Goal: Find specific page/section: Find specific page/section

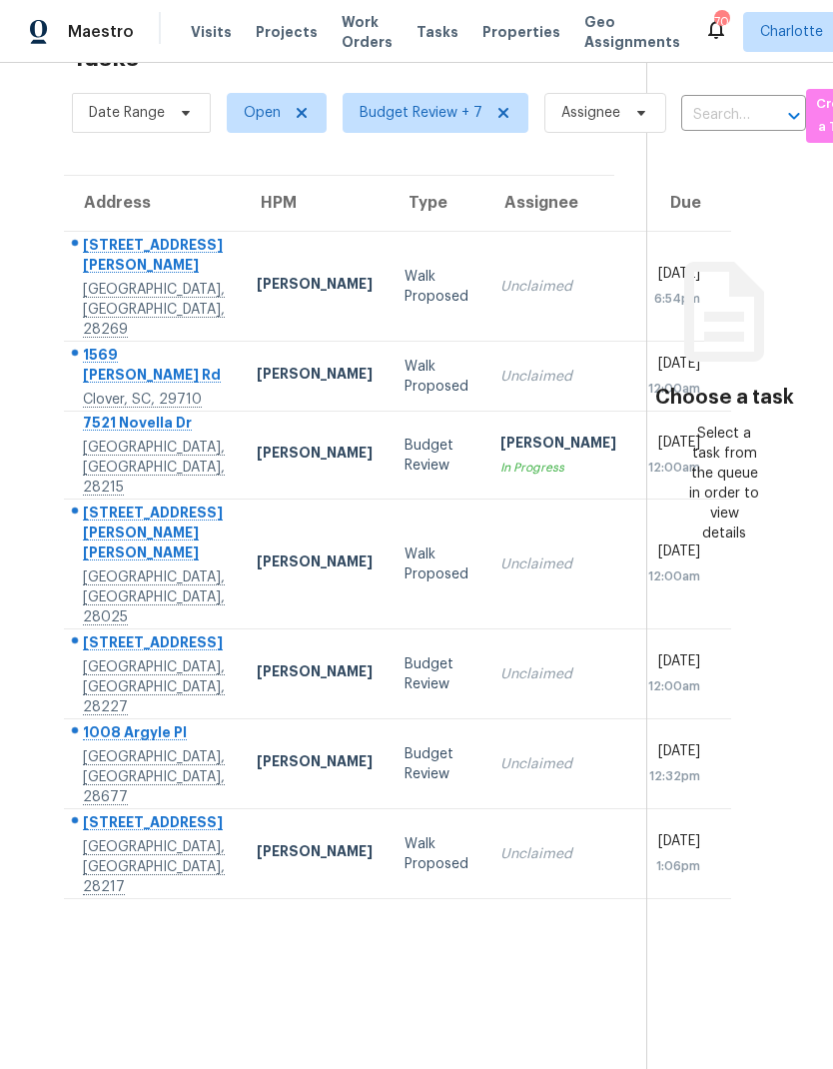
scroll to position [63, 0]
click at [37, 440] on div "Address HPM Type Assignee Due 3601 Linden Berry Ln Charlotte, NC, 28269 Dan Baq…" at bounding box center [339, 537] width 614 height 725
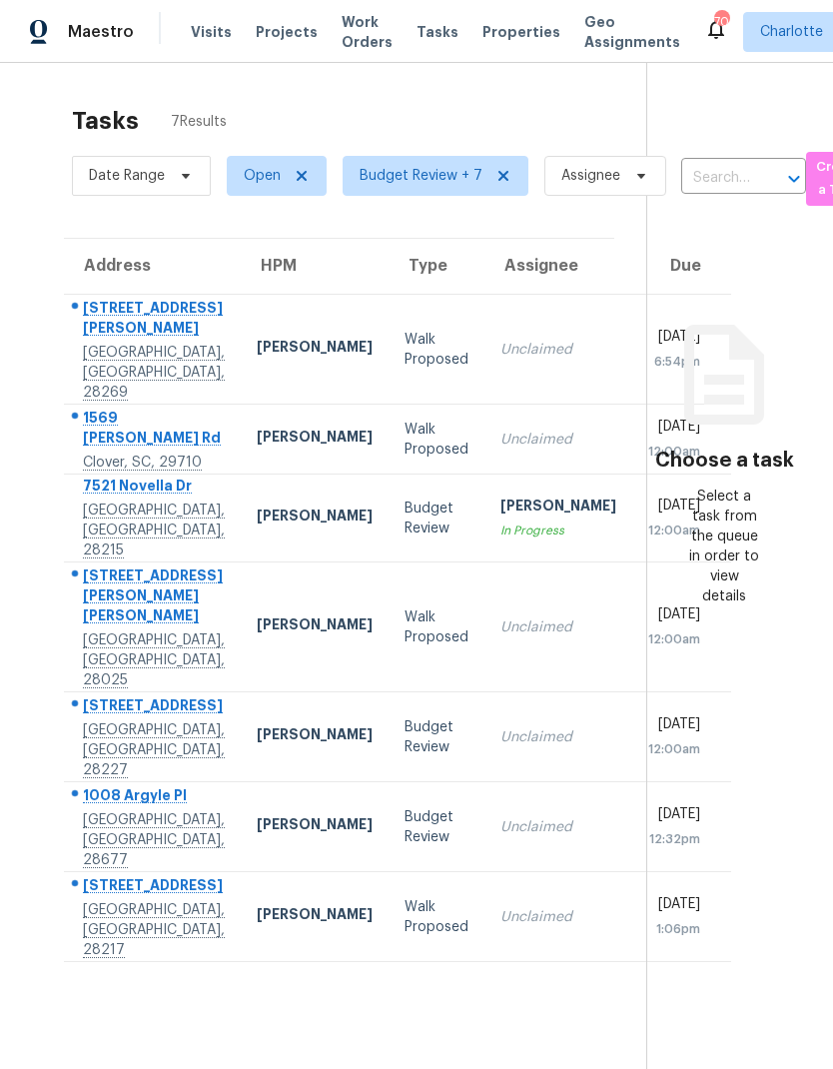
scroll to position [0, 0]
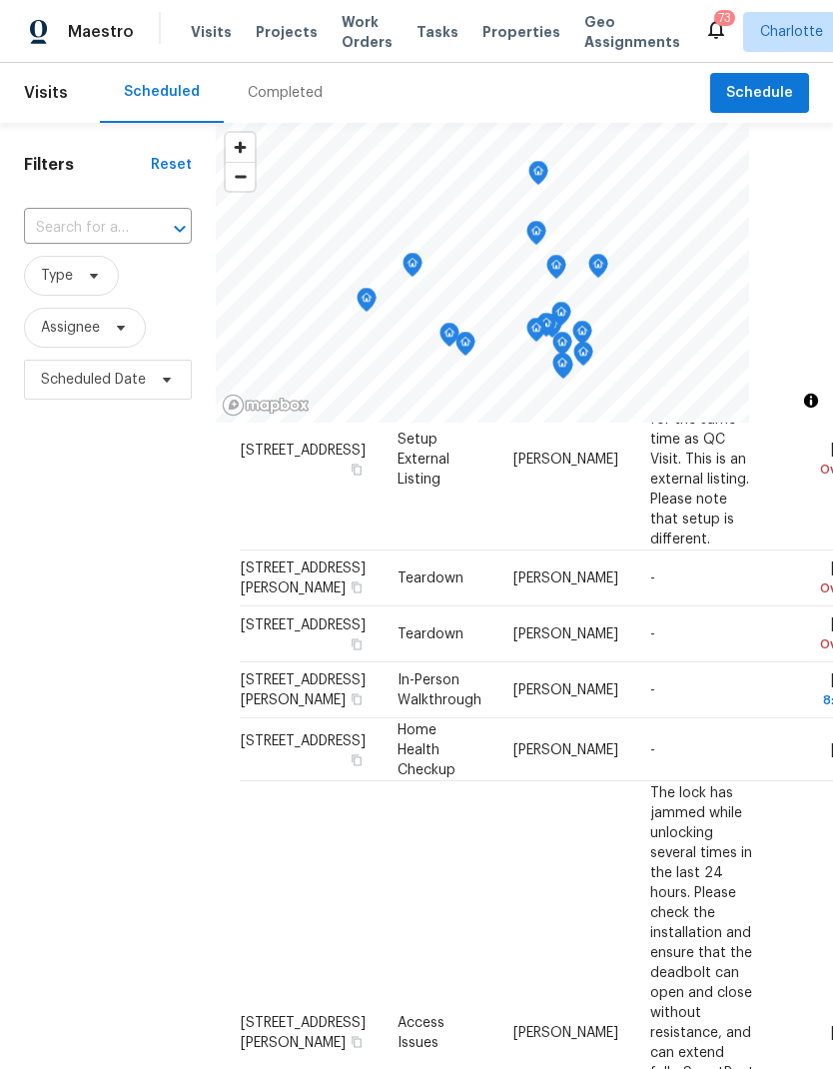
scroll to position [292, 0]
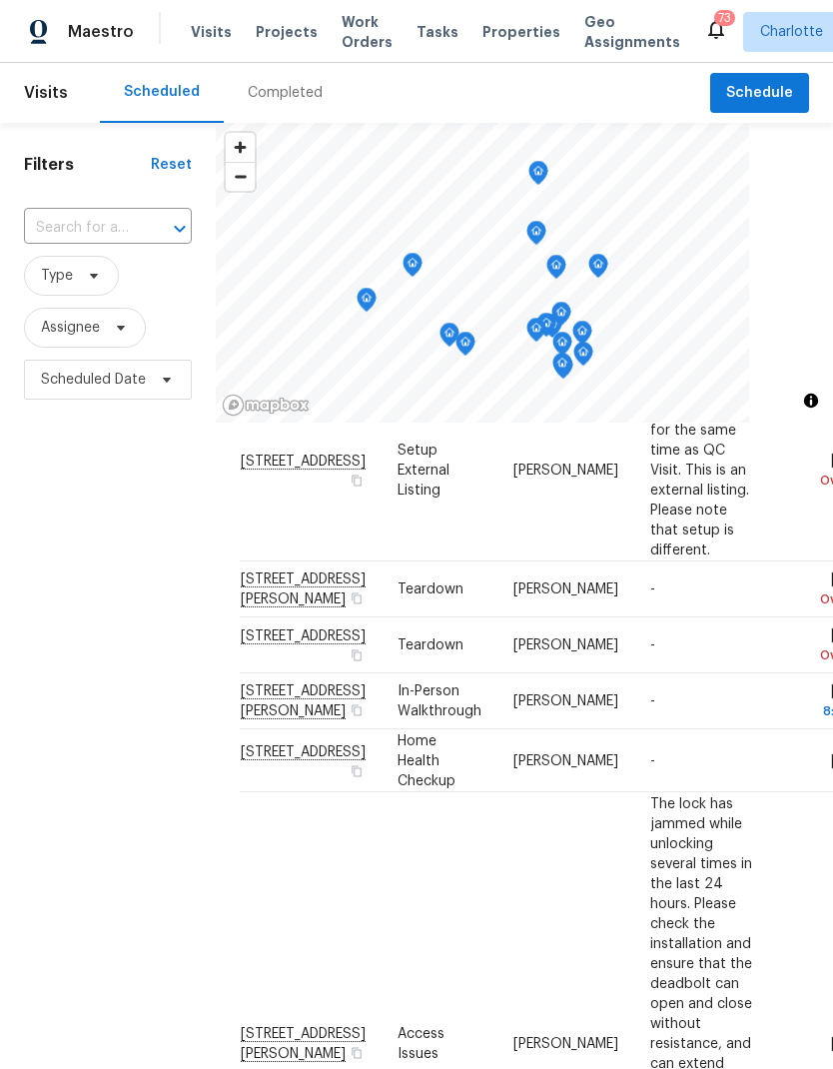
click at [46, 555] on div "Filters Reset ​ Type Assignee Scheduled Date" at bounding box center [108, 700] width 216 height 1155
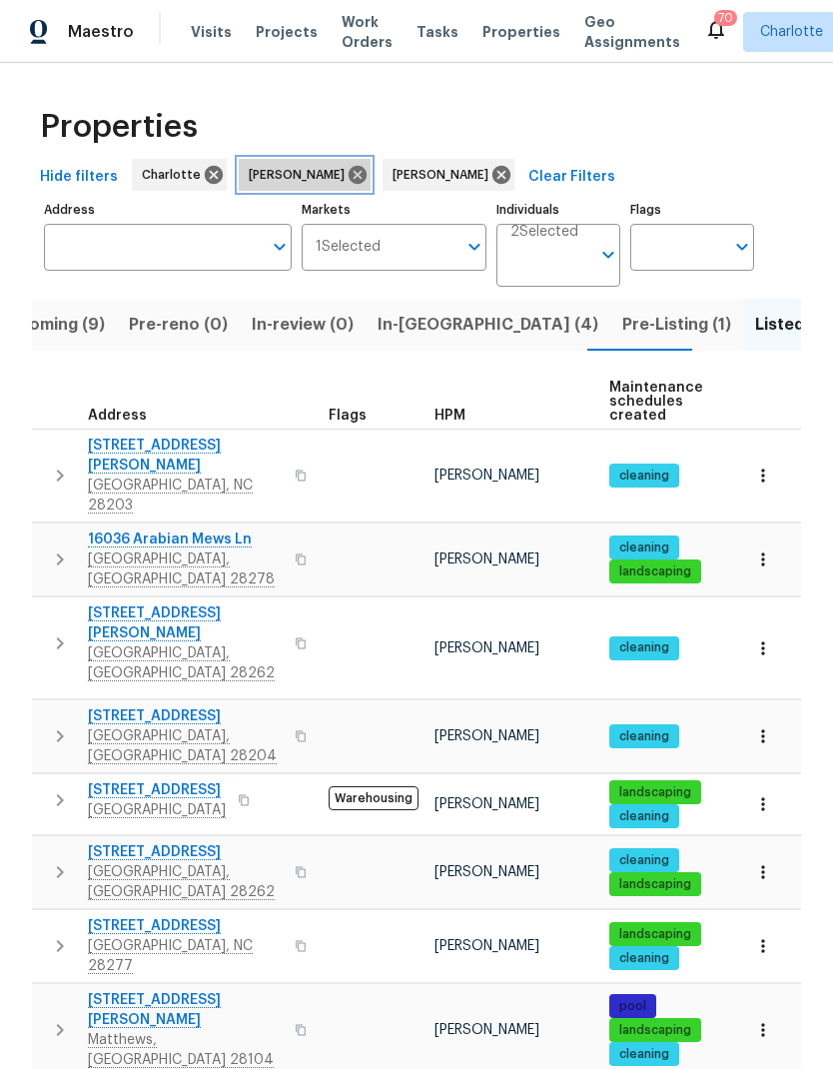
click at [316, 165] on span "[PERSON_NAME]" at bounding box center [301, 175] width 104 height 20
click at [588, 95] on div "Properties" at bounding box center [416, 127] width 769 height 64
click at [347, 164] on icon at bounding box center [358, 175] width 22 height 22
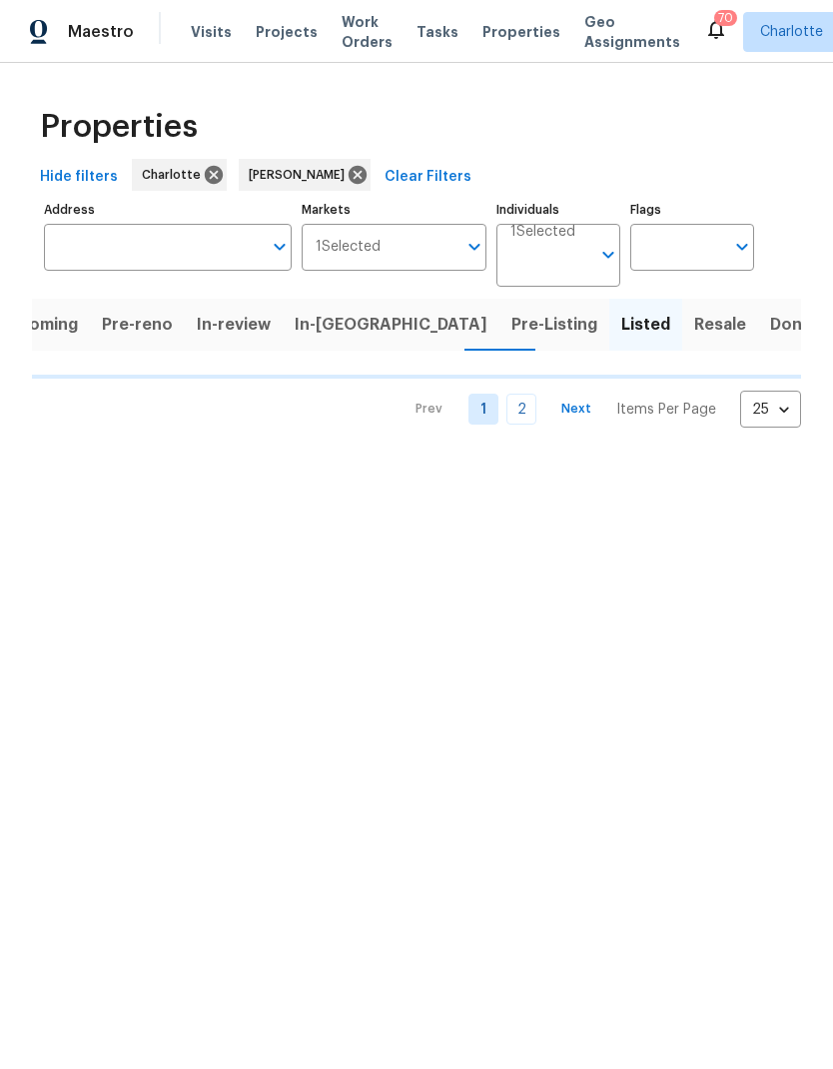
scroll to position [0, 18]
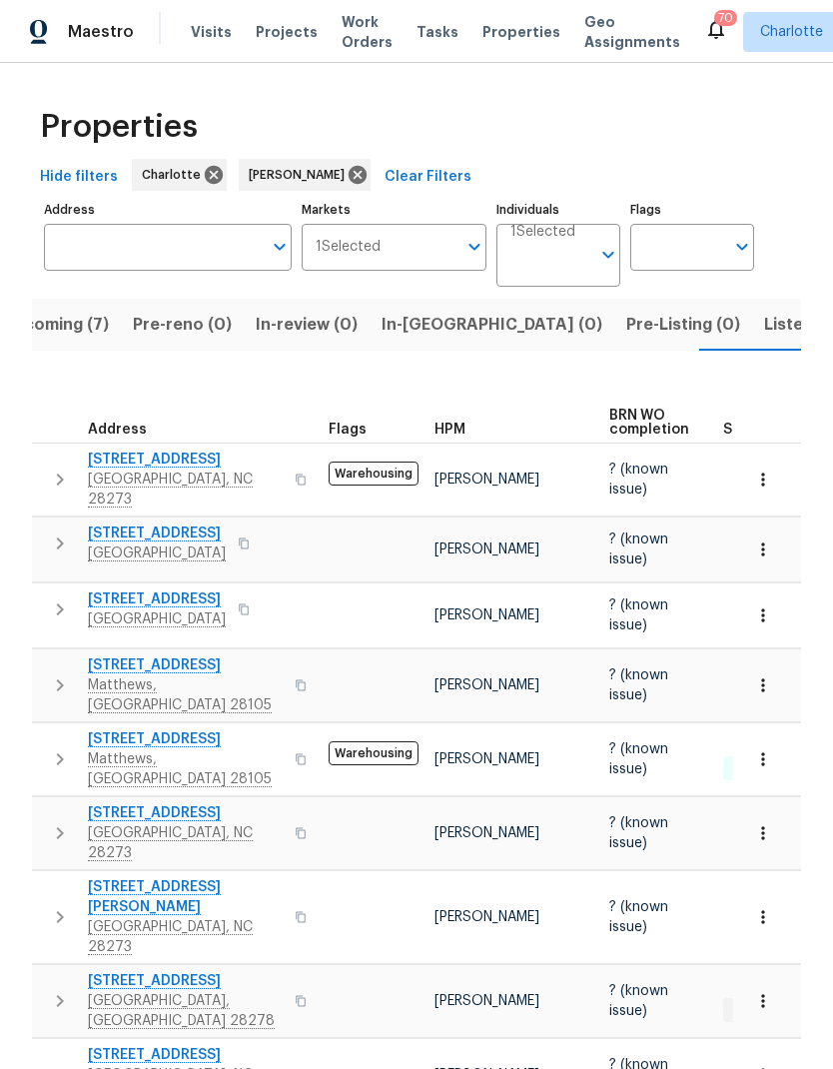
click at [764, 311] on span "Listed (15)" at bounding box center [805, 325] width 82 height 28
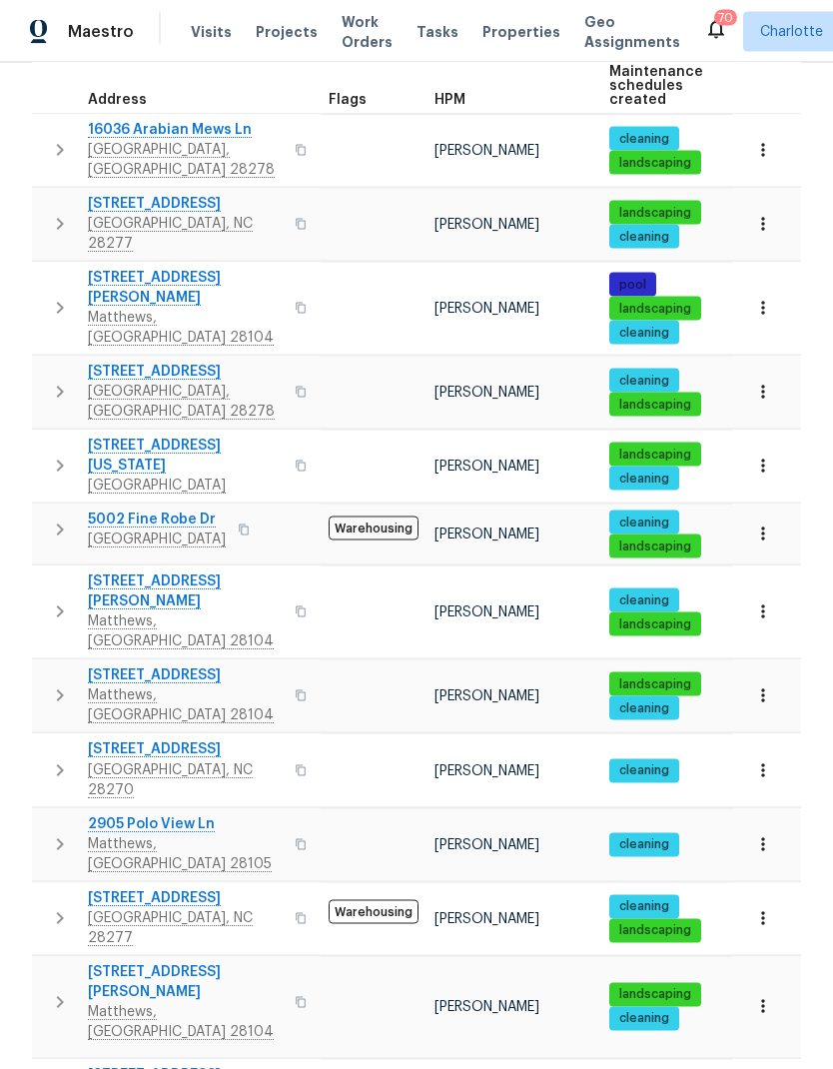
scroll to position [80, 0]
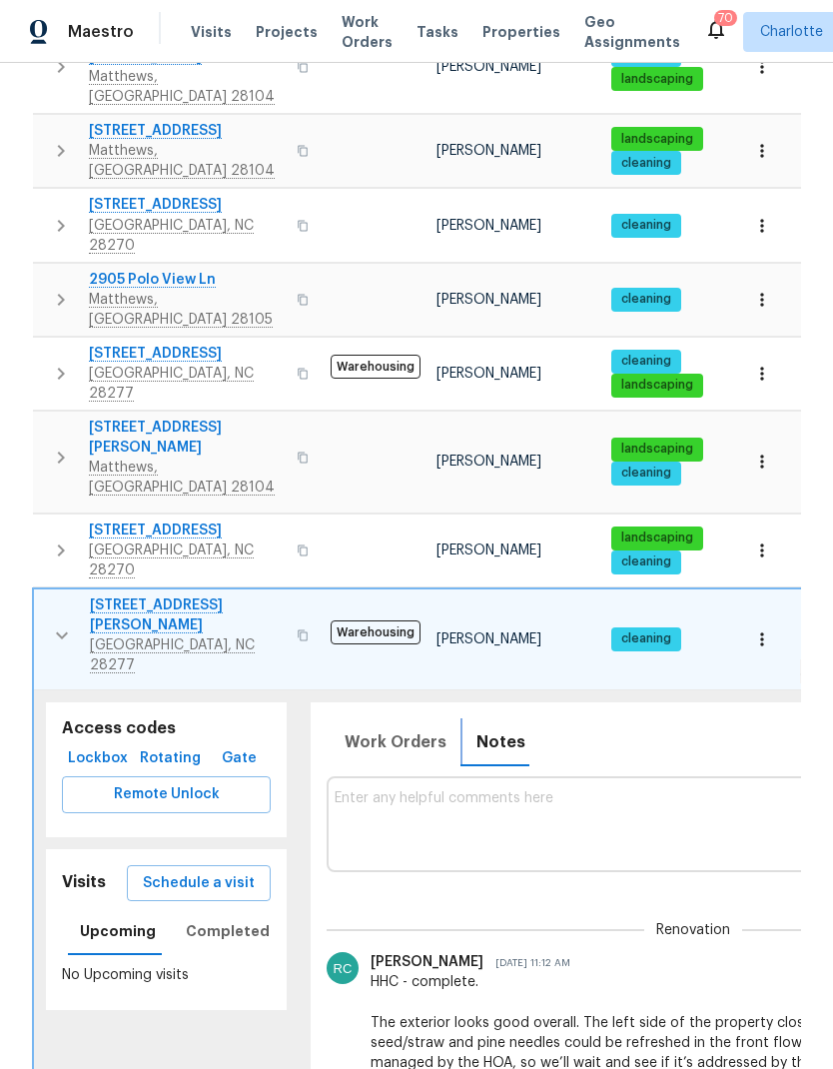
scroll to position [826, 0]
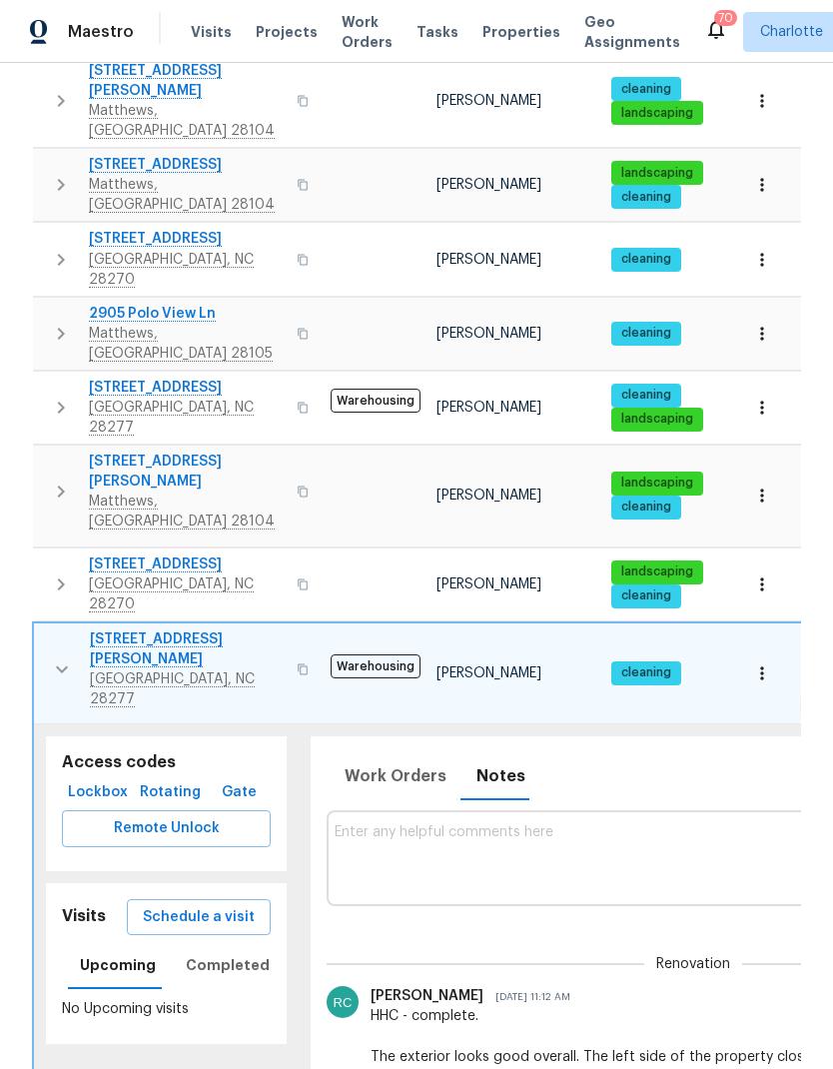
click at [56, 657] on icon "button" at bounding box center [62, 669] width 24 height 24
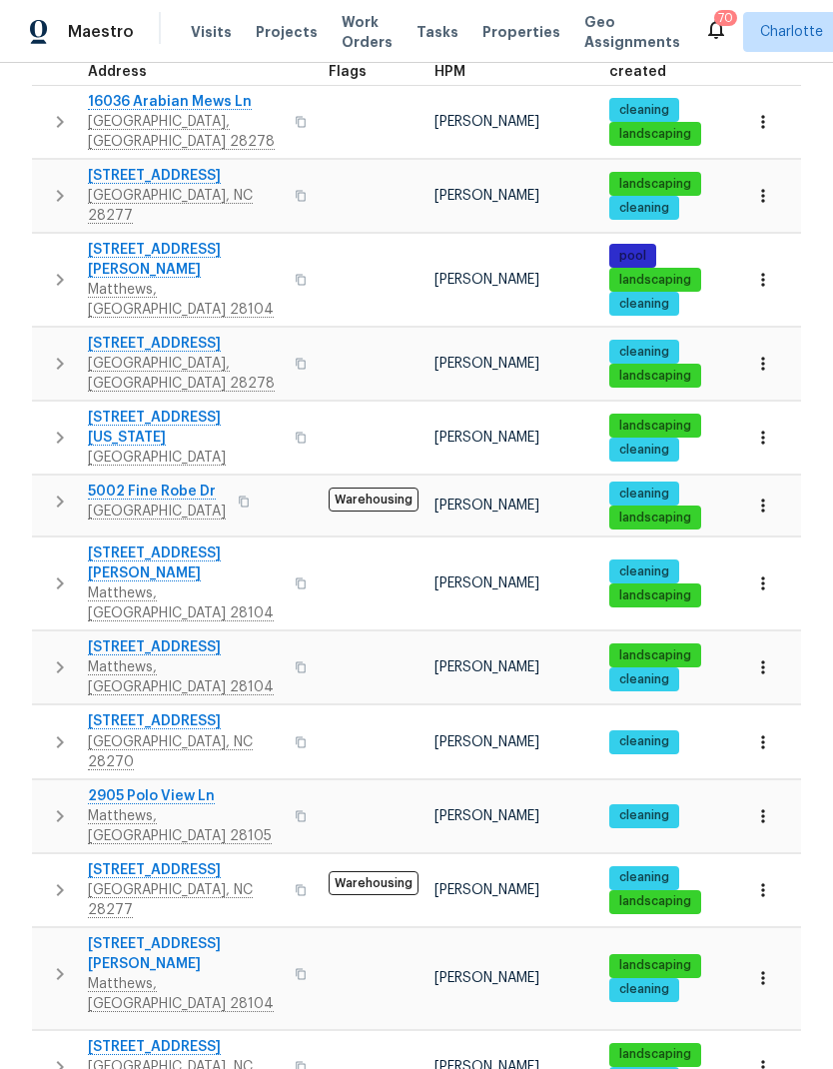
scroll to position [315, 0]
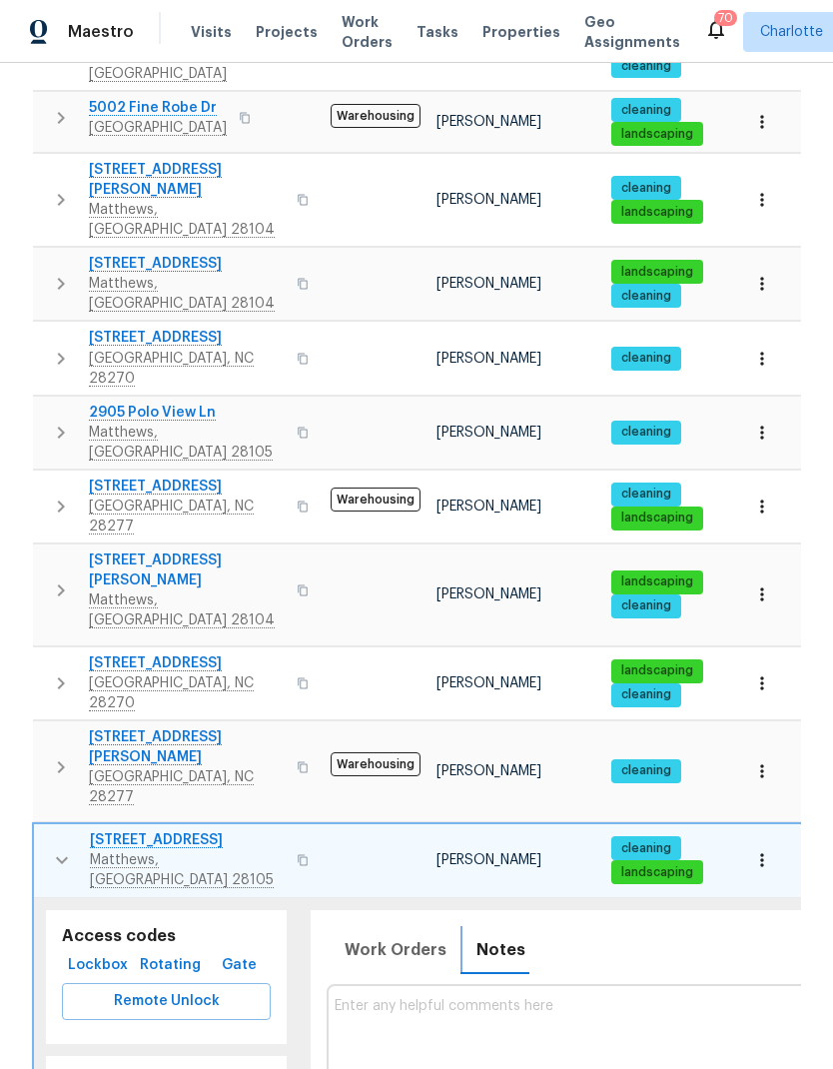
scroll to position [730, 0]
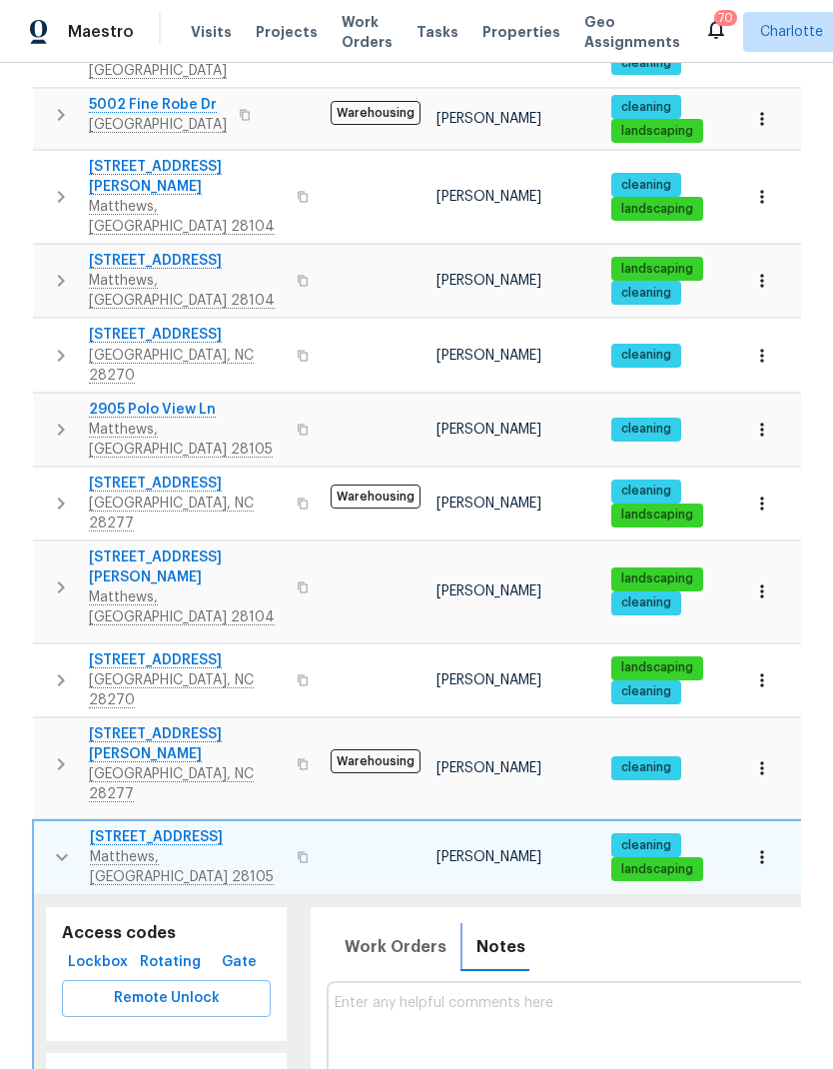
click at [55, 845] on icon "button" at bounding box center [62, 857] width 24 height 24
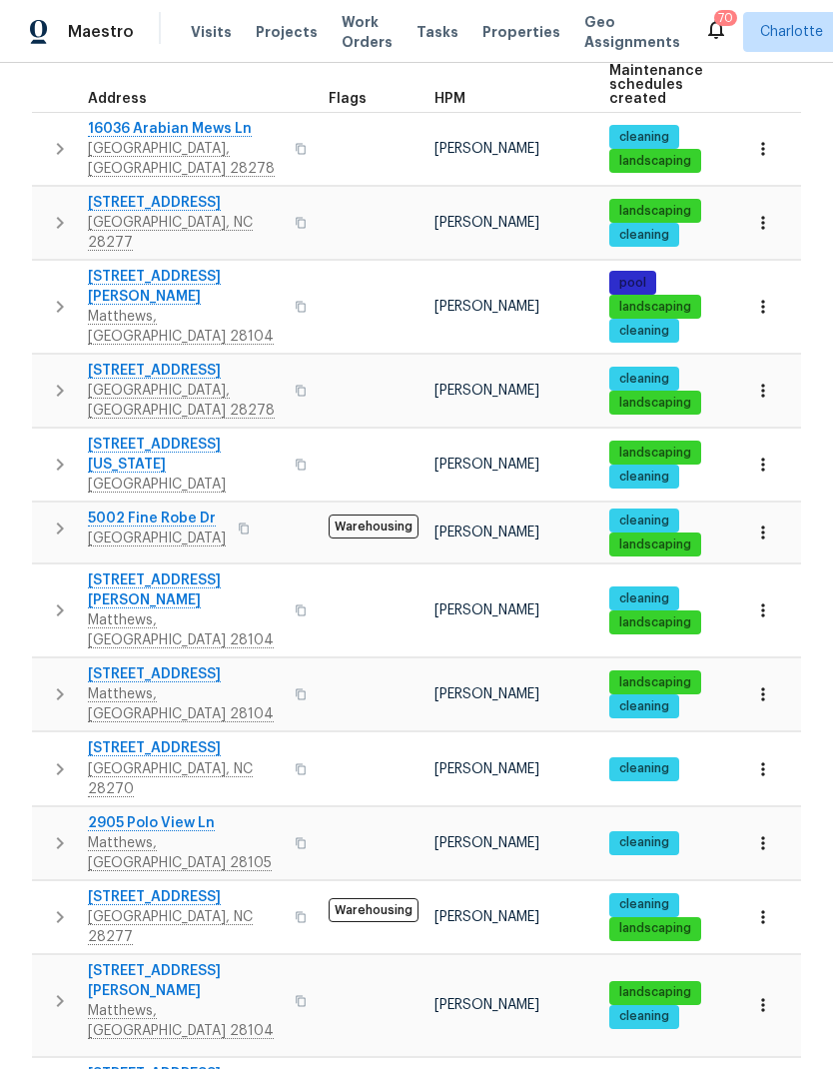
scroll to position [315, 0]
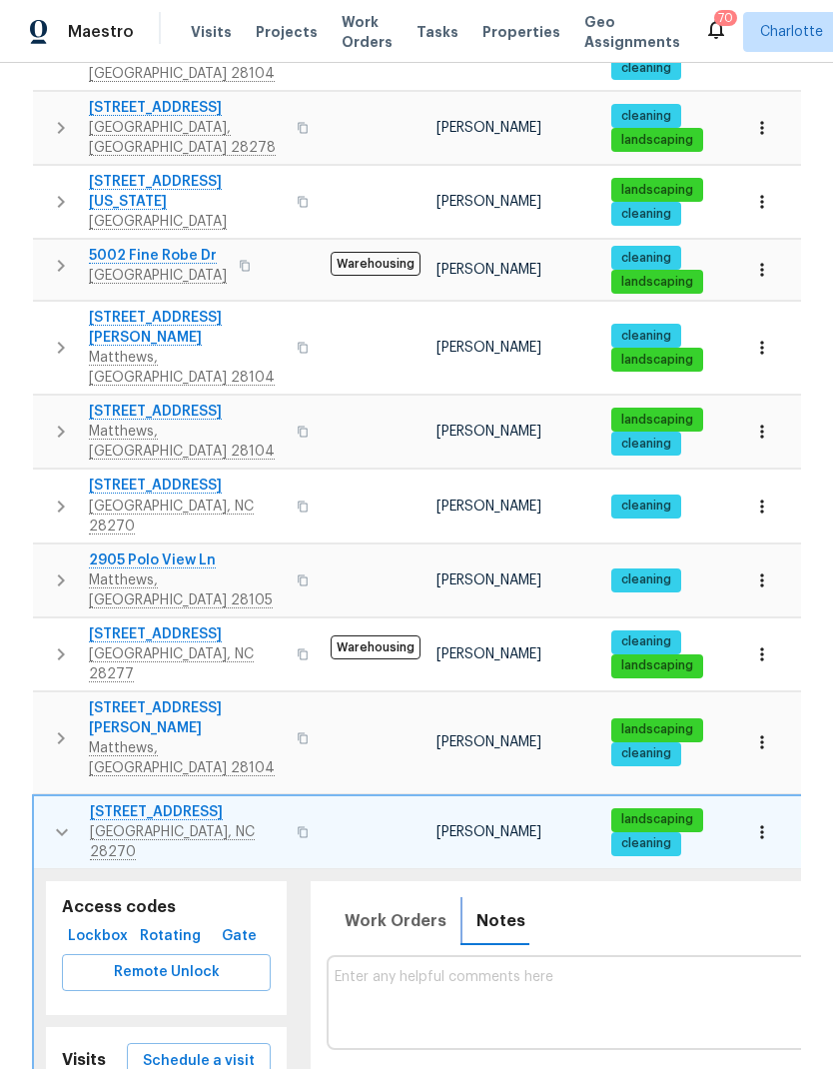
scroll to position [0, 0]
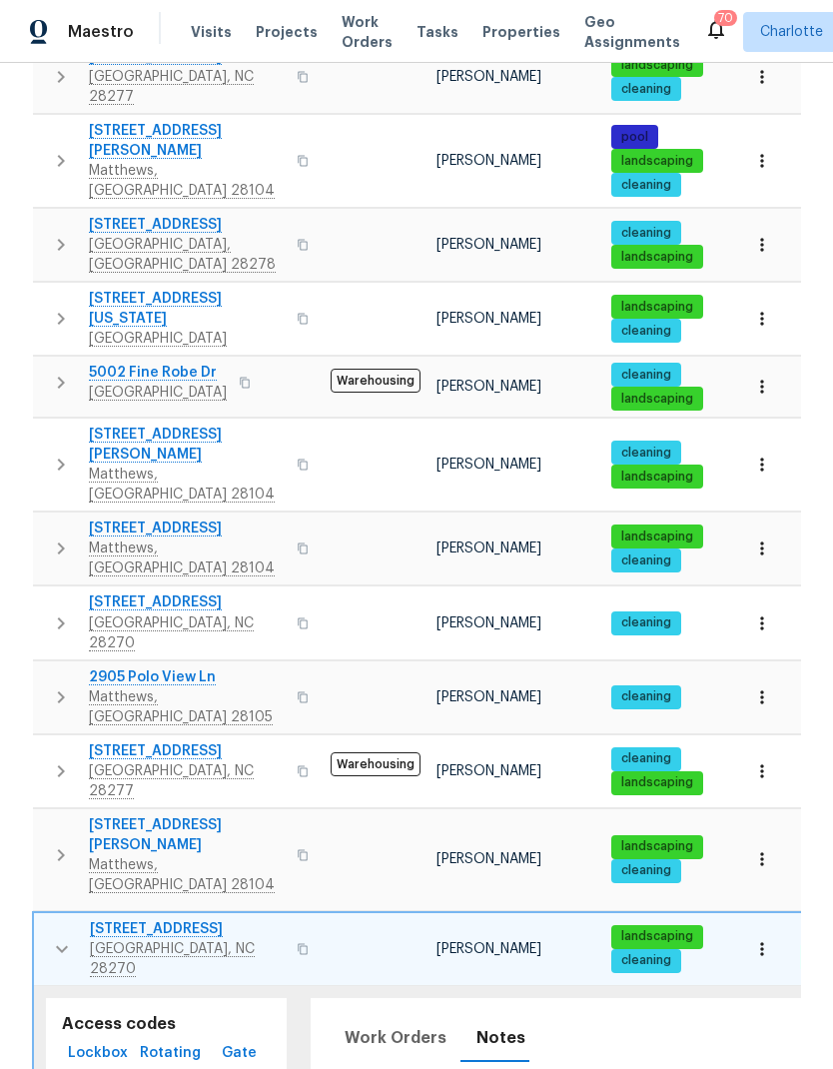
click at [52, 937] on icon "button" at bounding box center [62, 949] width 24 height 24
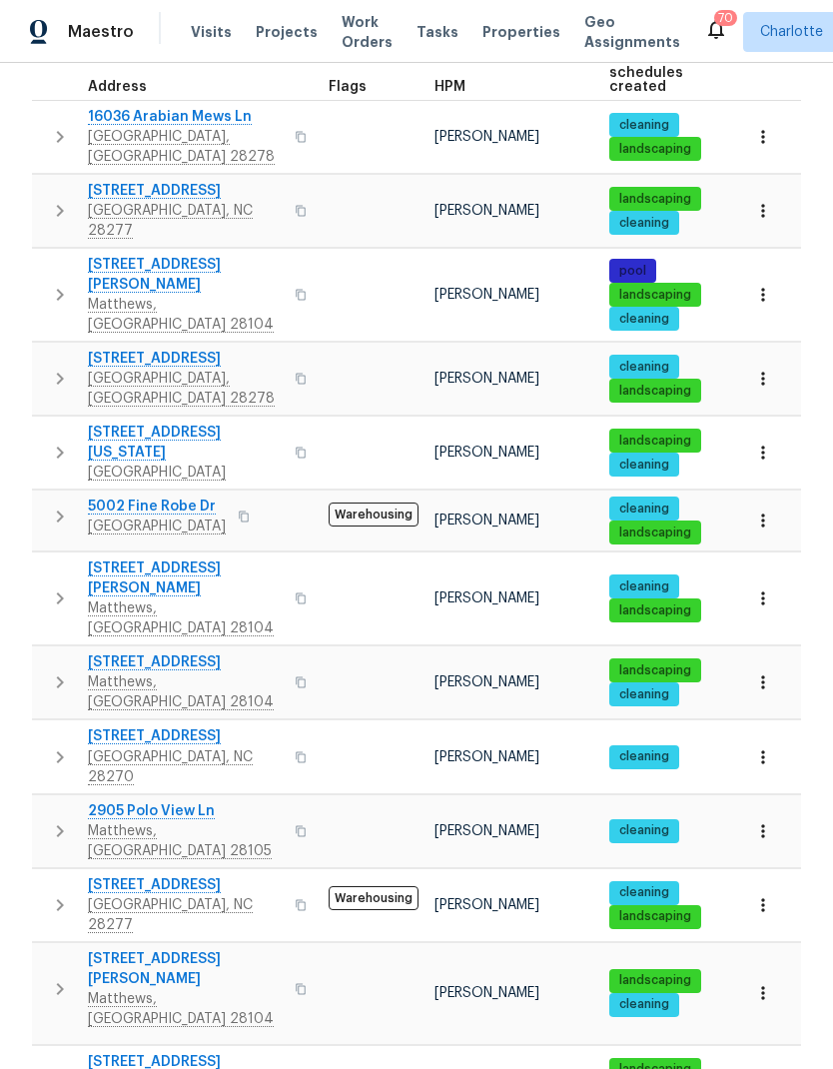
scroll to position [315, 0]
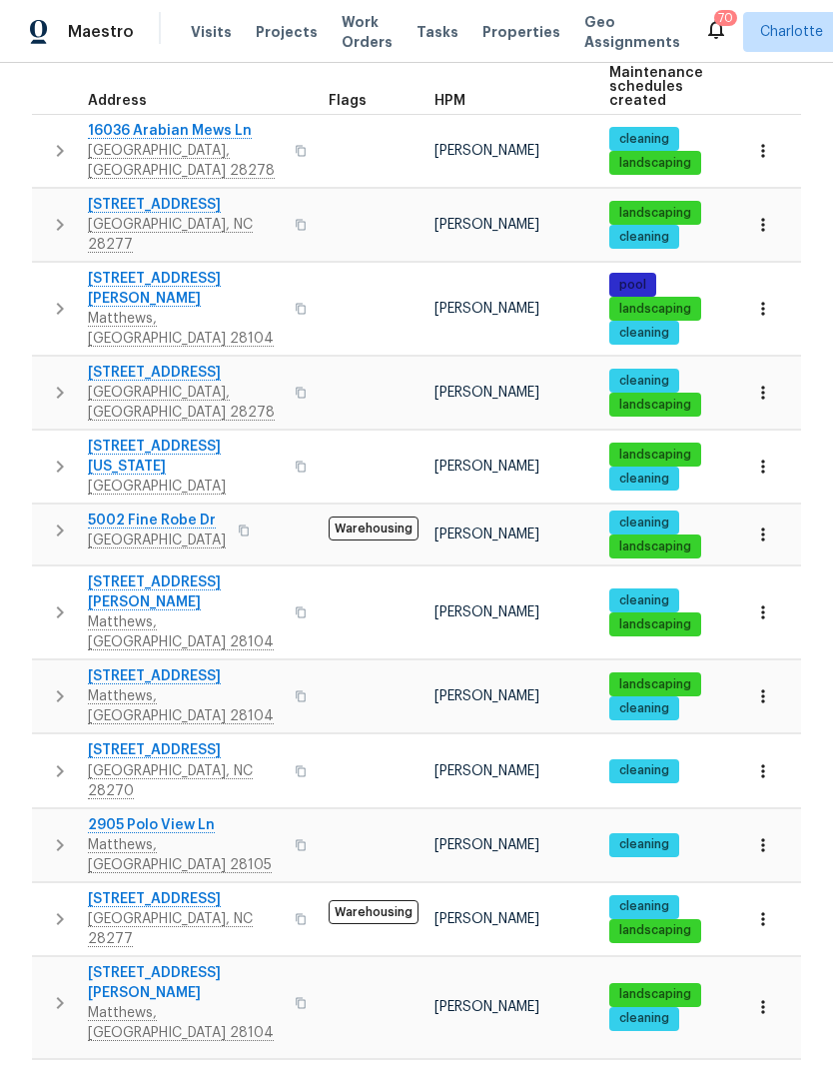
click at [52, 991] on icon "button" at bounding box center [60, 1003] width 24 height 24
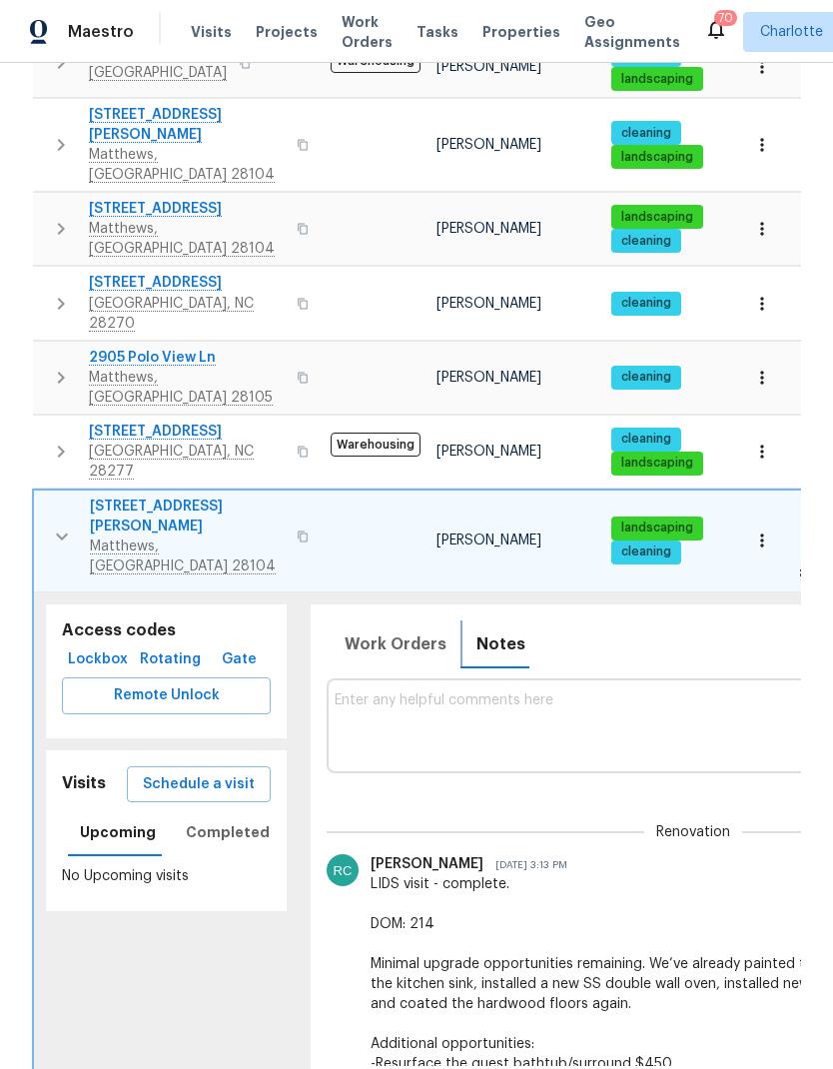
scroll to position [0, 0]
click at [50, 524] on icon "button" at bounding box center [62, 536] width 24 height 24
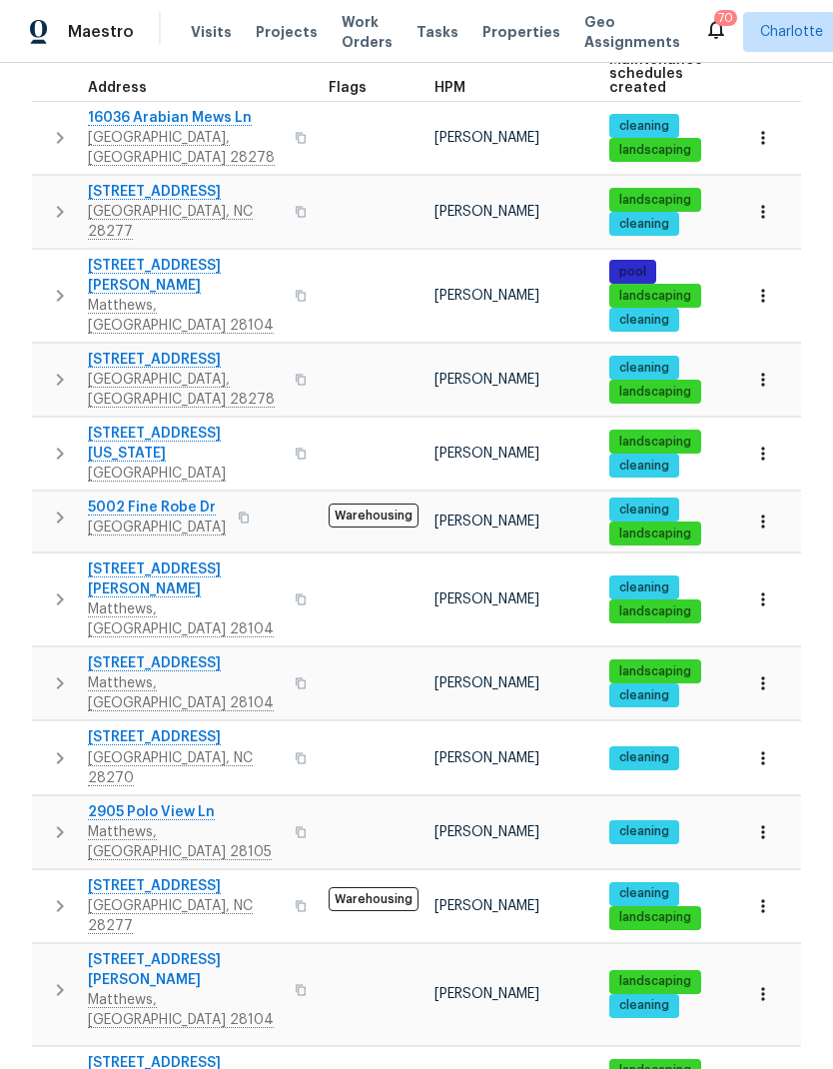
scroll to position [315, 0]
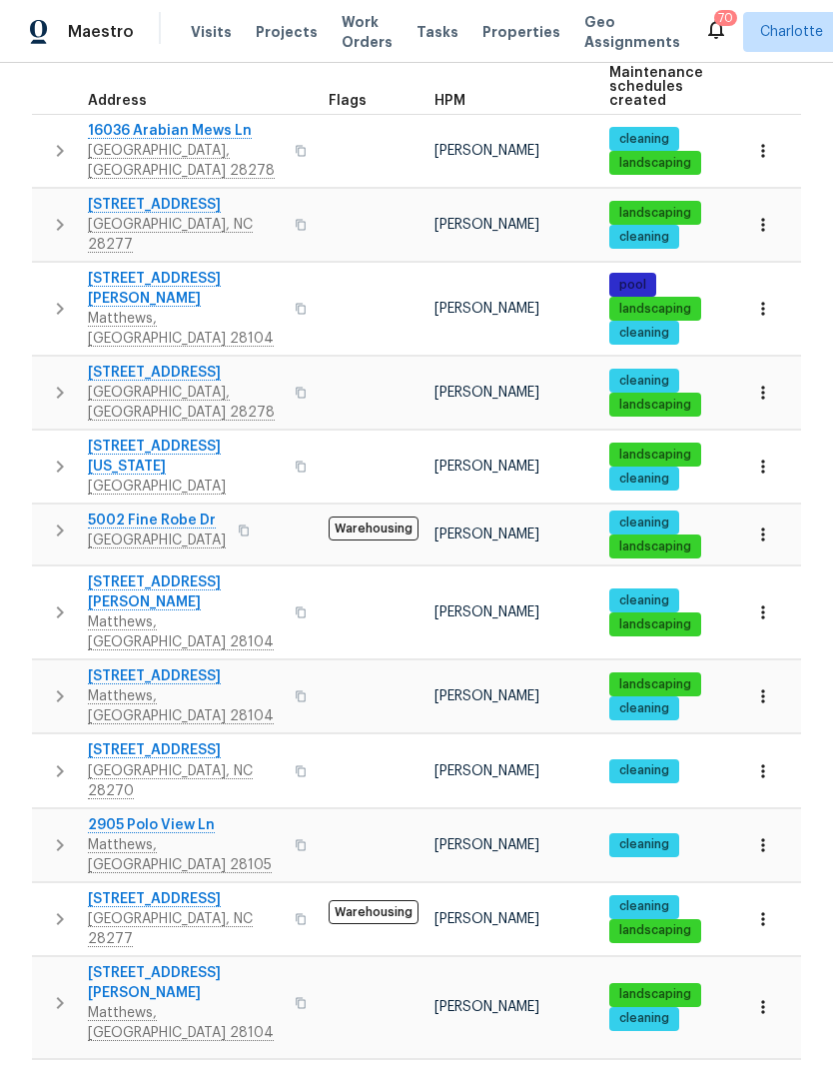
click at [49, 907] on icon "button" at bounding box center [60, 919] width 24 height 24
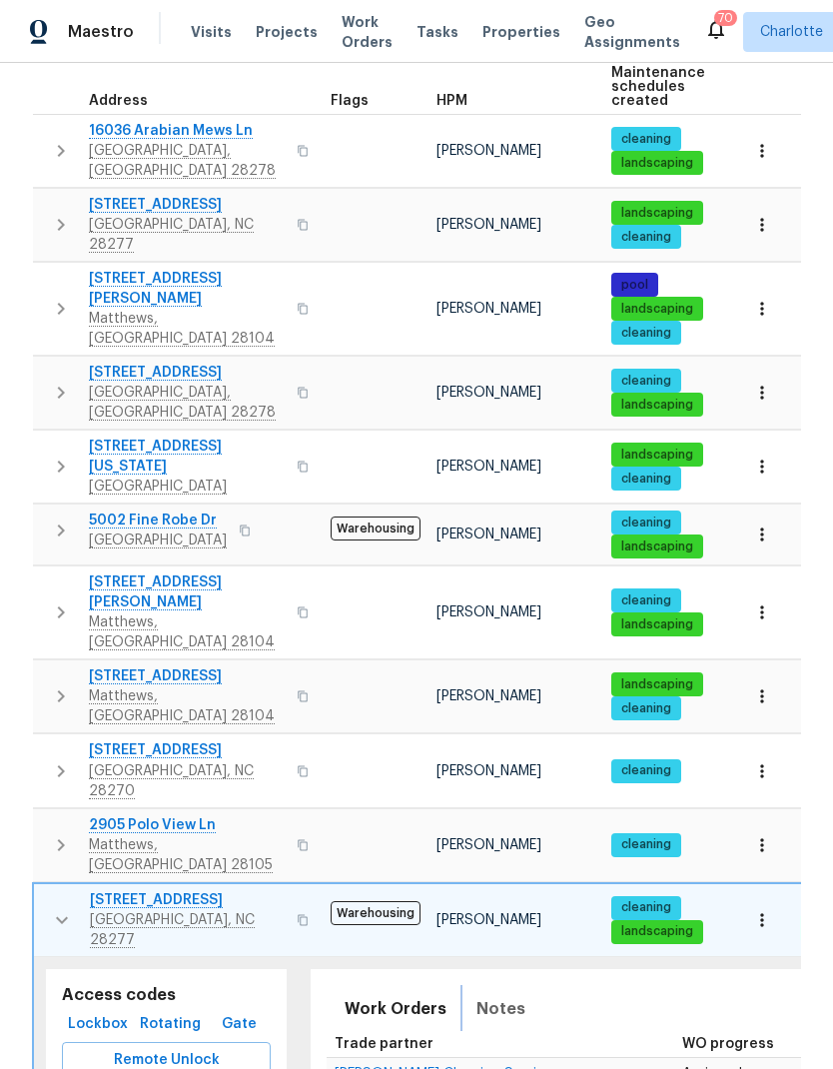
click at [517, 985] on button "Notes" at bounding box center [500, 1009] width 73 height 48
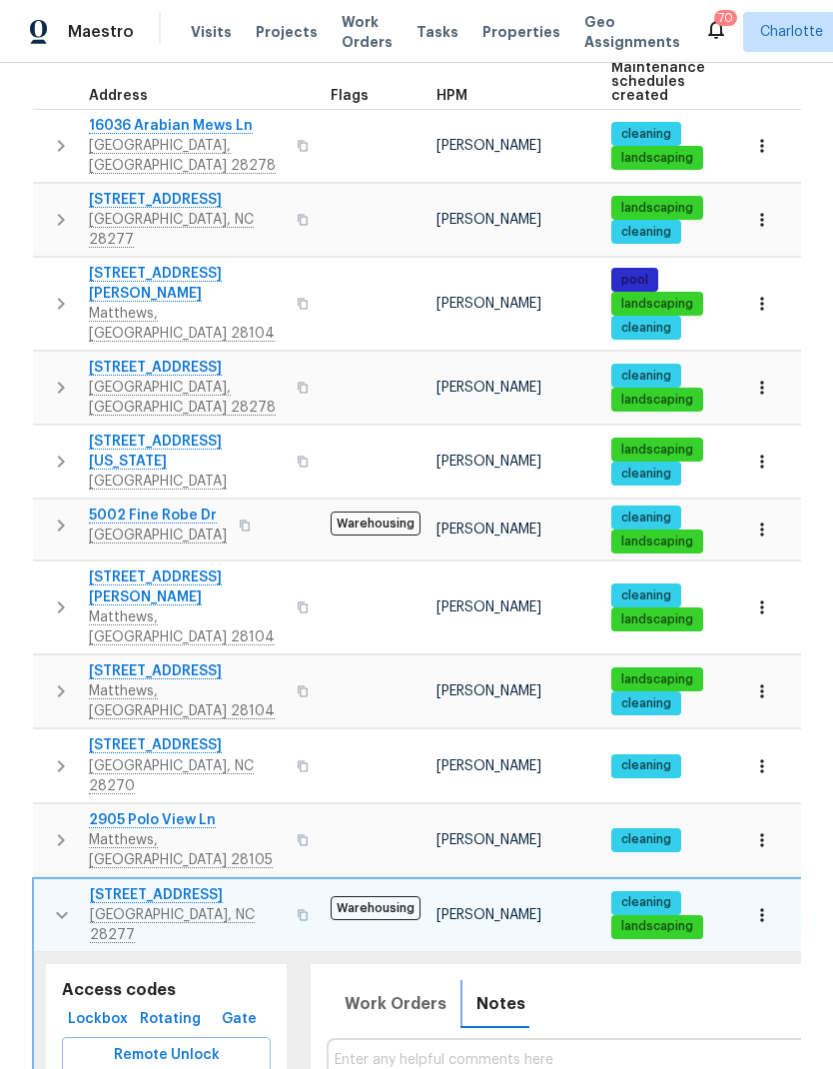
scroll to position [0, 0]
click at [59, 885] on button "button" at bounding box center [62, 915] width 40 height 60
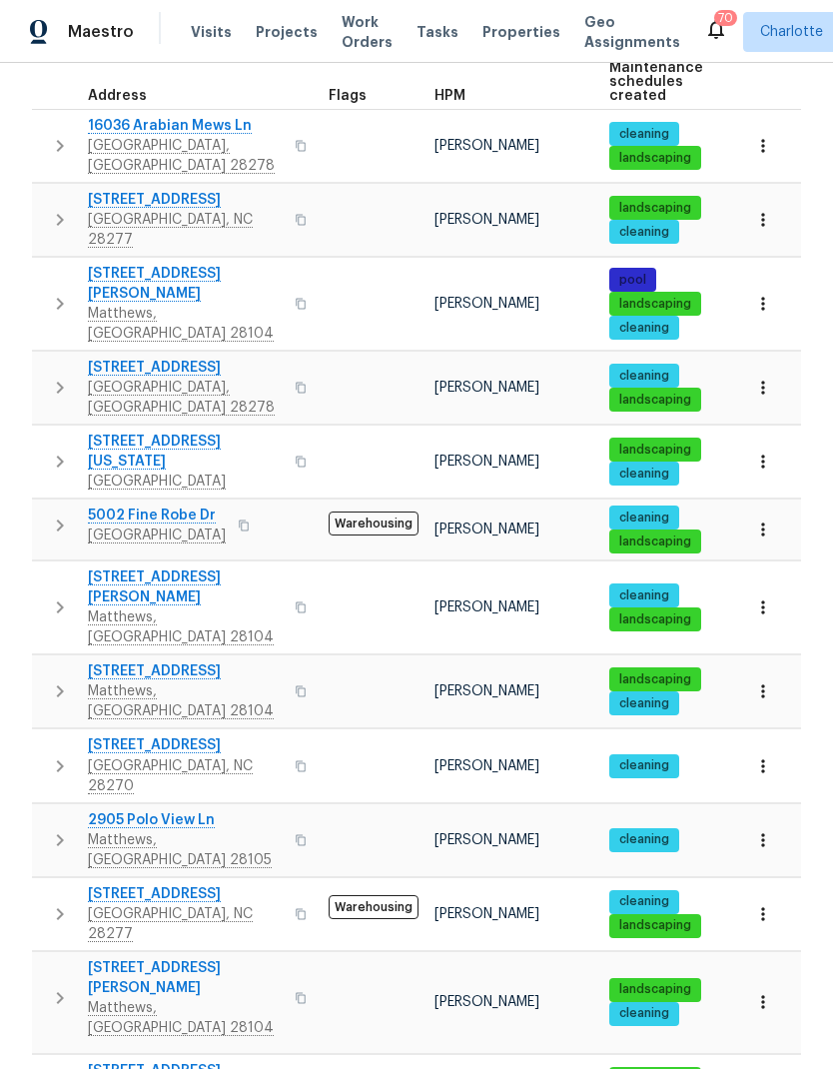
scroll to position [315, 0]
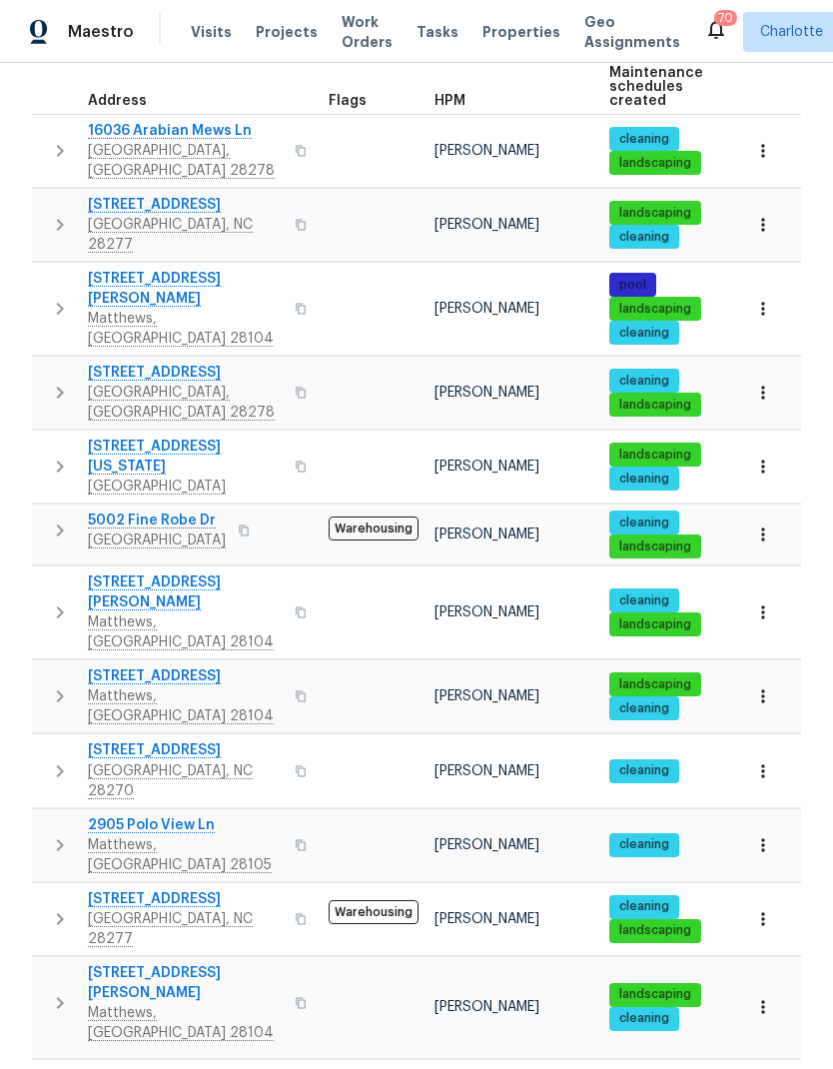
click at [45, 889] on button "button" at bounding box center [60, 919] width 40 height 60
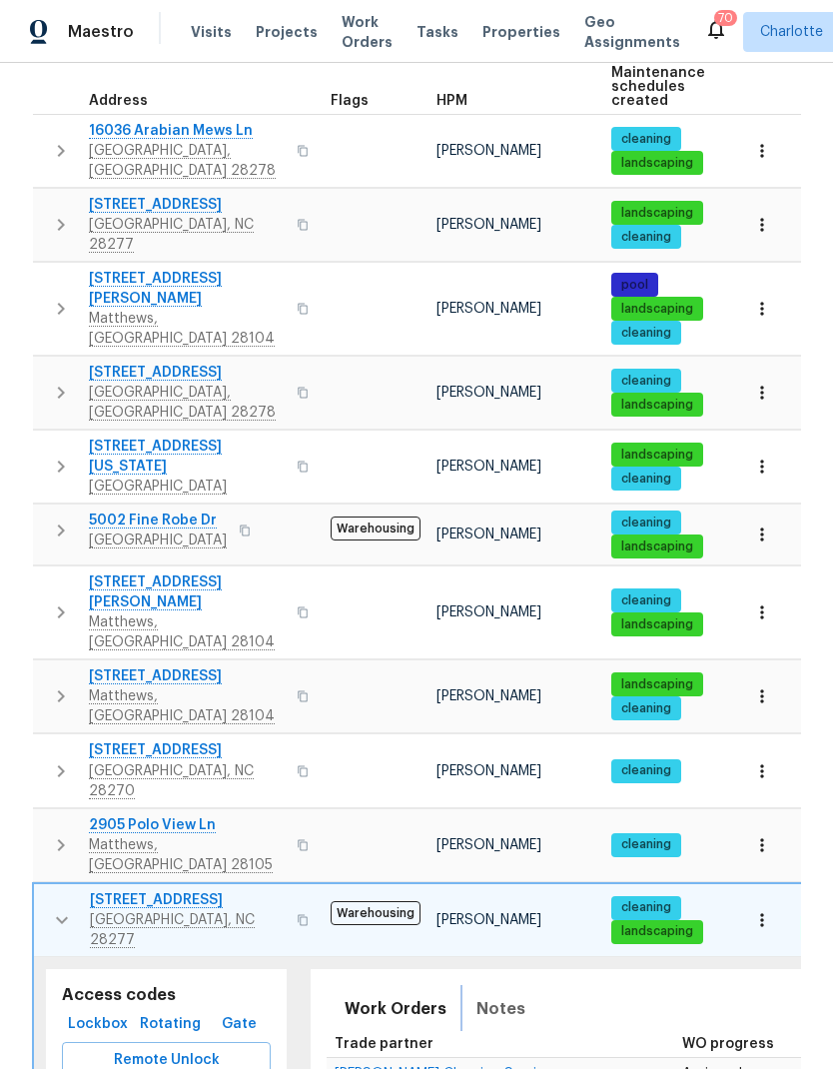
click at [525, 985] on button "Notes" at bounding box center [500, 1009] width 73 height 48
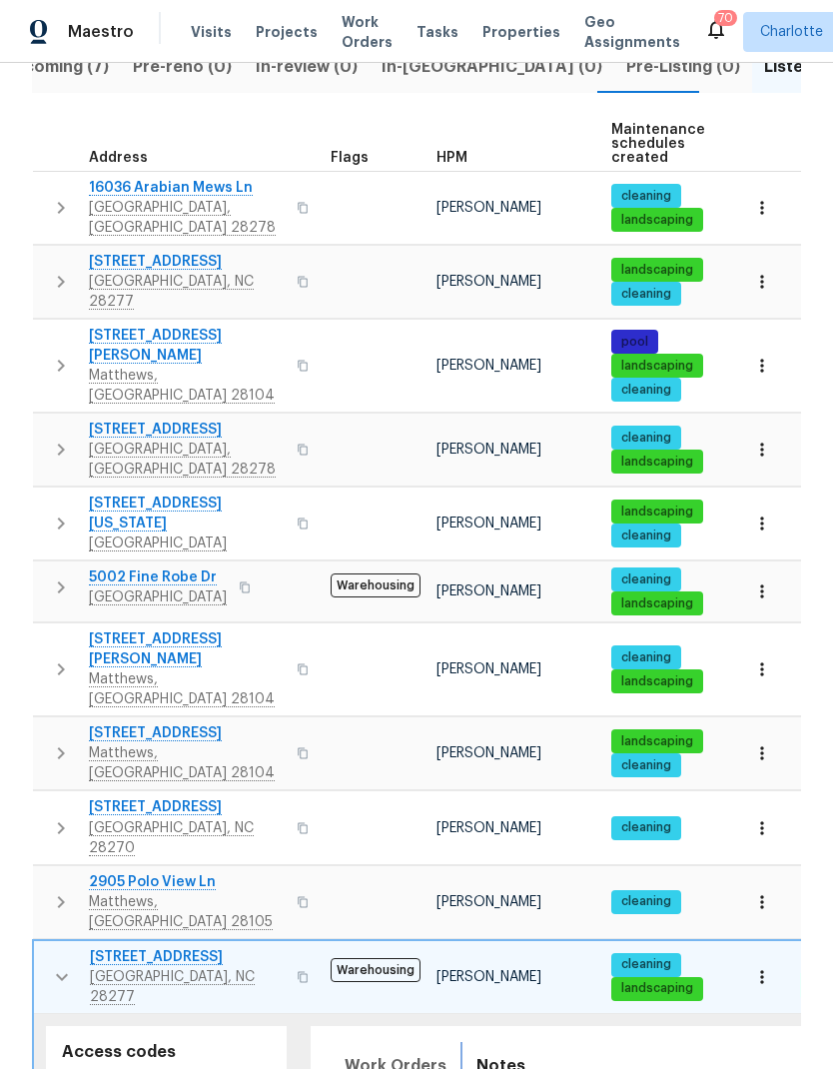
scroll to position [259, 0]
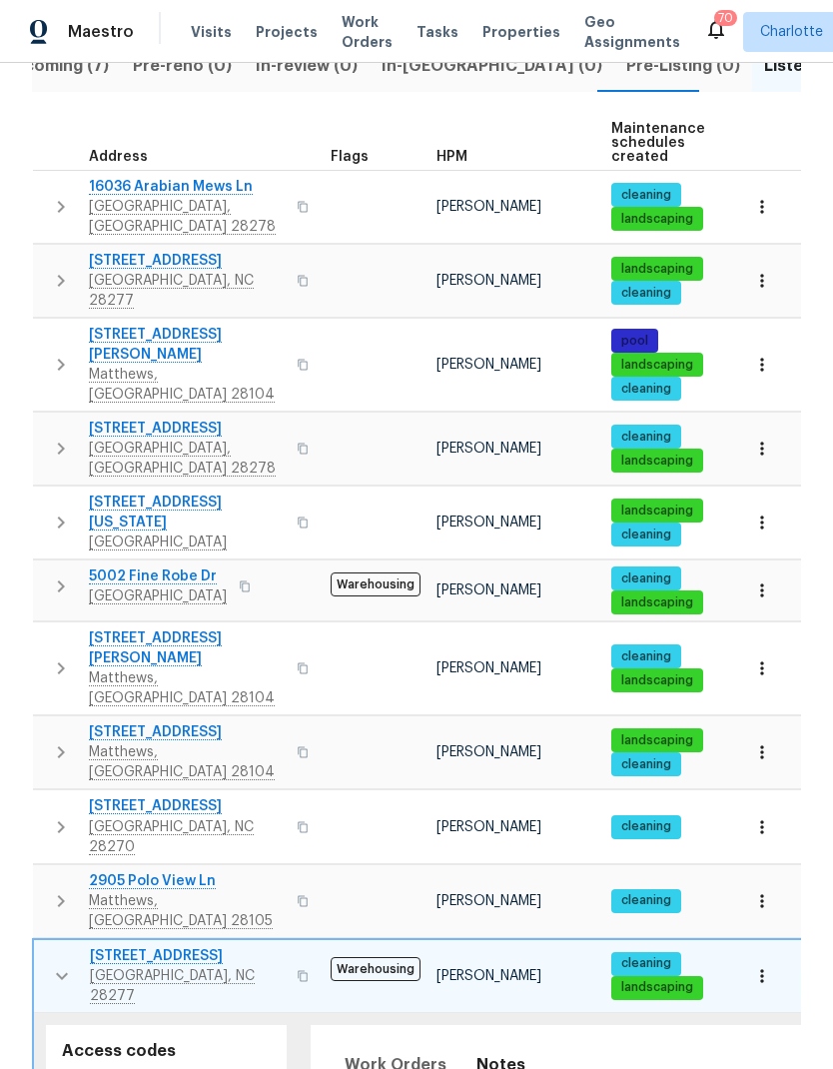
click at [66, 964] on icon "button" at bounding box center [62, 976] width 24 height 24
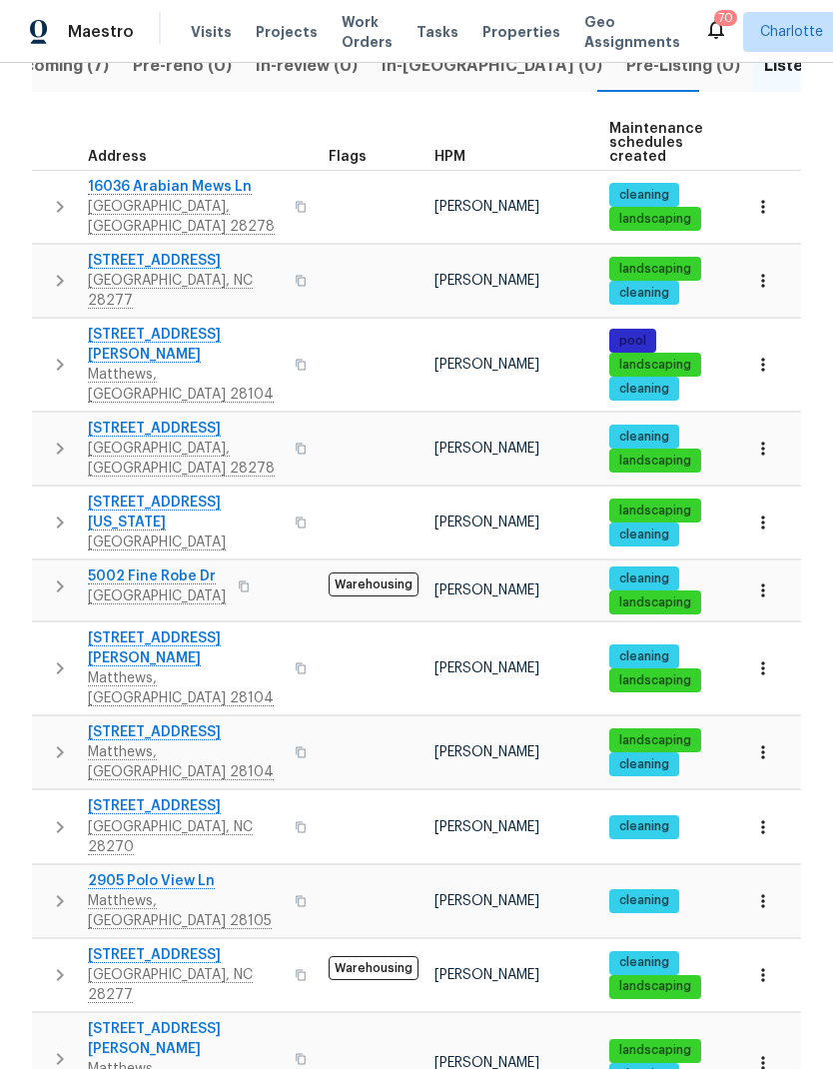
click at [66, 889] on icon "button" at bounding box center [60, 901] width 24 height 24
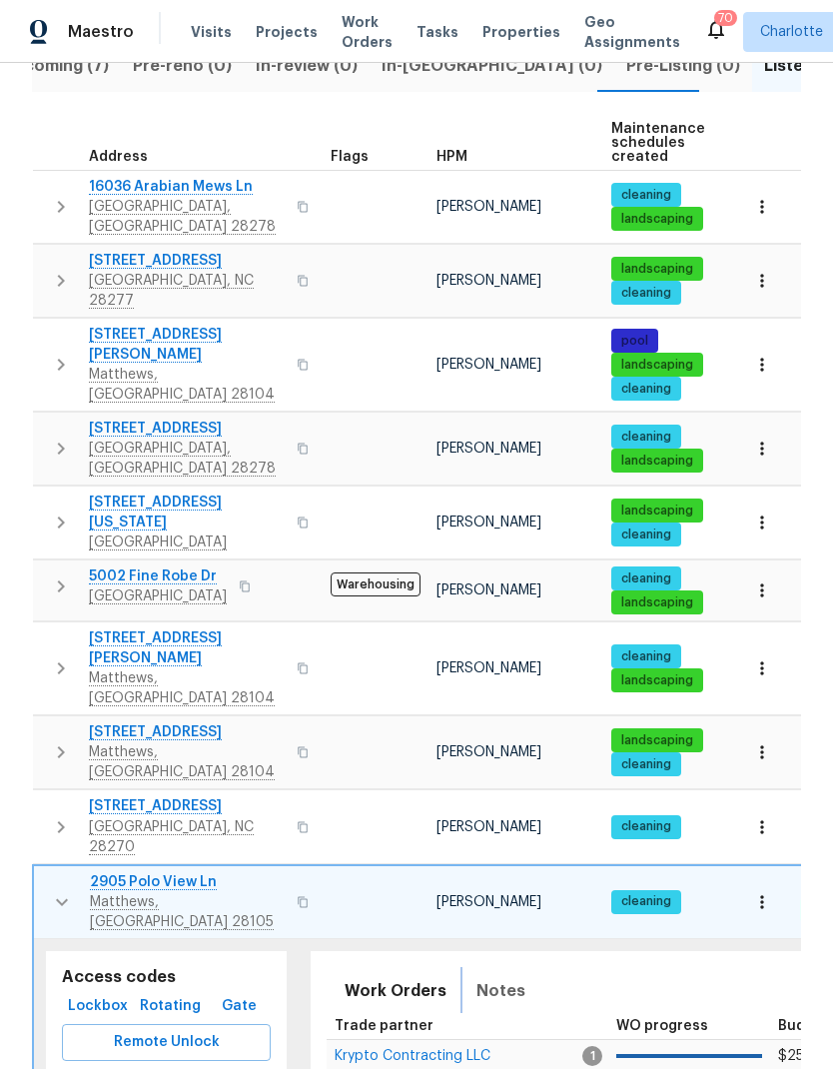
click at [524, 967] on button "Notes" at bounding box center [500, 991] width 73 height 48
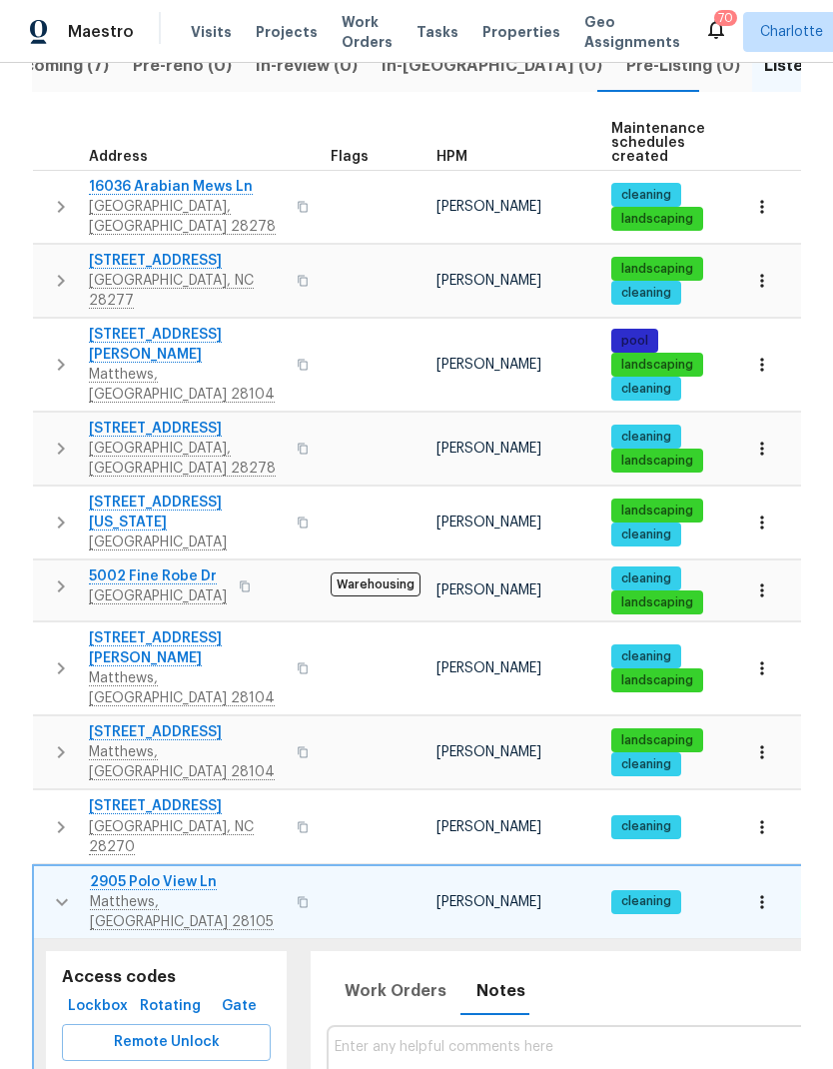
click at [50, 890] on icon "button" at bounding box center [62, 902] width 24 height 24
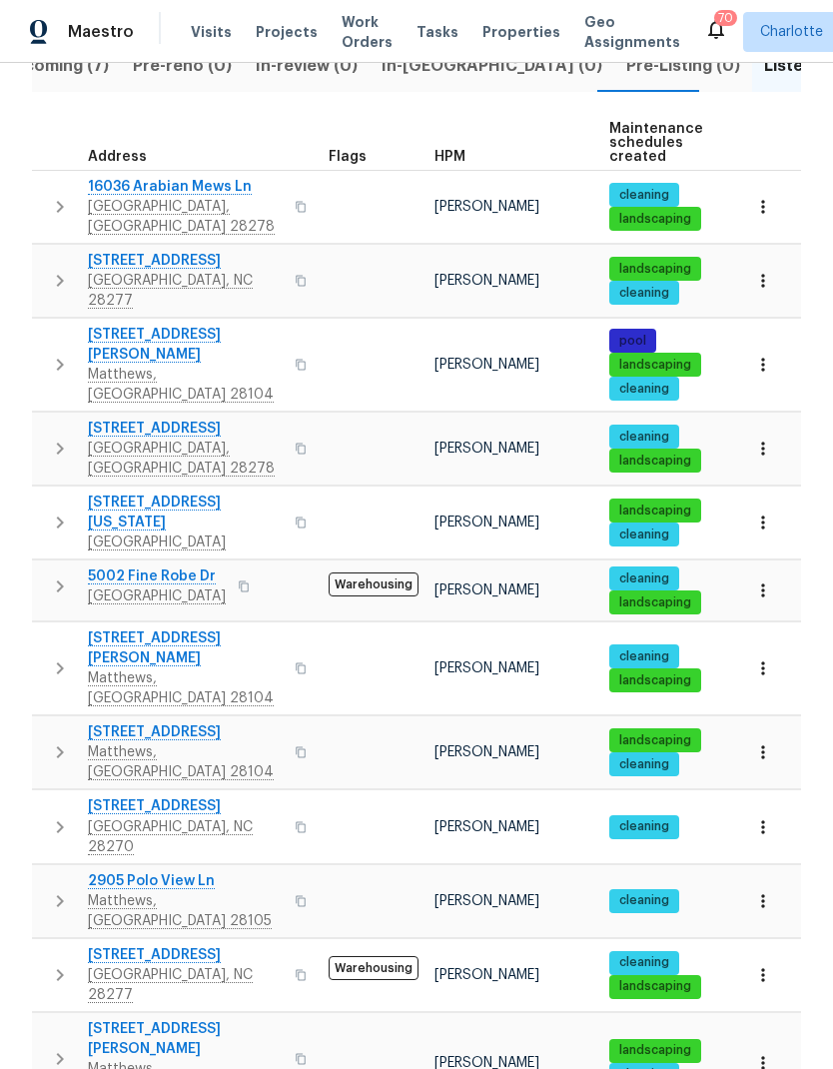
click at [59, 821] on icon "button" at bounding box center [60, 827] width 7 height 12
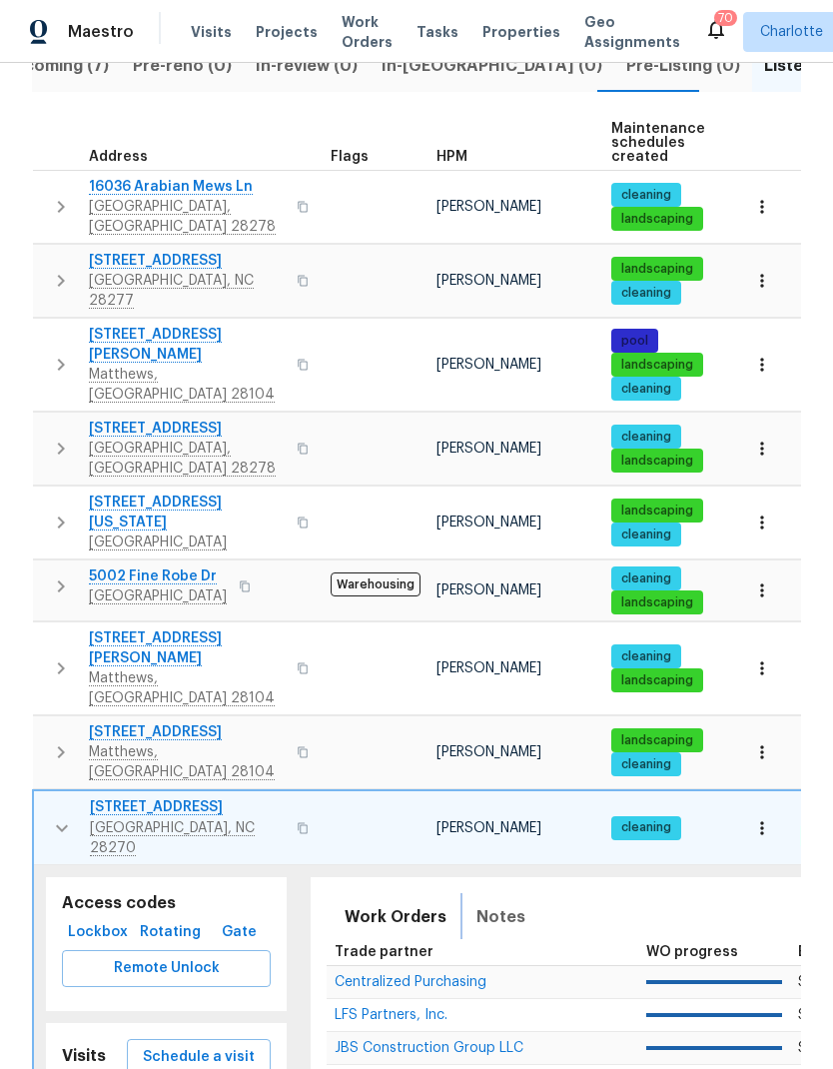
click at [513, 903] on span "Notes" at bounding box center [500, 917] width 49 height 28
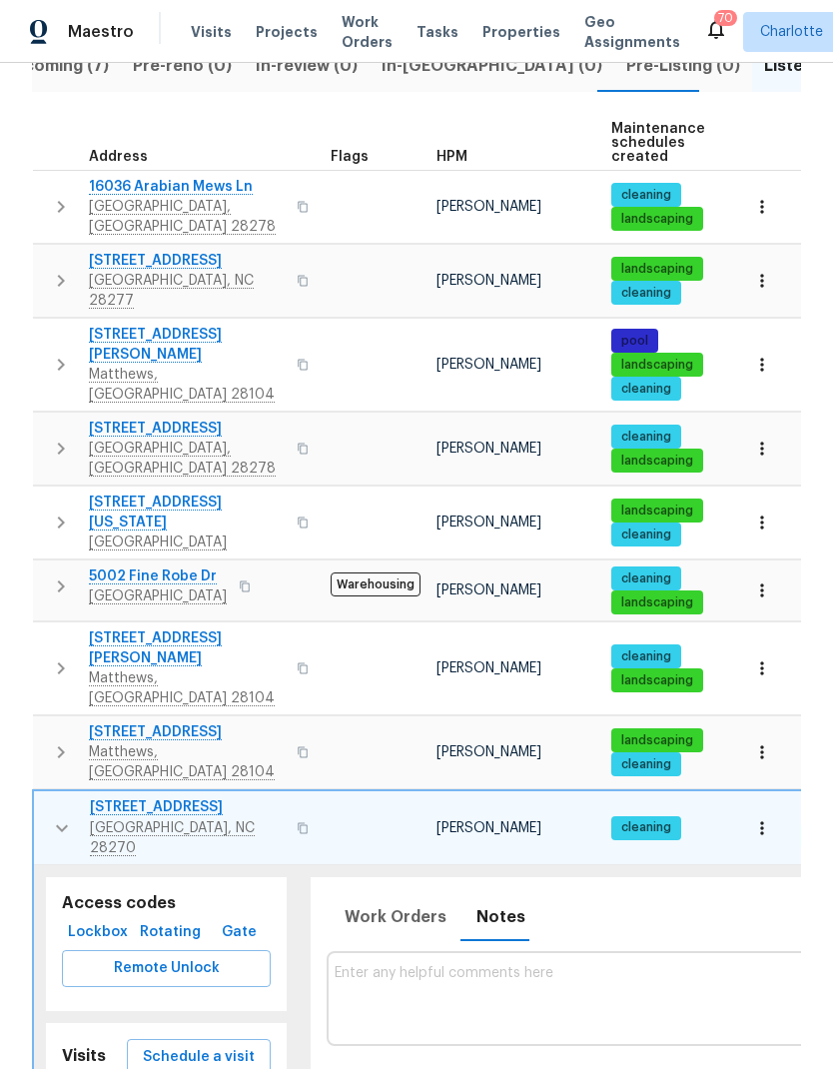
click at [56, 816] on icon "button" at bounding box center [62, 828] width 24 height 24
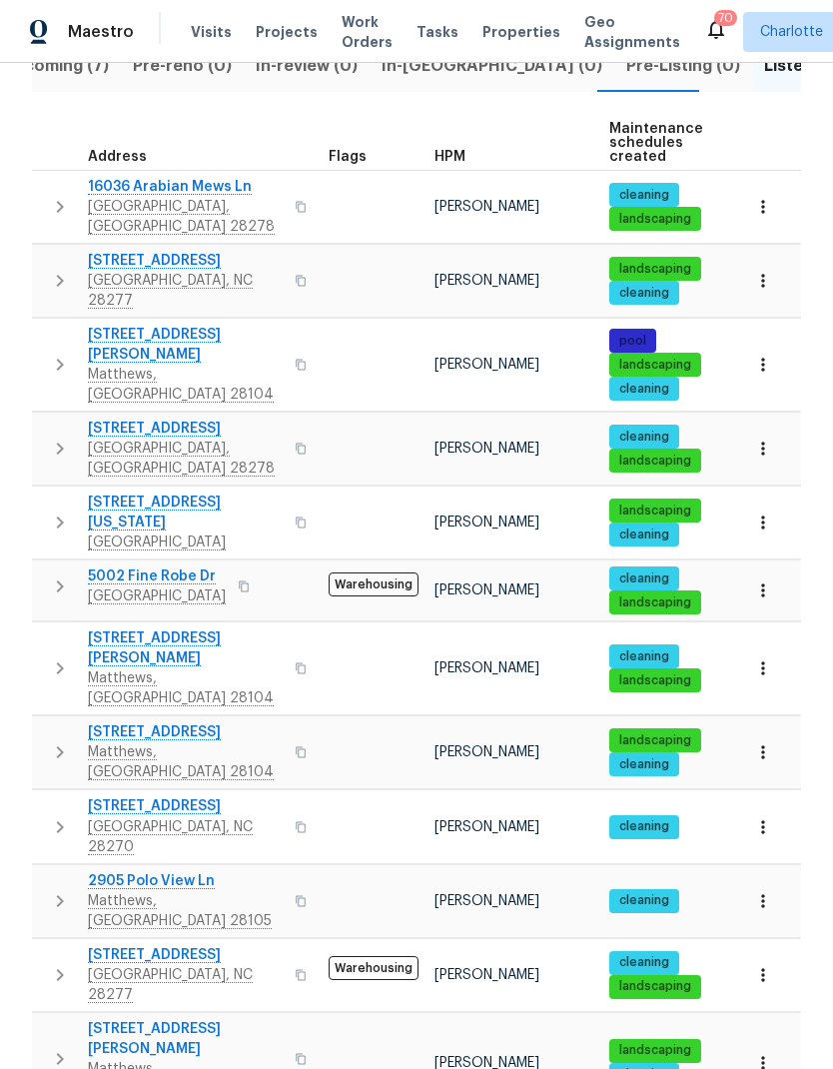
click at [50, 740] on icon "button" at bounding box center [60, 752] width 24 height 24
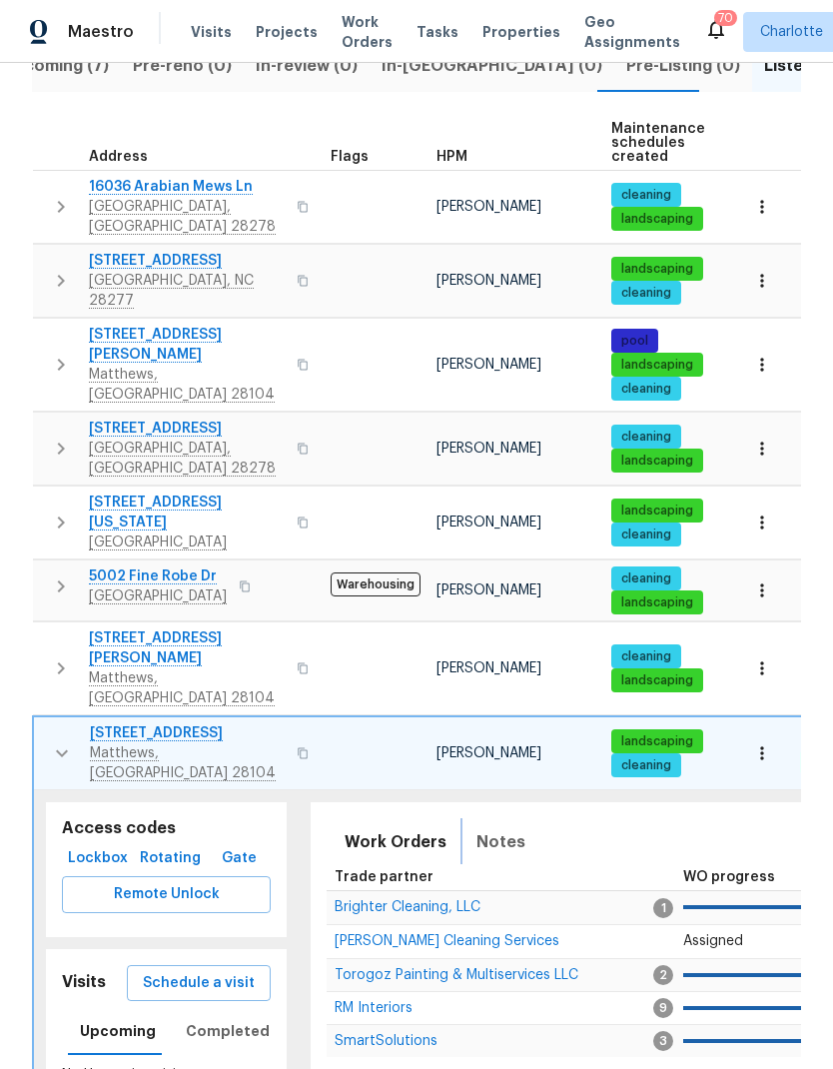
click at [515, 828] on span "Notes" at bounding box center [500, 842] width 49 height 28
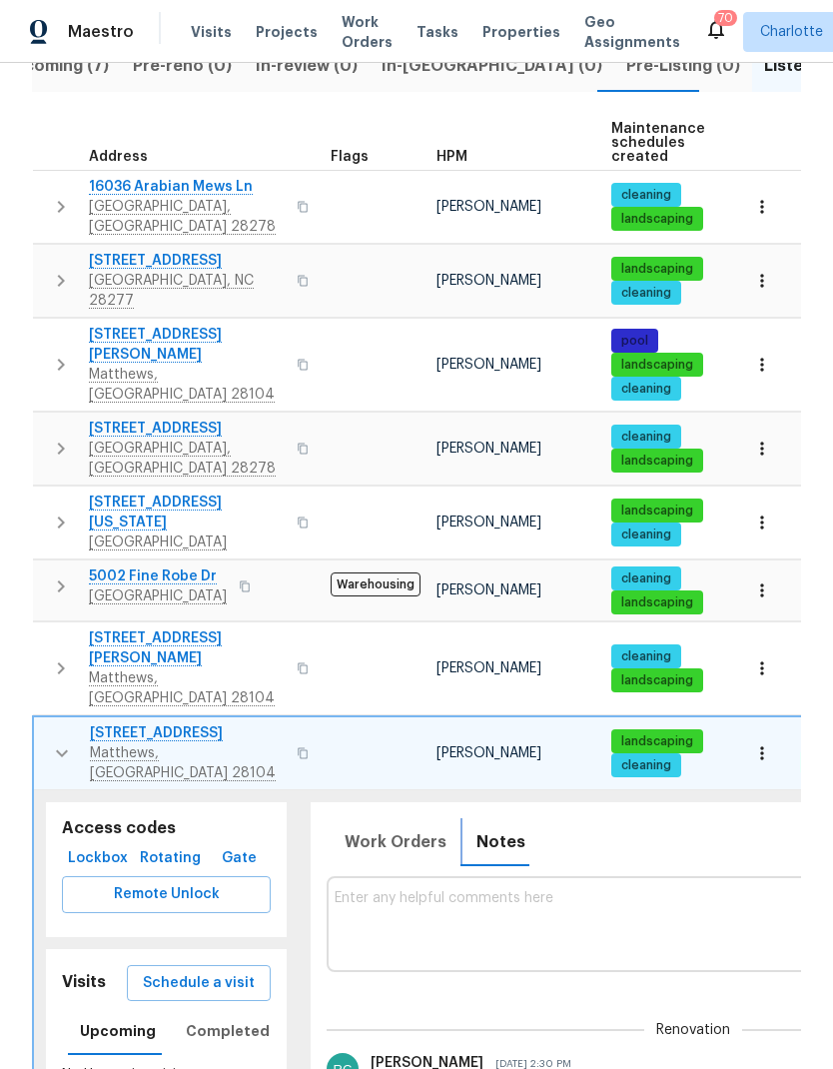
scroll to position [-1, 0]
click at [50, 741] on icon "button" at bounding box center [62, 753] width 24 height 24
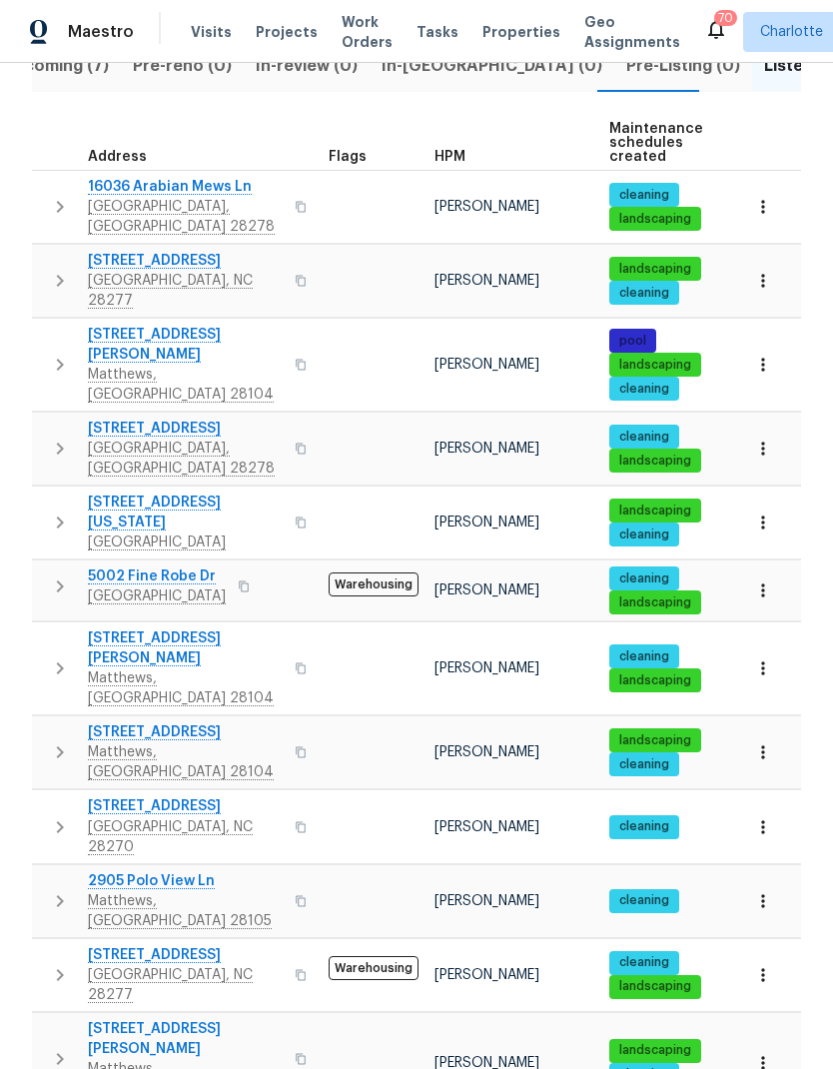
click at [59, 815] on icon "button" at bounding box center [60, 827] width 24 height 24
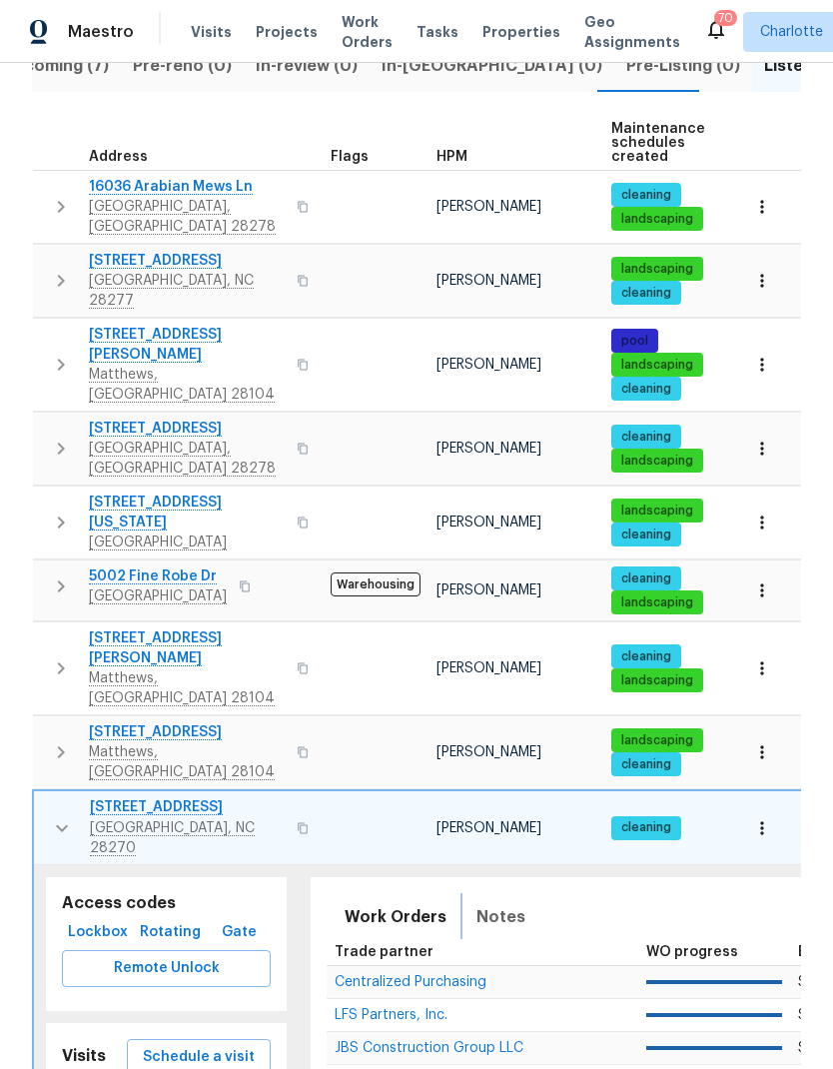
click at [512, 903] on span "Notes" at bounding box center [500, 917] width 49 height 28
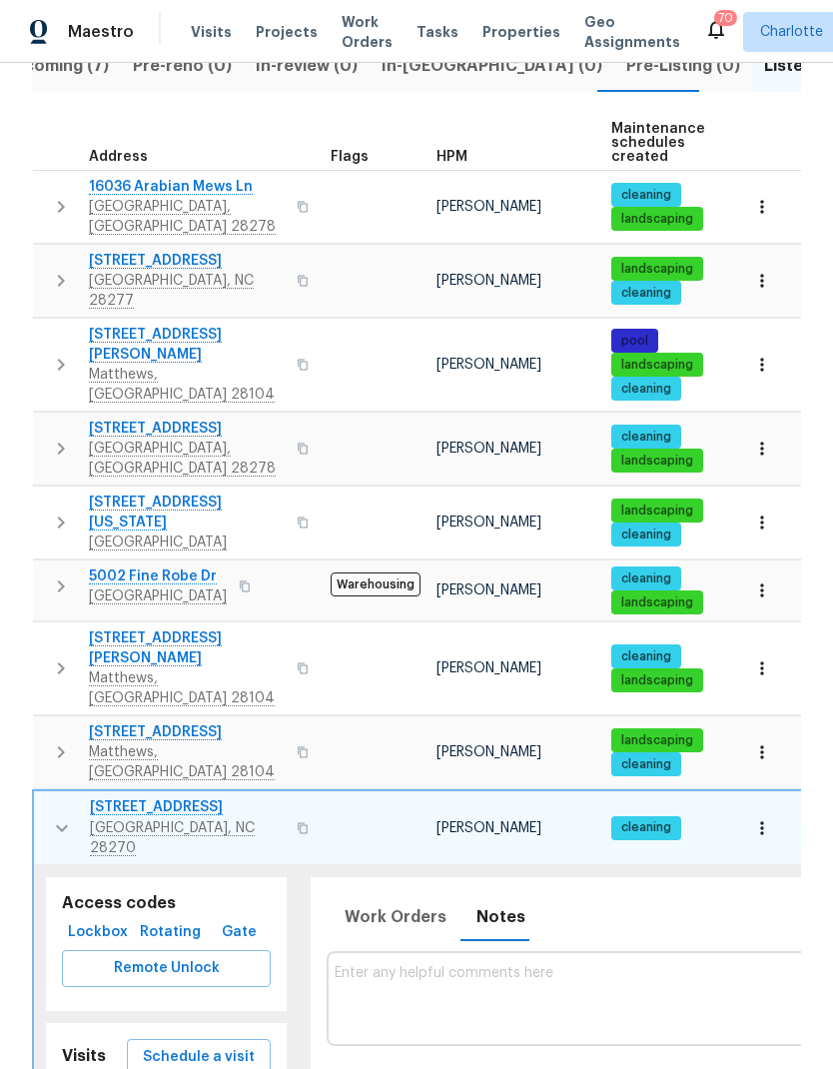
click at [58, 816] on icon "button" at bounding box center [62, 828] width 24 height 24
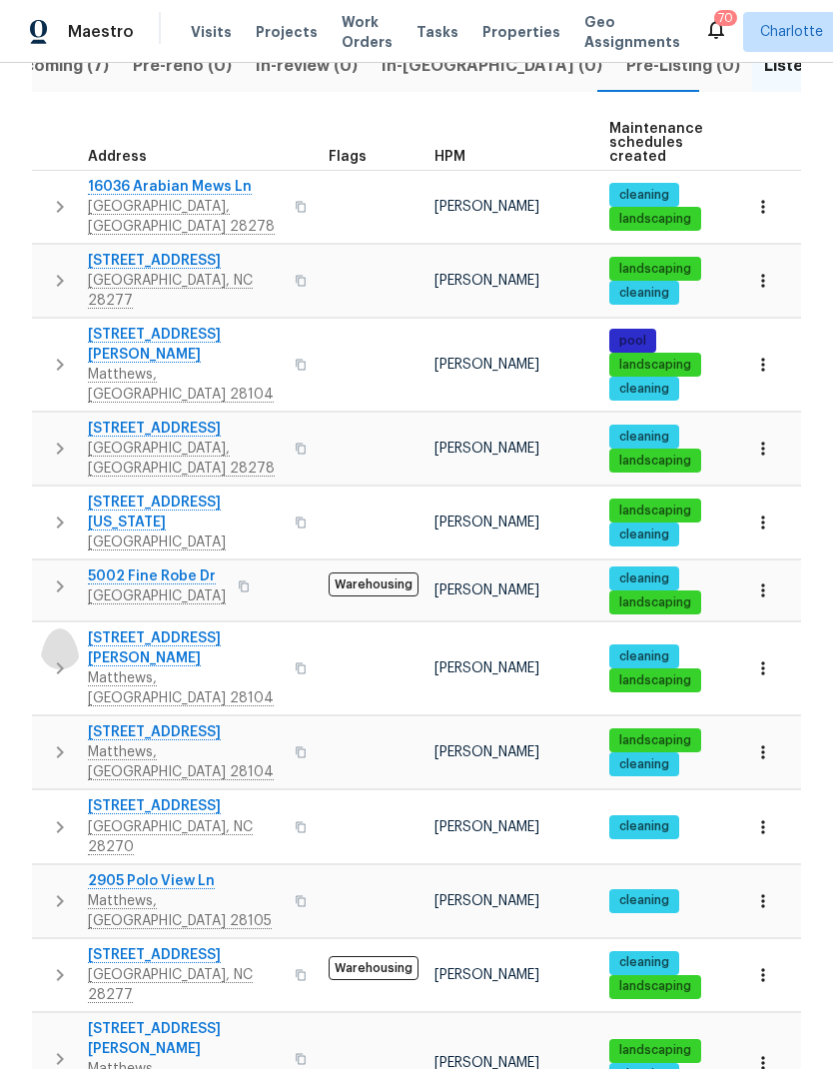
click at [71, 656] on icon "button" at bounding box center [60, 668] width 24 height 24
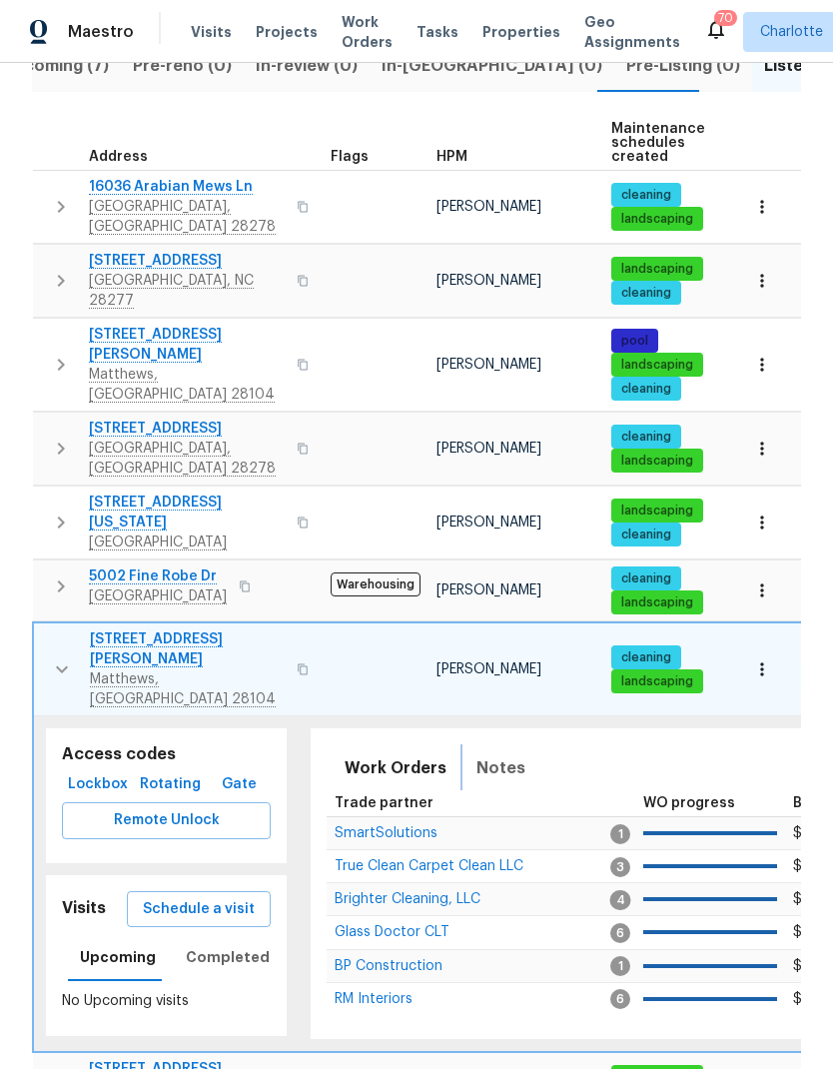
click at [506, 754] on span "Notes" at bounding box center [500, 768] width 49 height 28
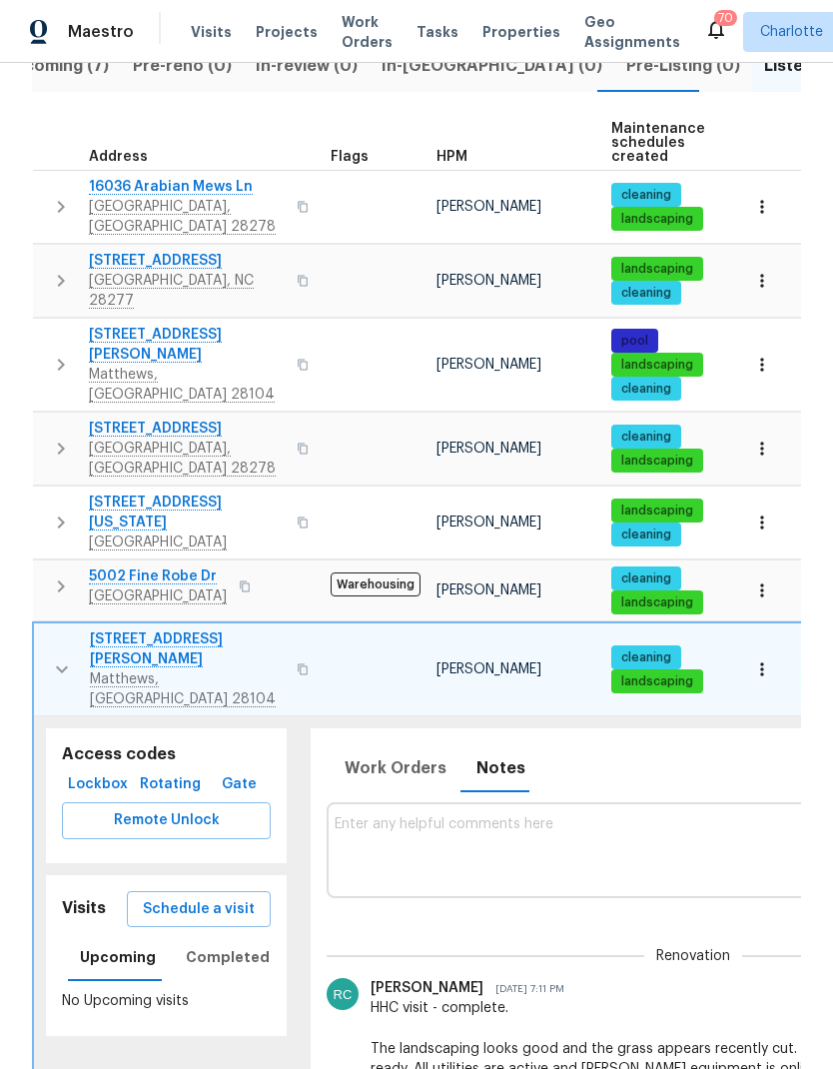
click at [48, 629] on button "button" at bounding box center [62, 669] width 40 height 80
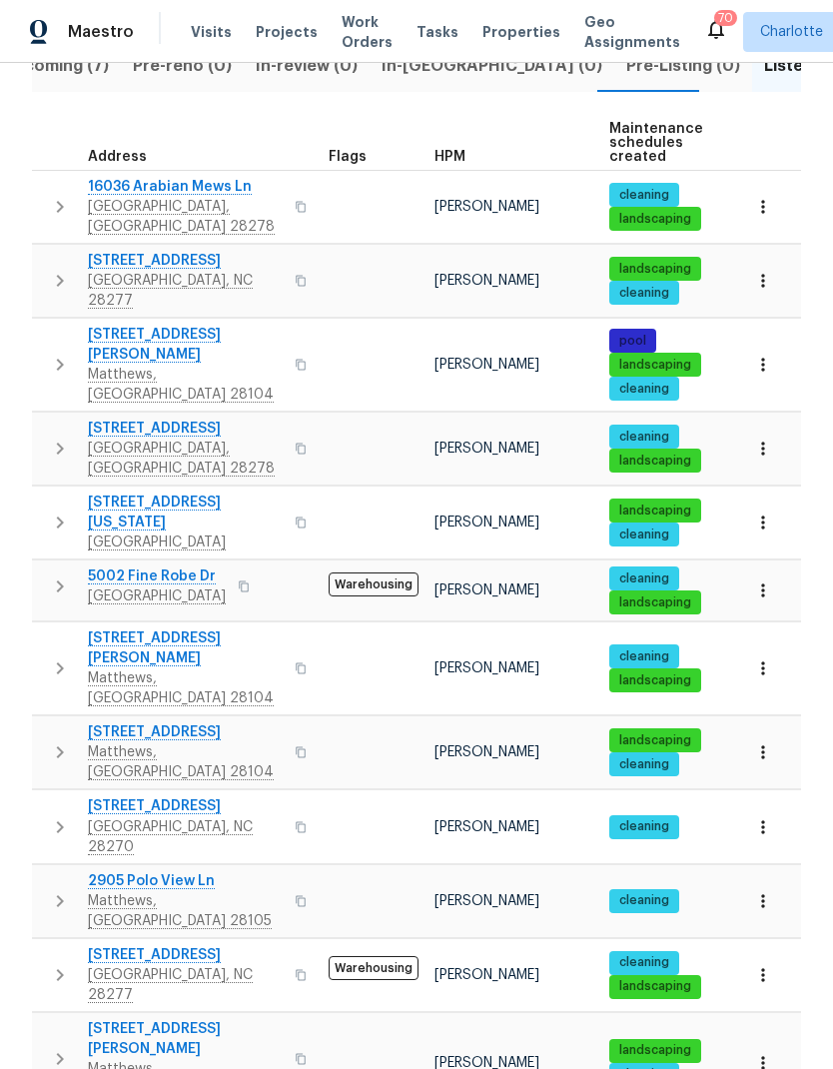
click at [36, 560] on td "[STREET_ADDRESS]" at bounding box center [176, 586] width 289 height 52
click at [54, 574] on icon "button" at bounding box center [60, 586] width 24 height 24
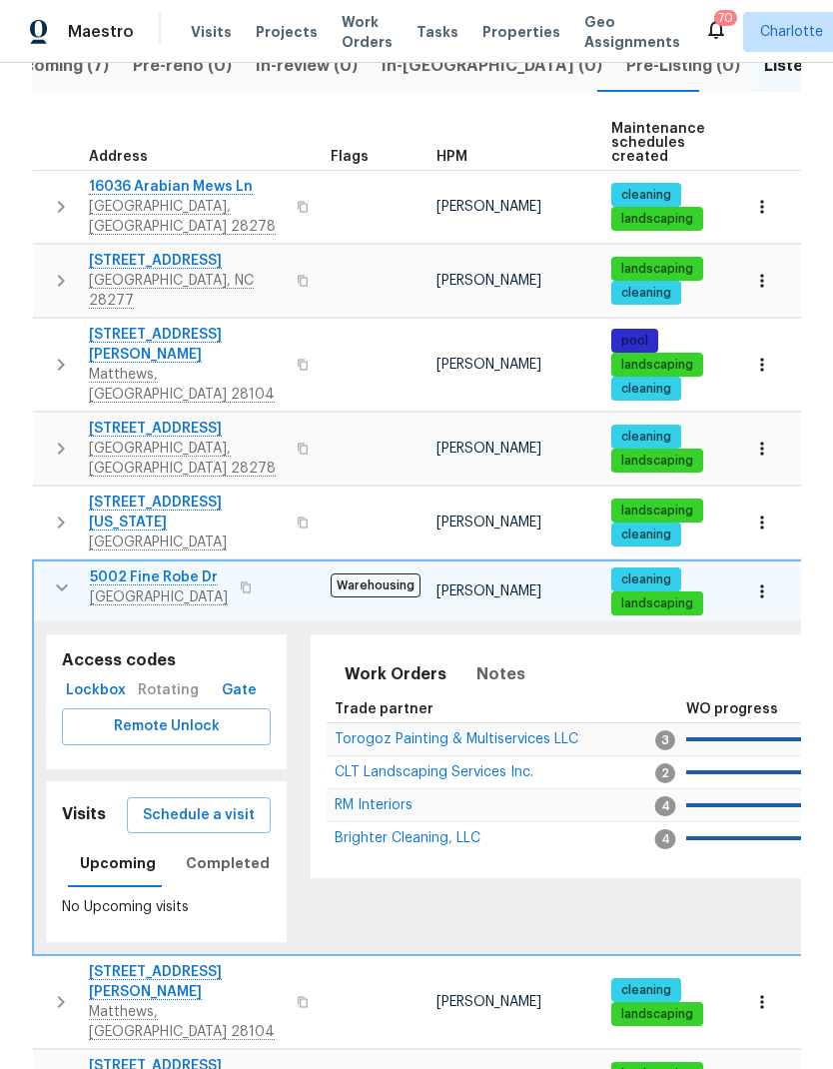
click at [46, 567] on button "button" at bounding box center [62, 587] width 40 height 40
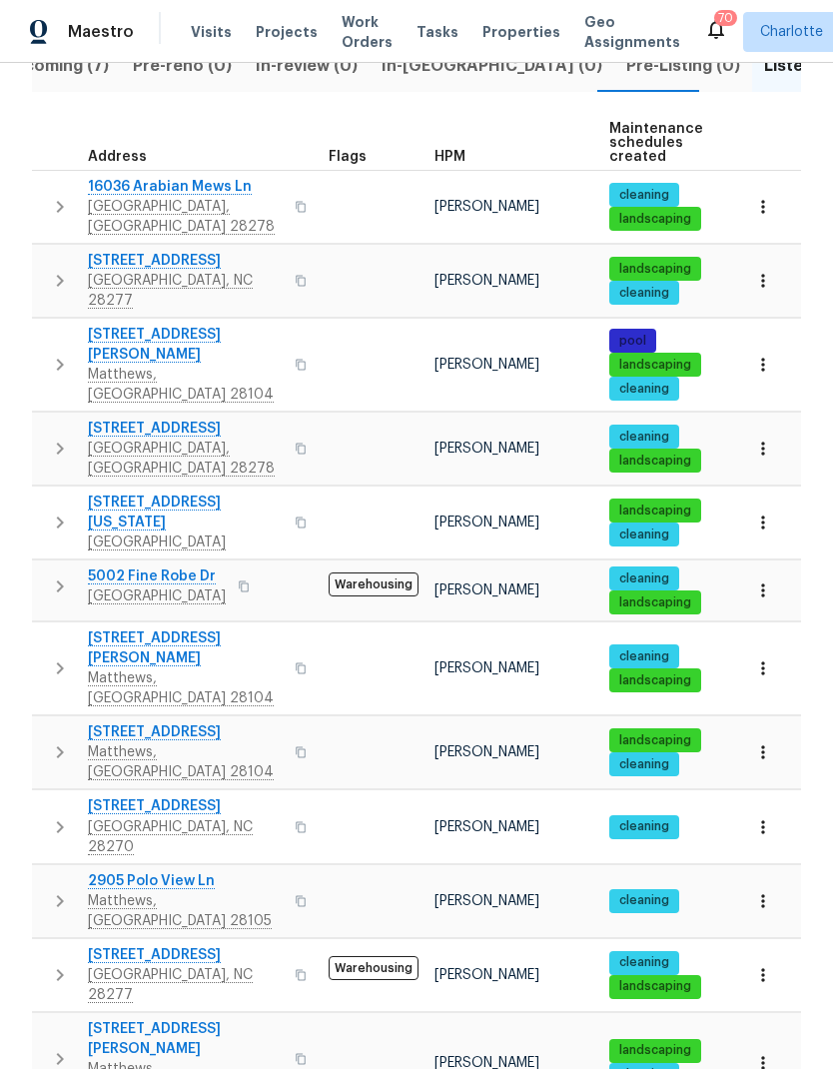
click at [53, 574] on icon "button" at bounding box center [60, 586] width 24 height 24
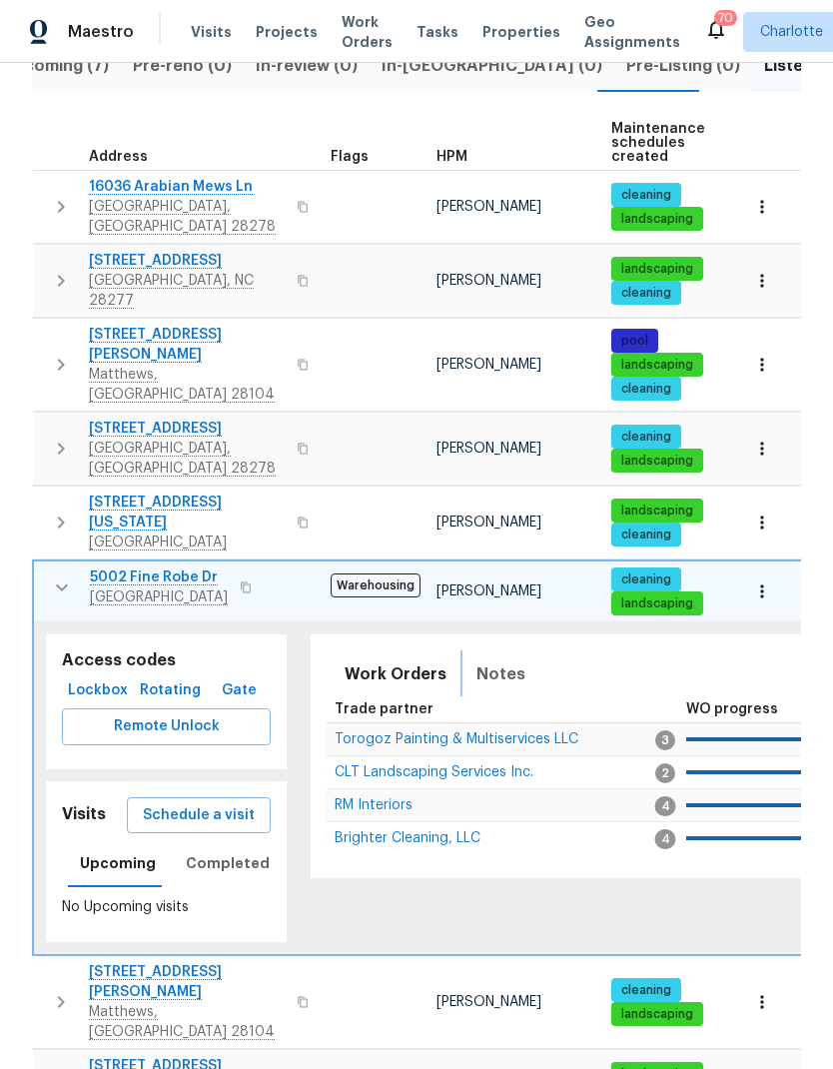
click at [512, 660] on span "Notes" at bounding box center [500, 674] width 49 height 28
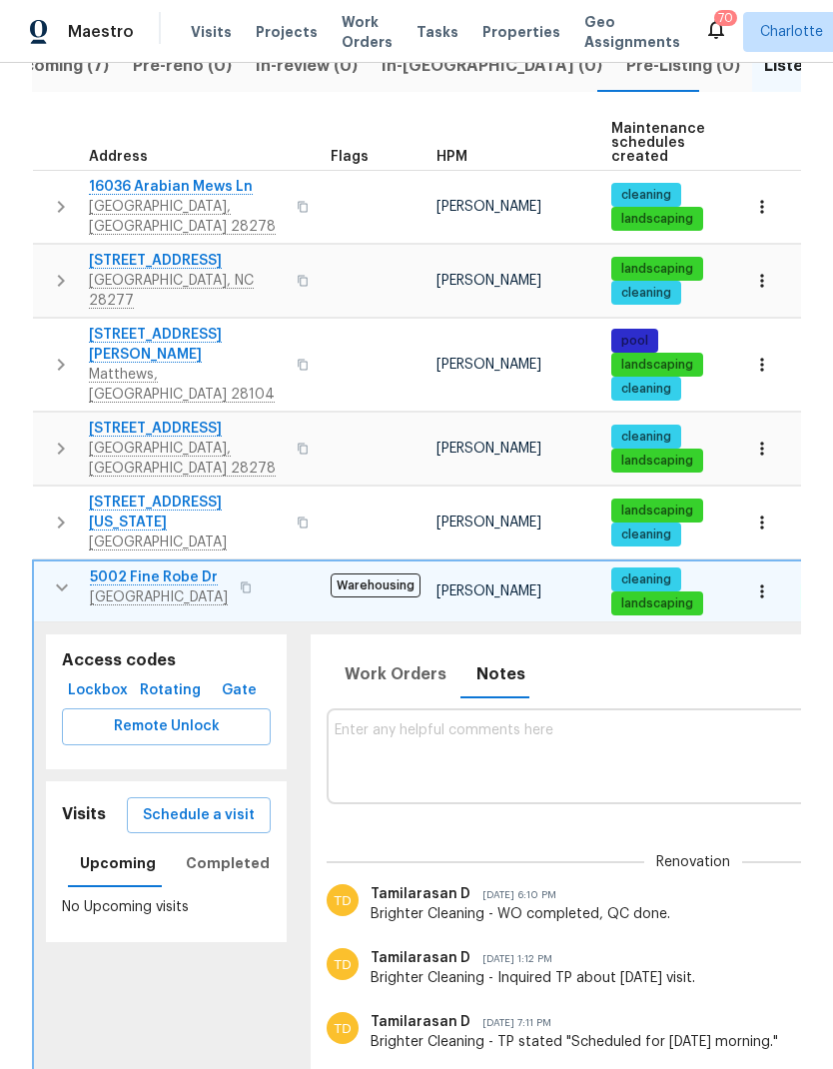
click at [55, 575] on icon "button" at bounding box center [62, 587] width 24 height 24
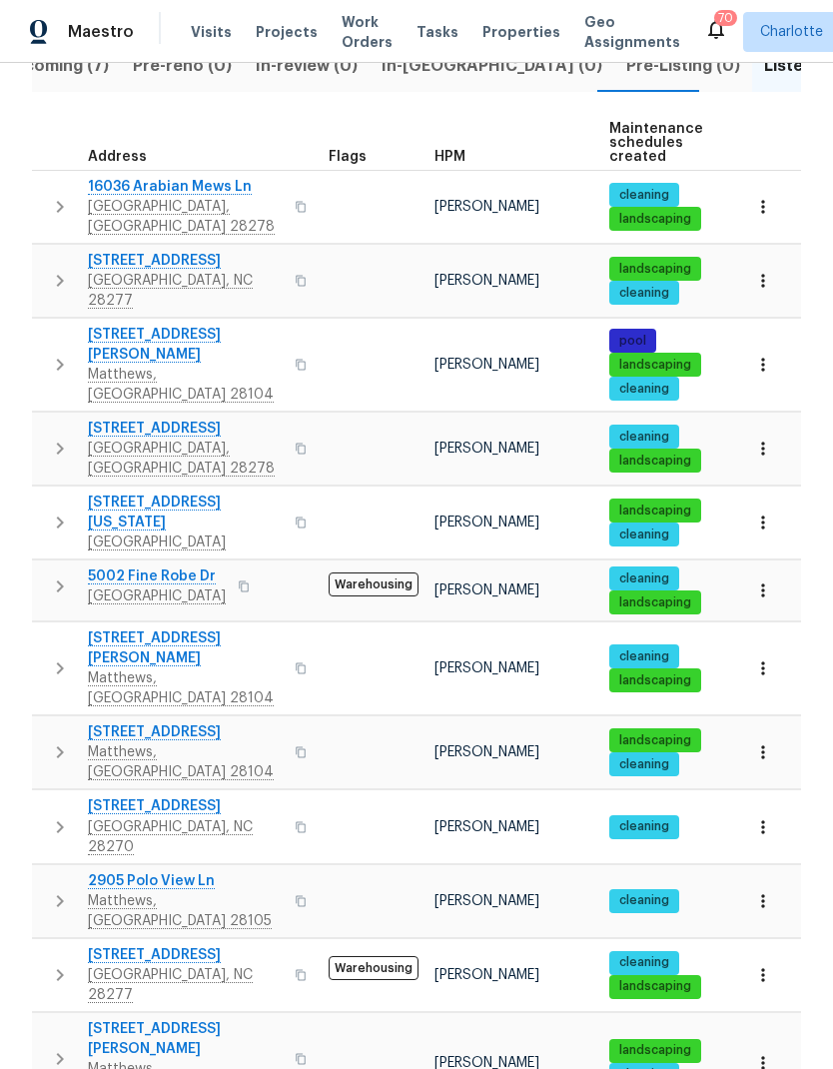
click at [54, 510] on icon "button" at bounding box center [60, 522] width 24 height 24
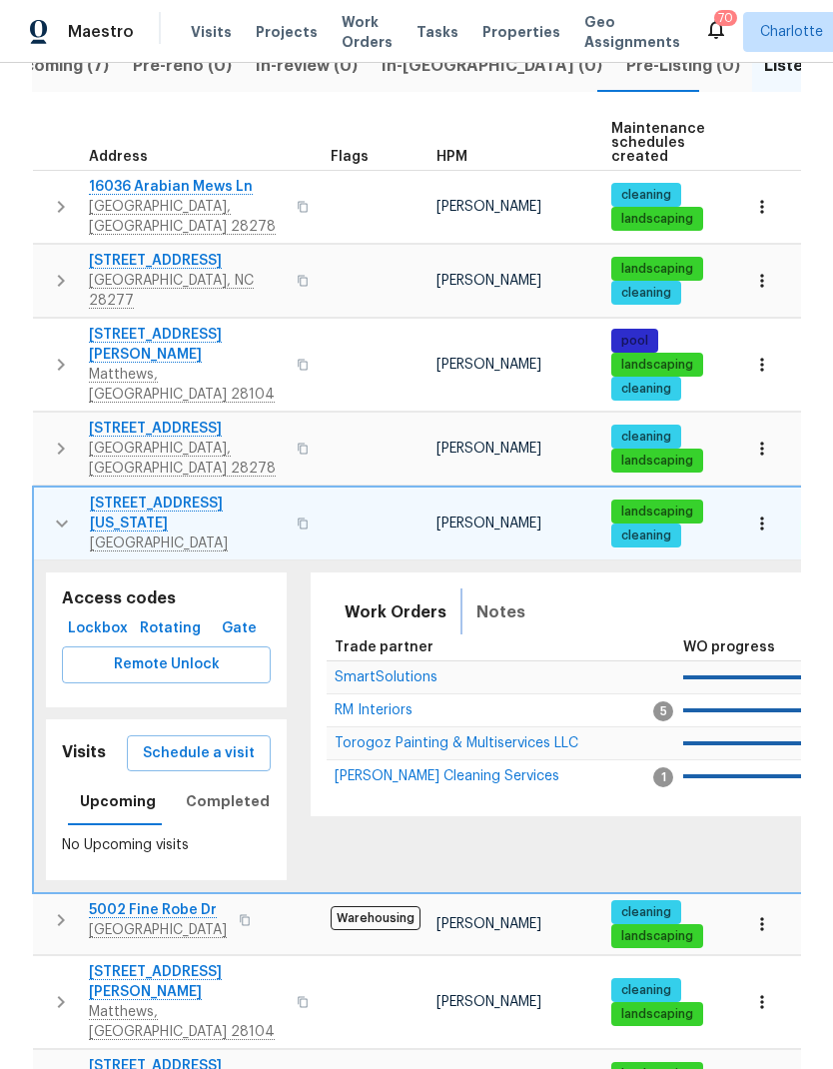
click at [516, 588] on button "Notes" at bounding box center [500, 612] width 73 height 48
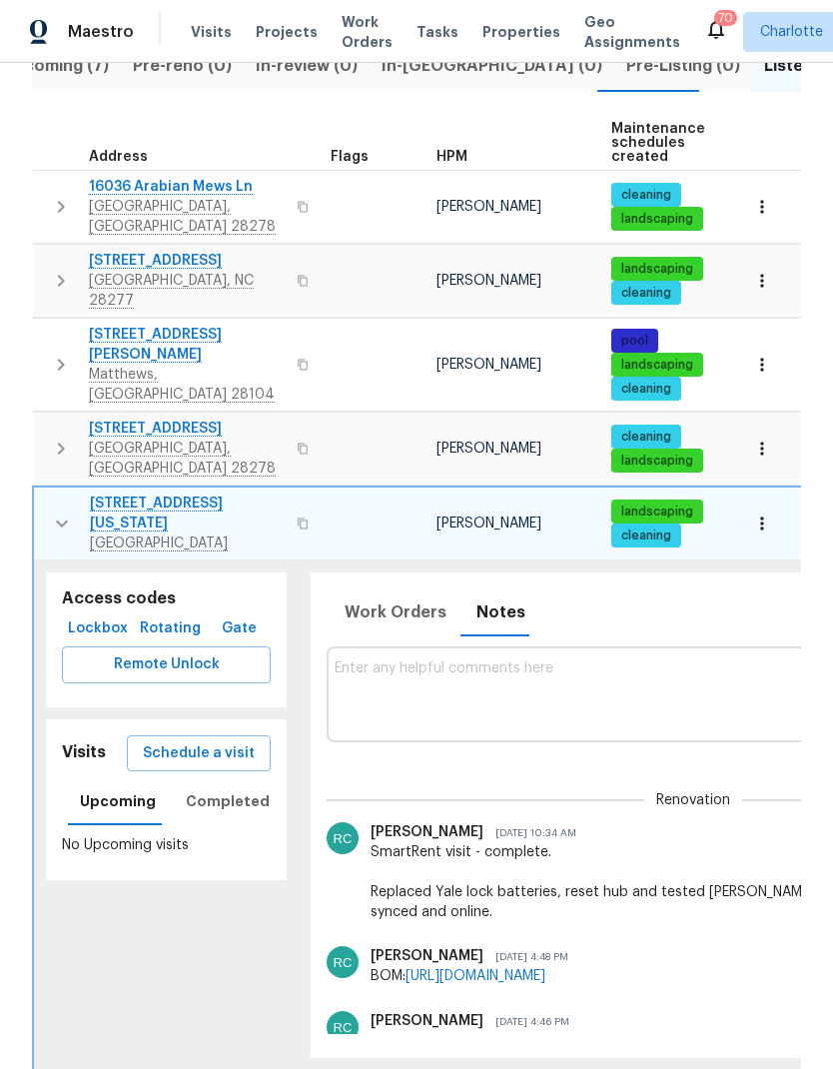
click at [48, 493] on button "button" at bounding box center [62, 523] width 40 height 60
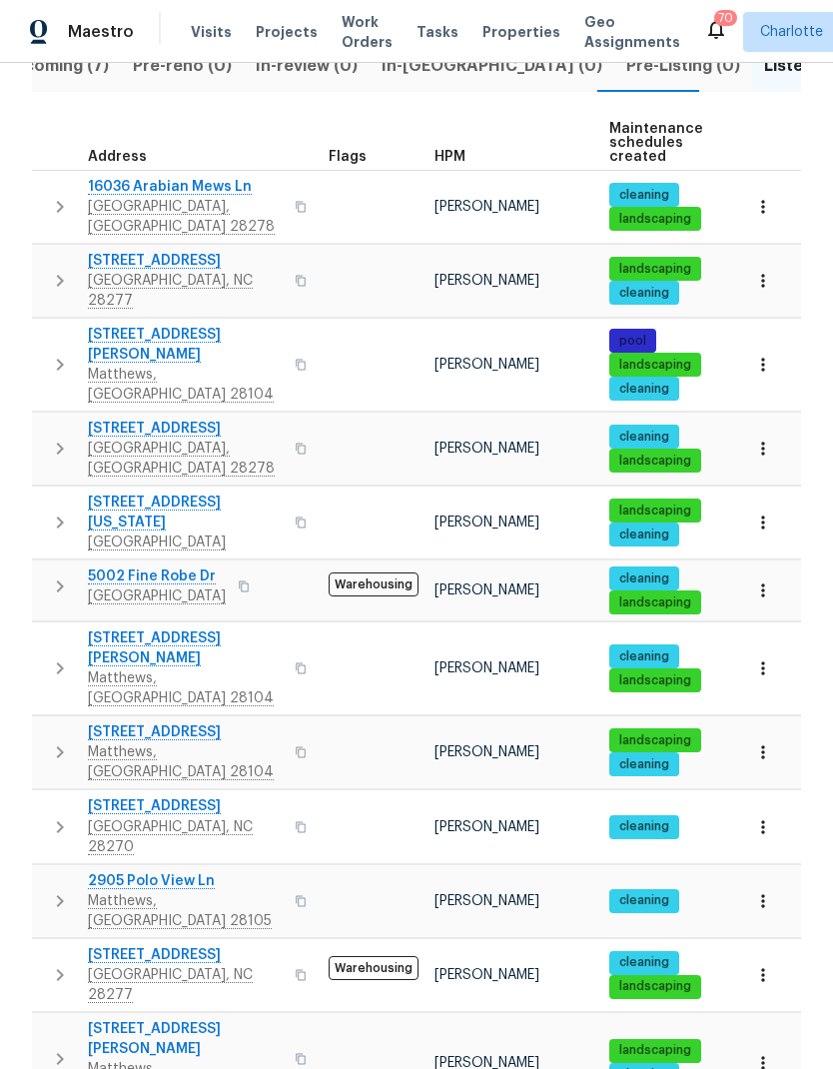
click at [41, 418] on button "button" at bounding box center [60, 448] width 40 height 60
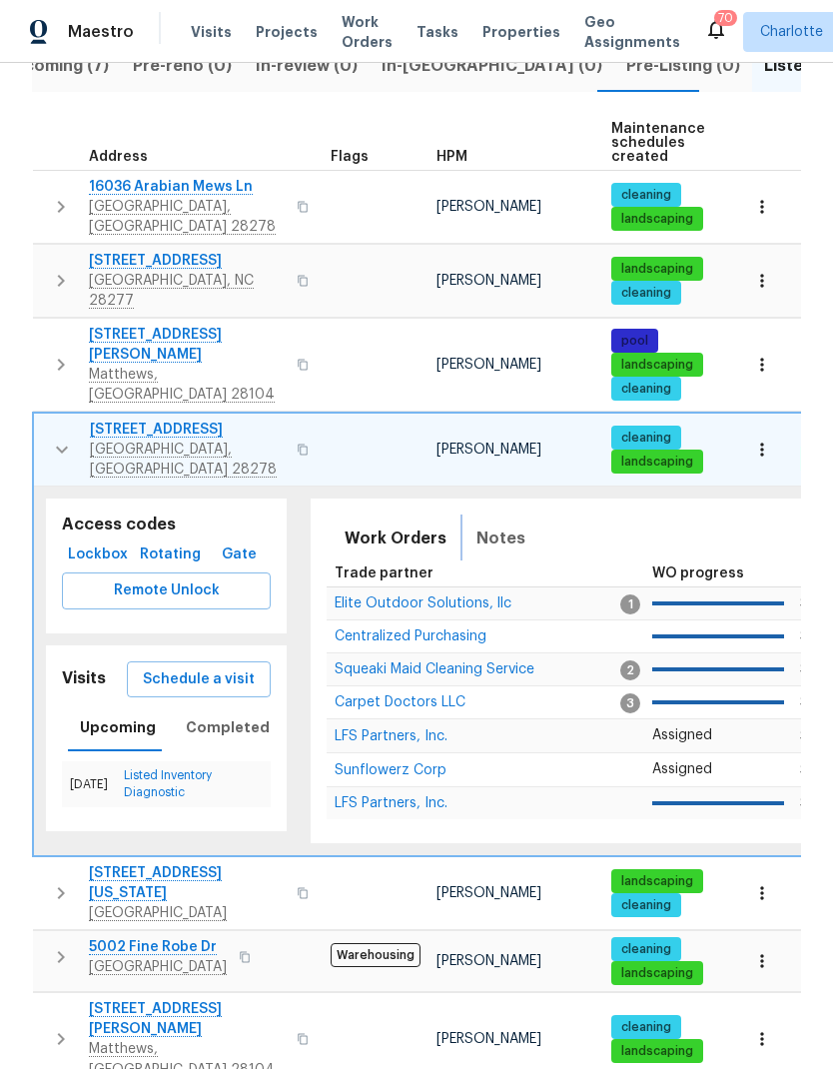
click at [509, 514] on button "Notes" at bounding box center [500, 538] width 73 height 48
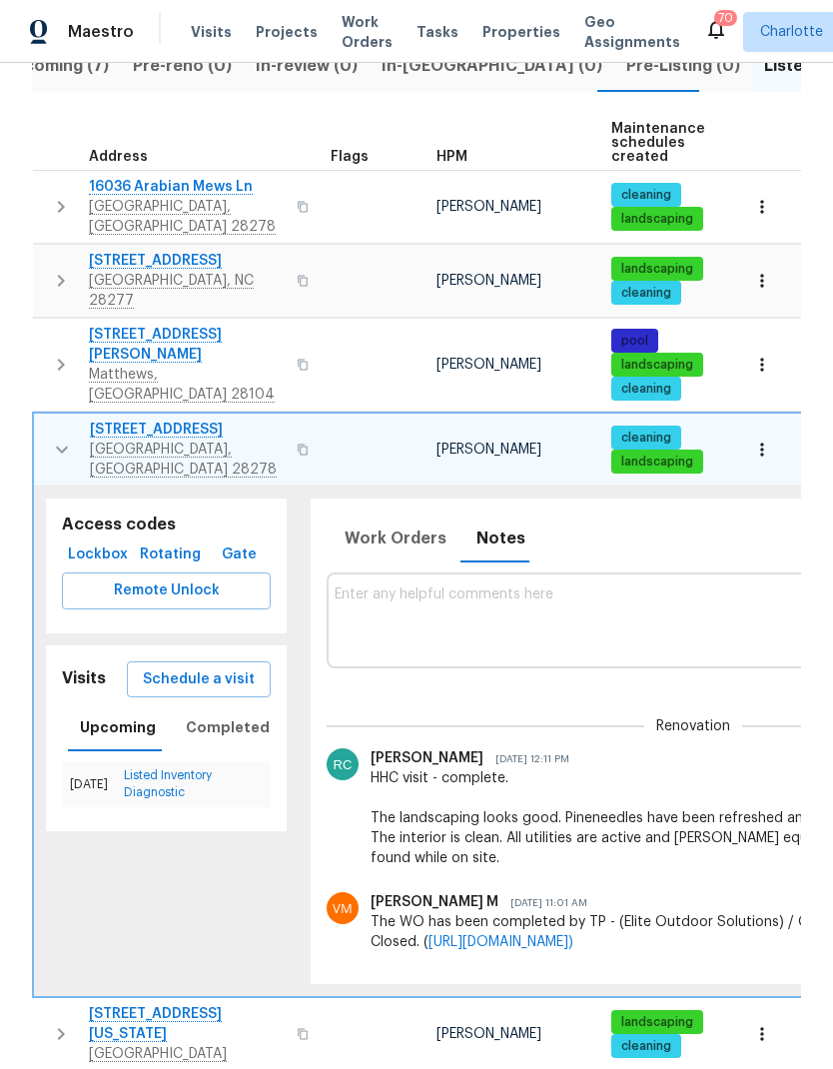
click at [51, 437] on icon "button" at bounding box center [62, 449] width 24 height 24
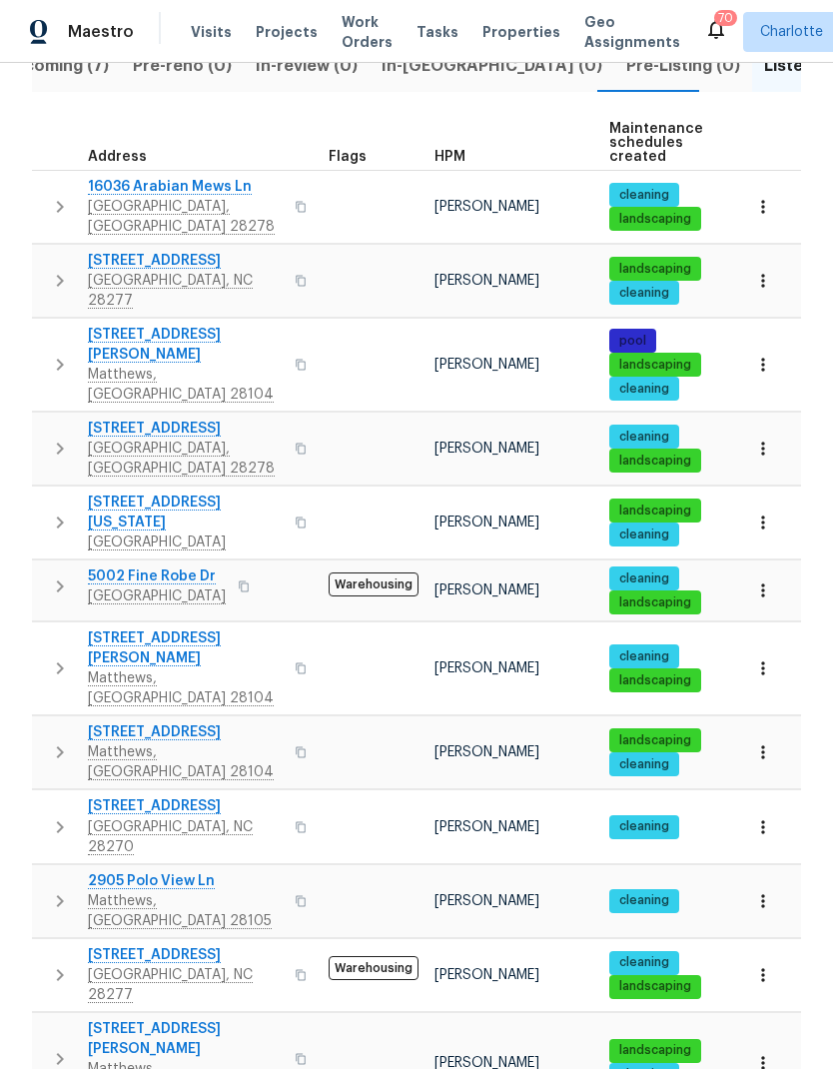
click at [57, 359] on icon "button" at bounding box center [60, 365] width 7 height 12
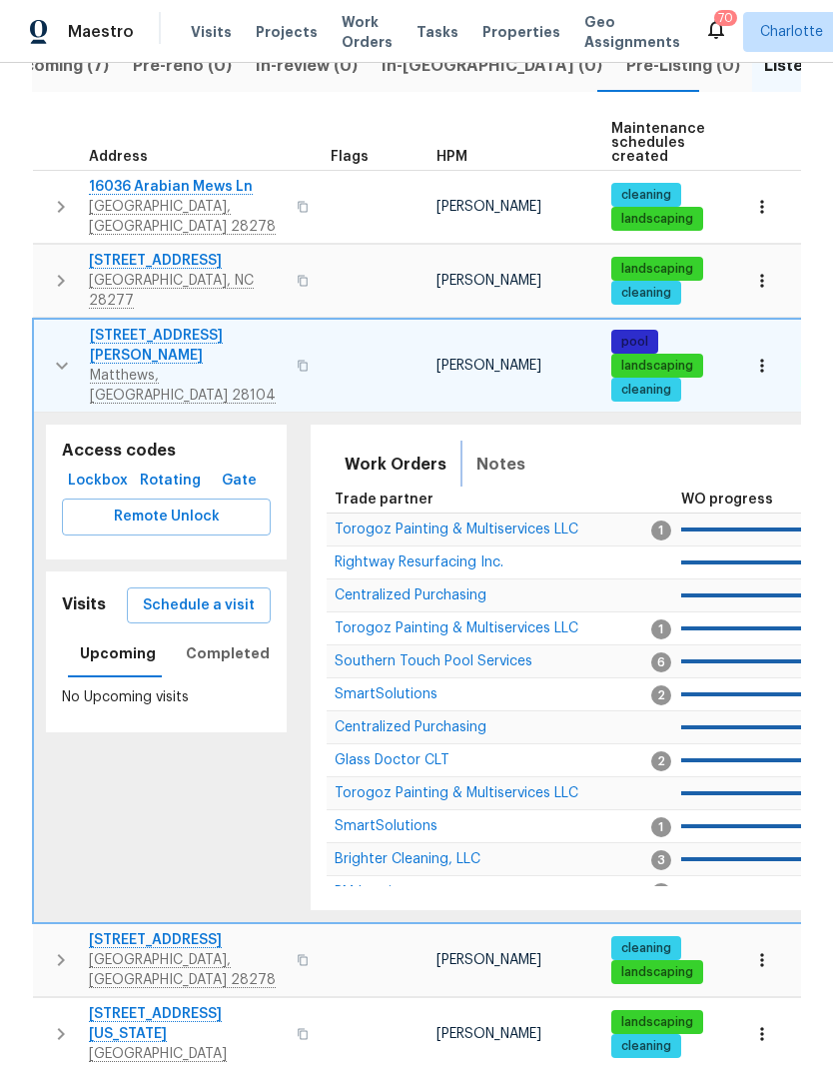
click at [517, 440] on button "Notes" at bounding box center [500, 464] width 73 height 48
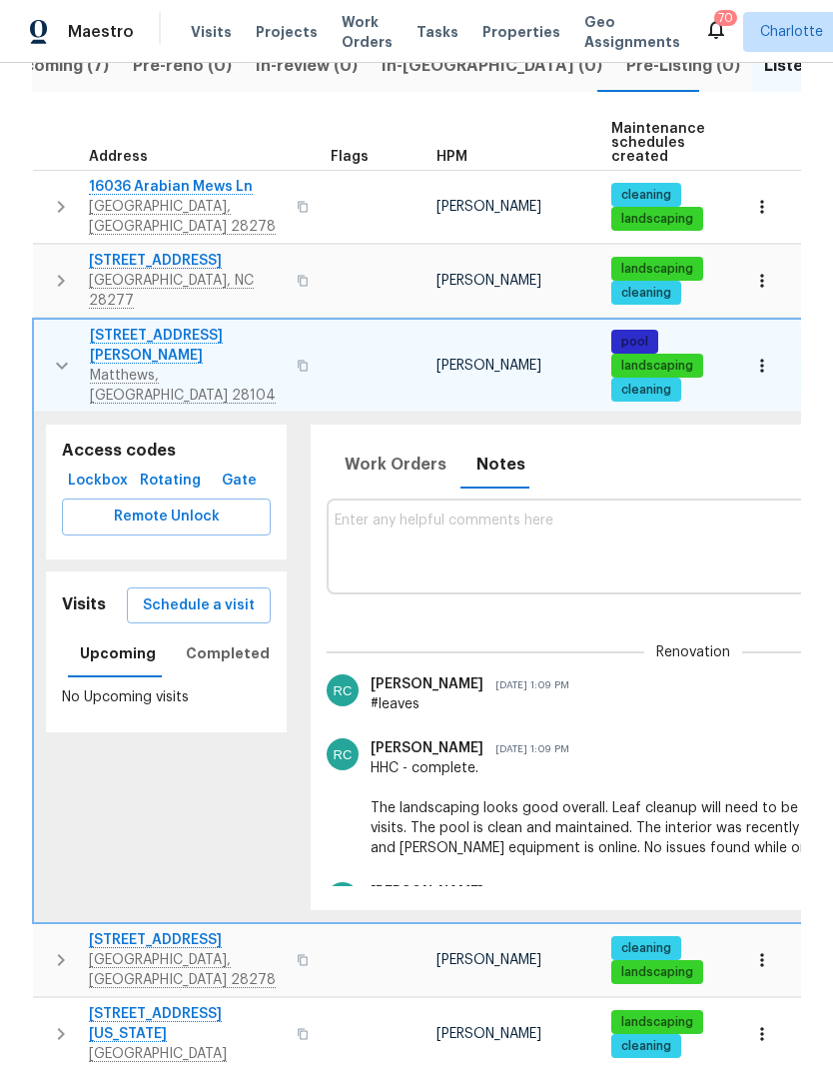
click at [61, 326] on button "button" at bounding box center [62, 366] width 40 height 80
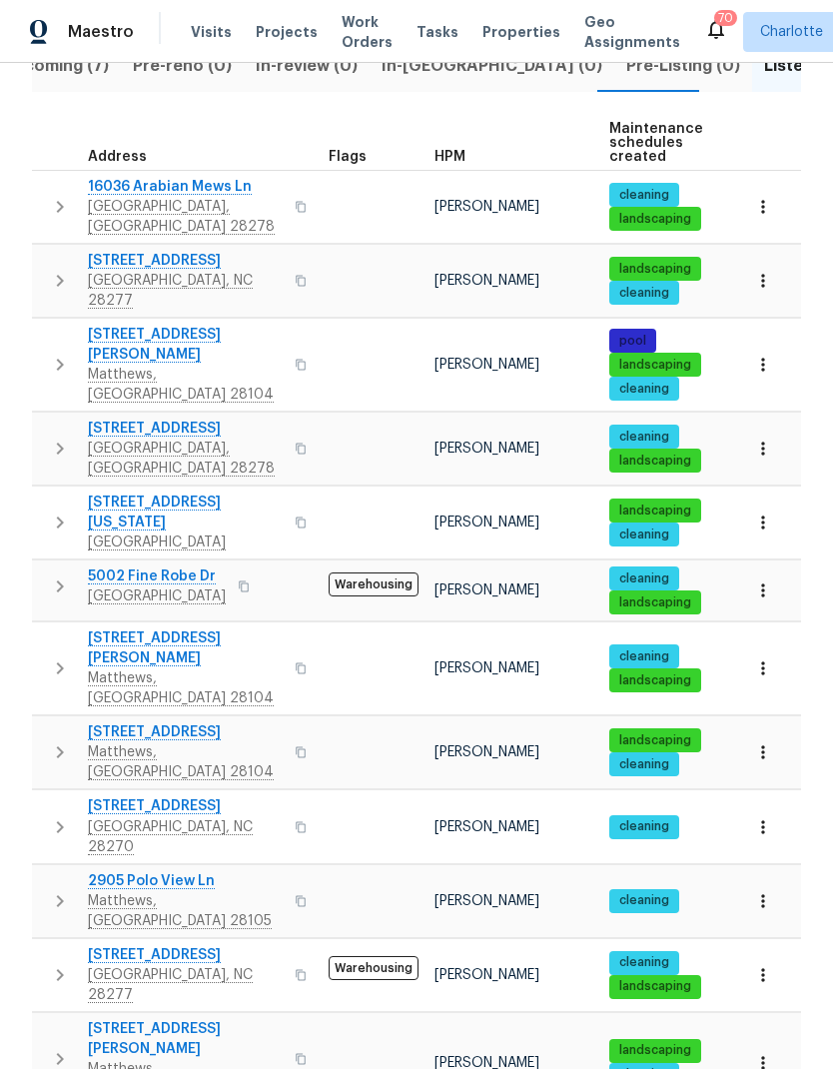
click at [52, 269] on icon "button" at bounding box center [60, 281] width 24 height 24
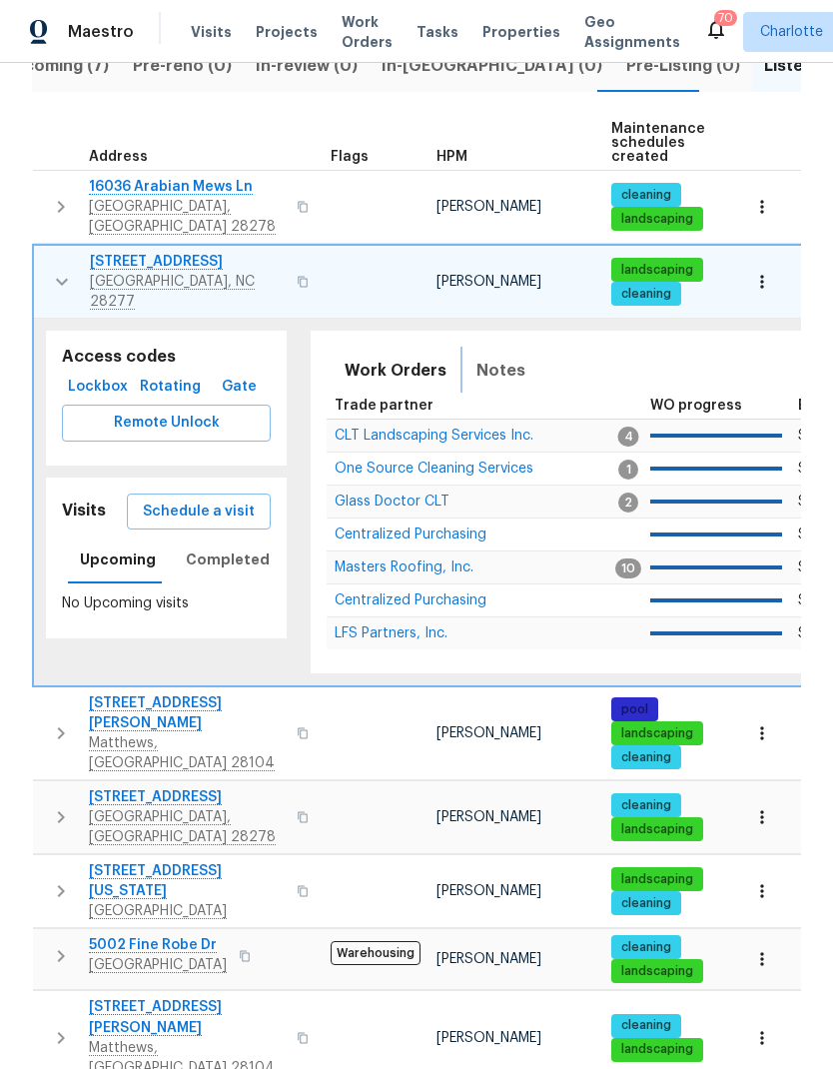
click at [520, 347] on button "Notes" at bounding box center [500, 371] width 73 height 48
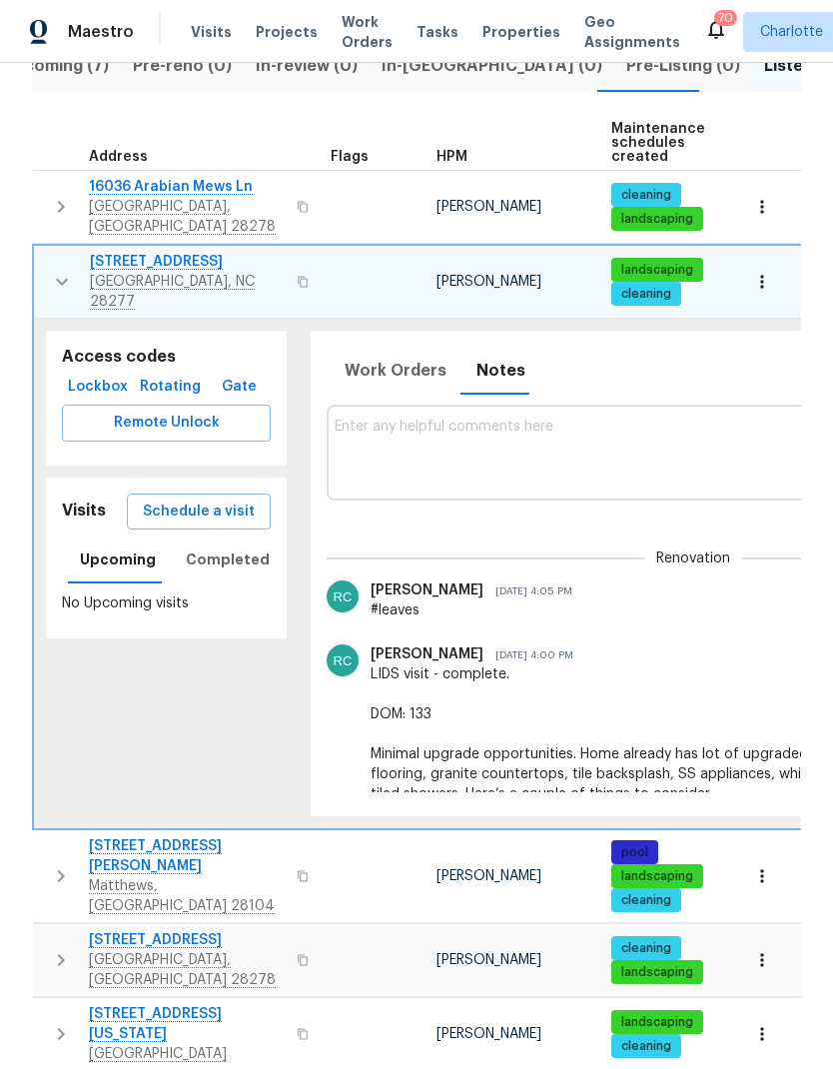
click at [52, 270] on icon "button" at bounding box center [62, 282] width 24 height 24
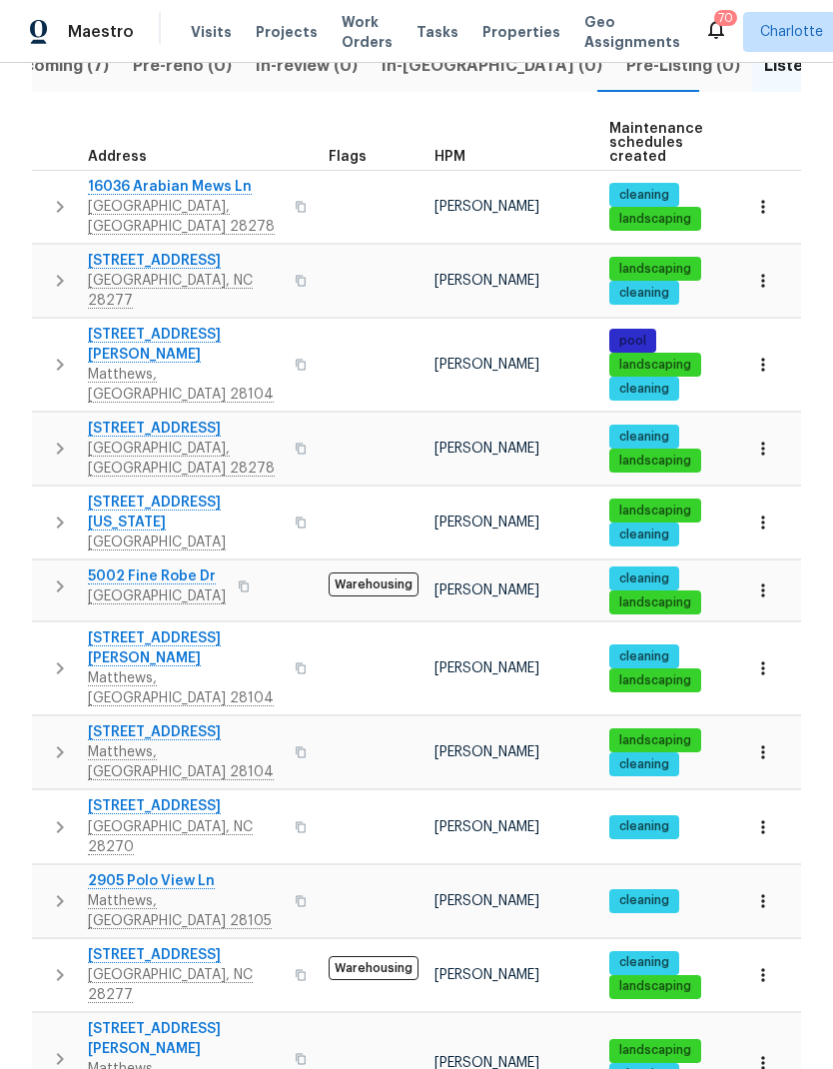
click at [42, 177] on button "button" at bounding box center [60, 207] width 40 height 60
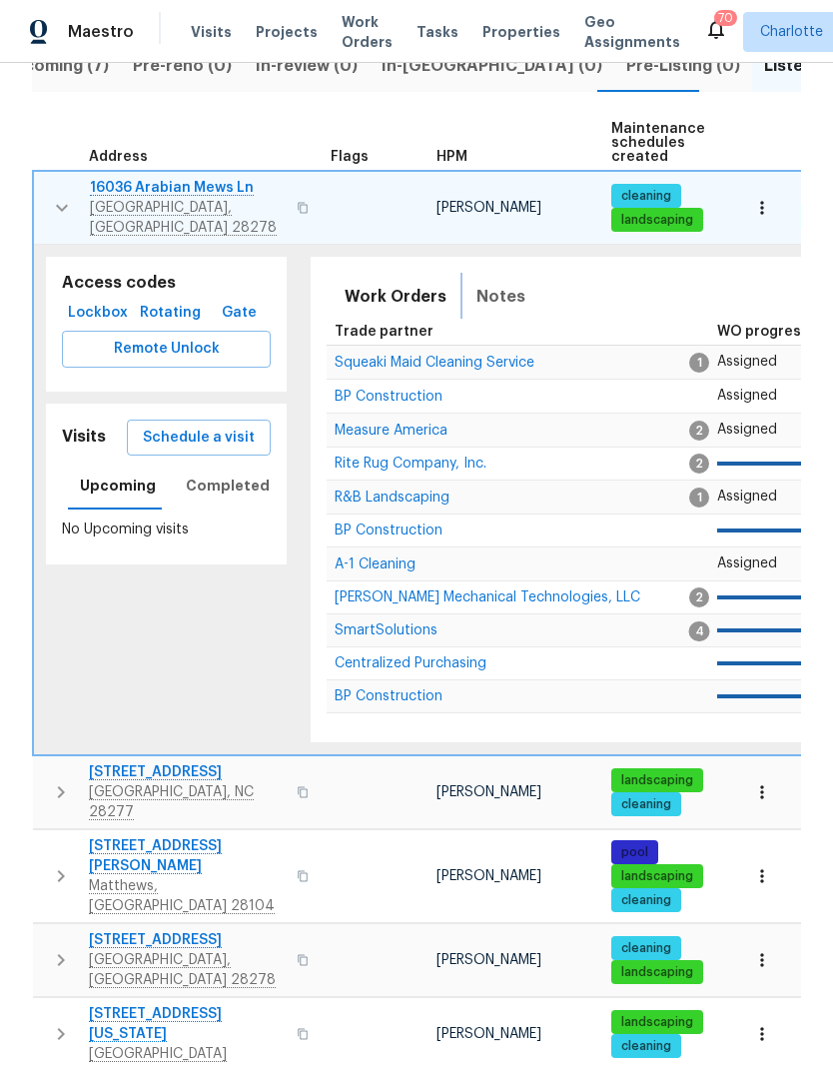
click at [496, 273] on button "Notes" at bounding box center [500, 297] width 73 height 48
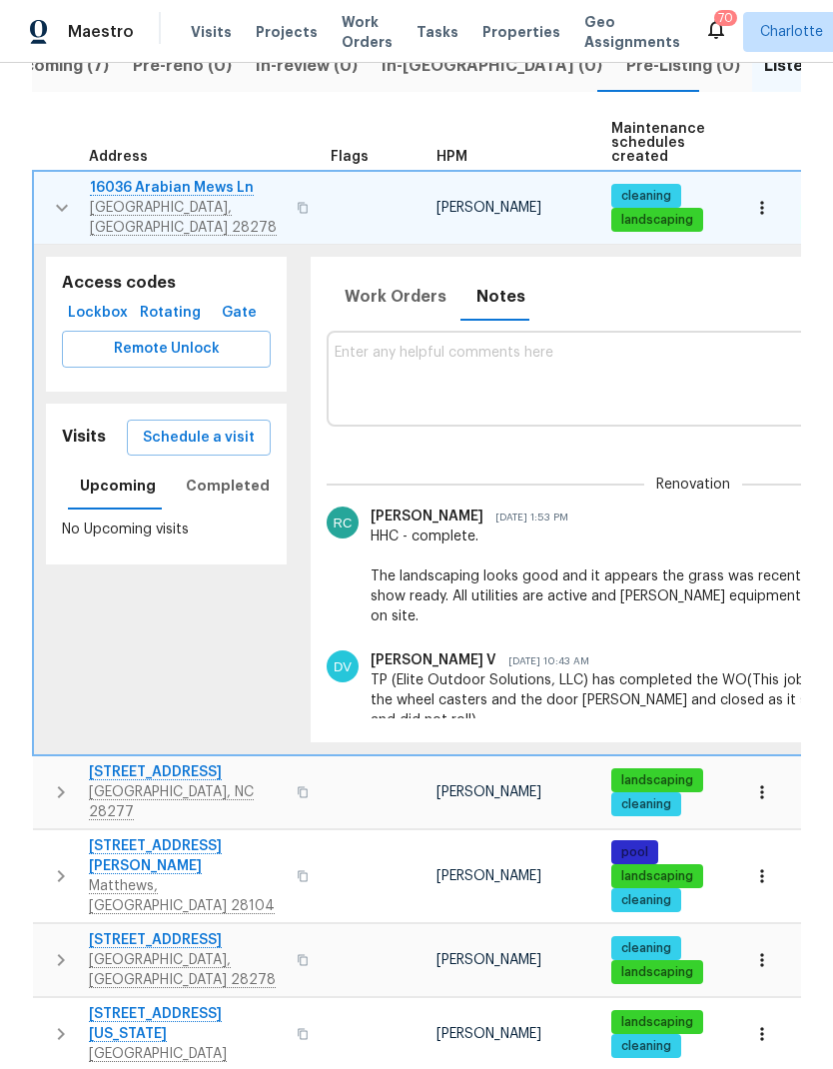
click at [57, 196] on icon "button" at bounding box center [62, 208] width 24 height 24
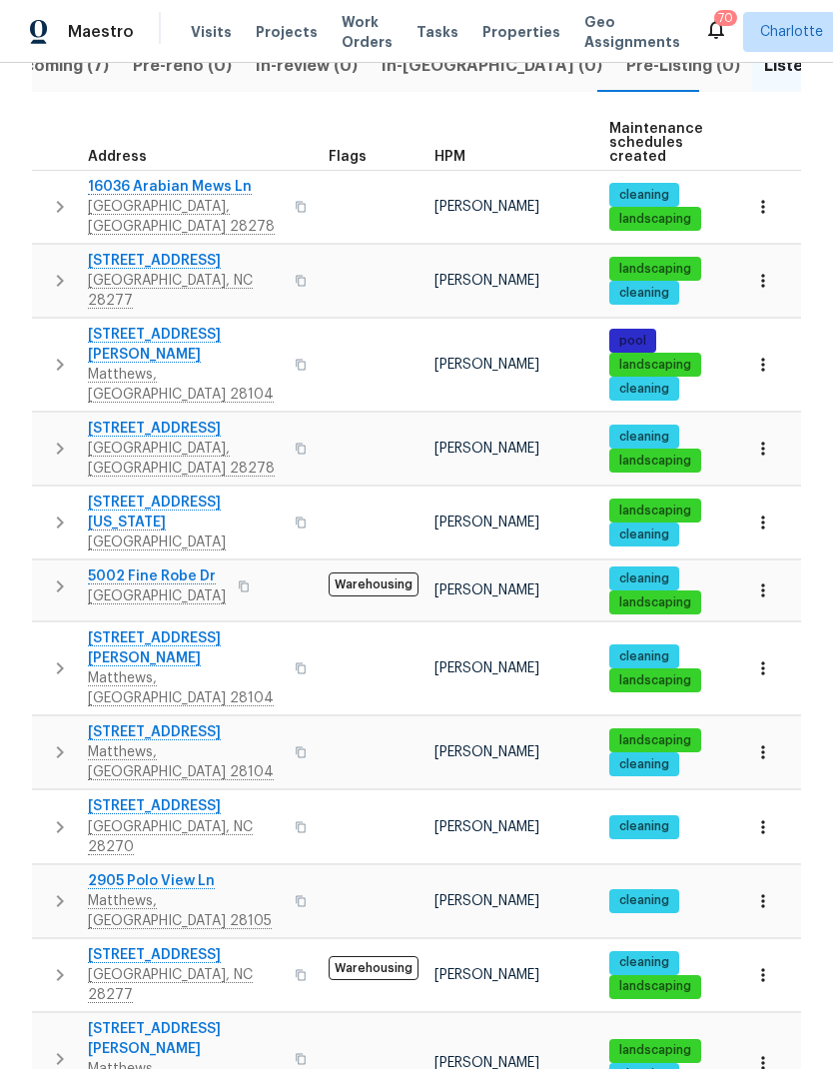
click at [782, 500] on button "button" at bounding box center [763, 522] width 44 height 44
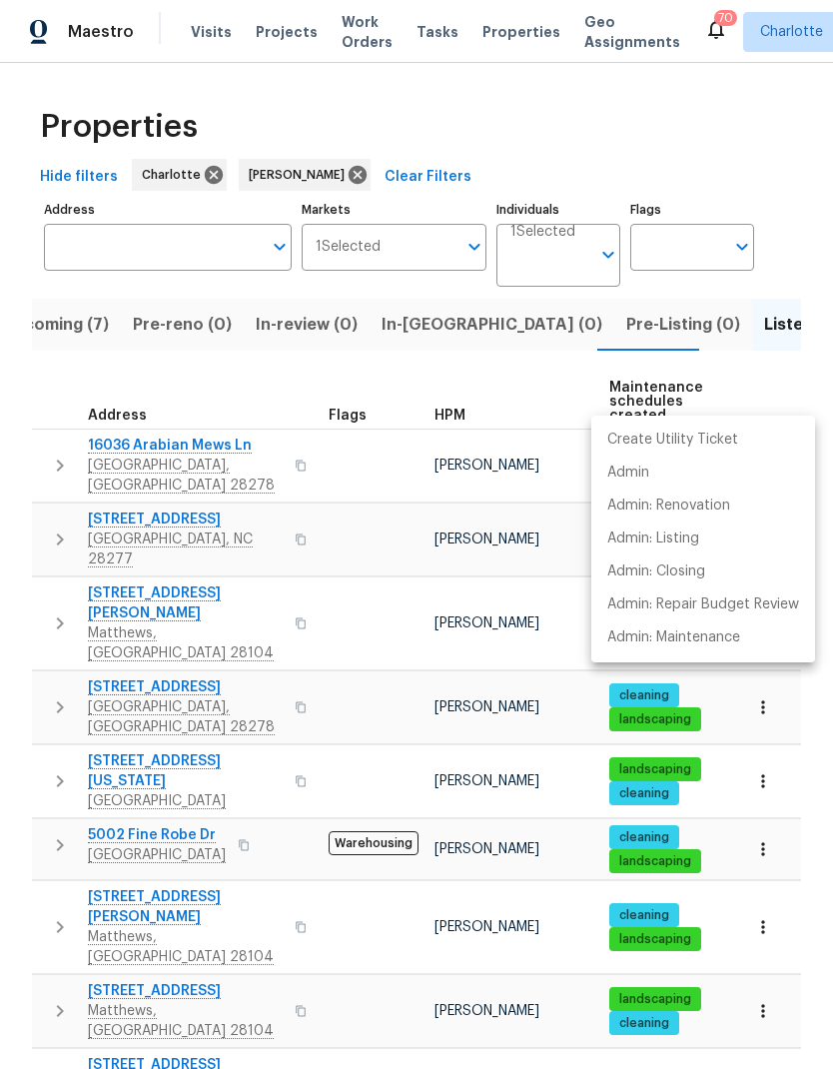
click at [97, 325] on div at bounding box center [416, 534] width 833 height 1069
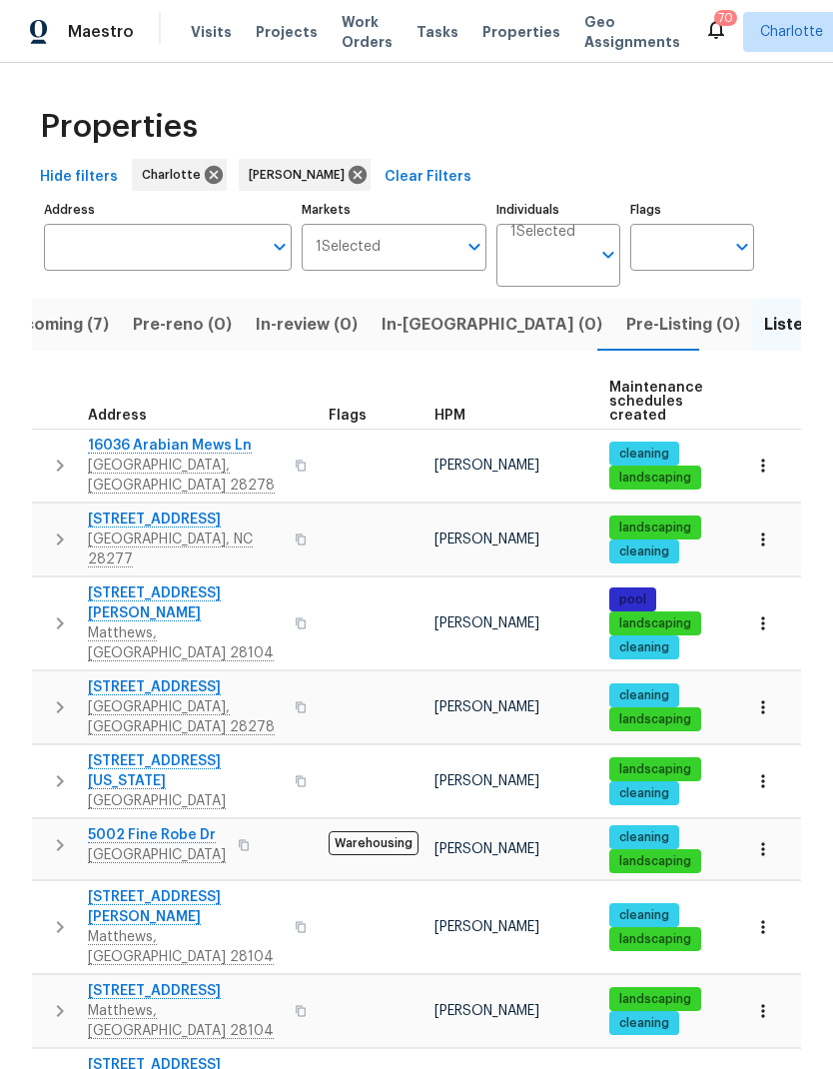
click at [59, 311] on span "Upcoming (7)" at bounding box center [55, 325] width 107 height 28
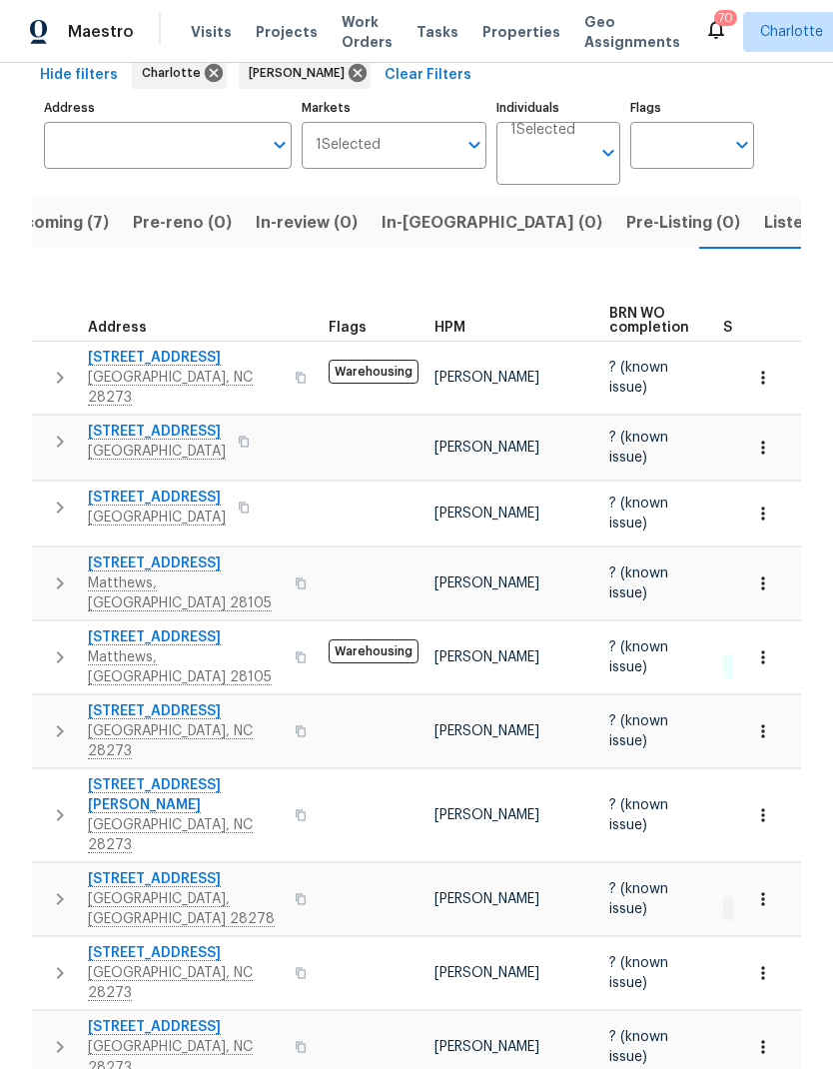
scroll to position [101, 0]
click at [52, 374] on icon "button" at bounding box center [60, 379] width 24 height 24
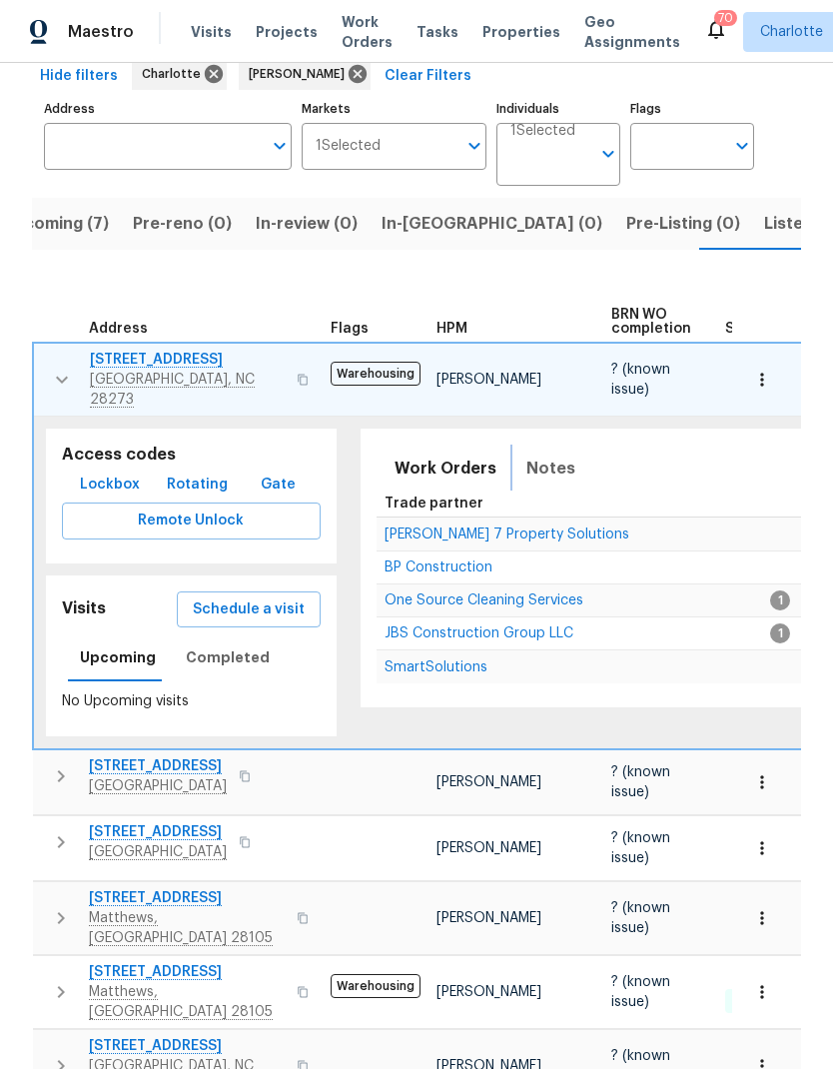
click at [541, 456] on span "Notes" at bounding box center [550, 468] width 49 height 28
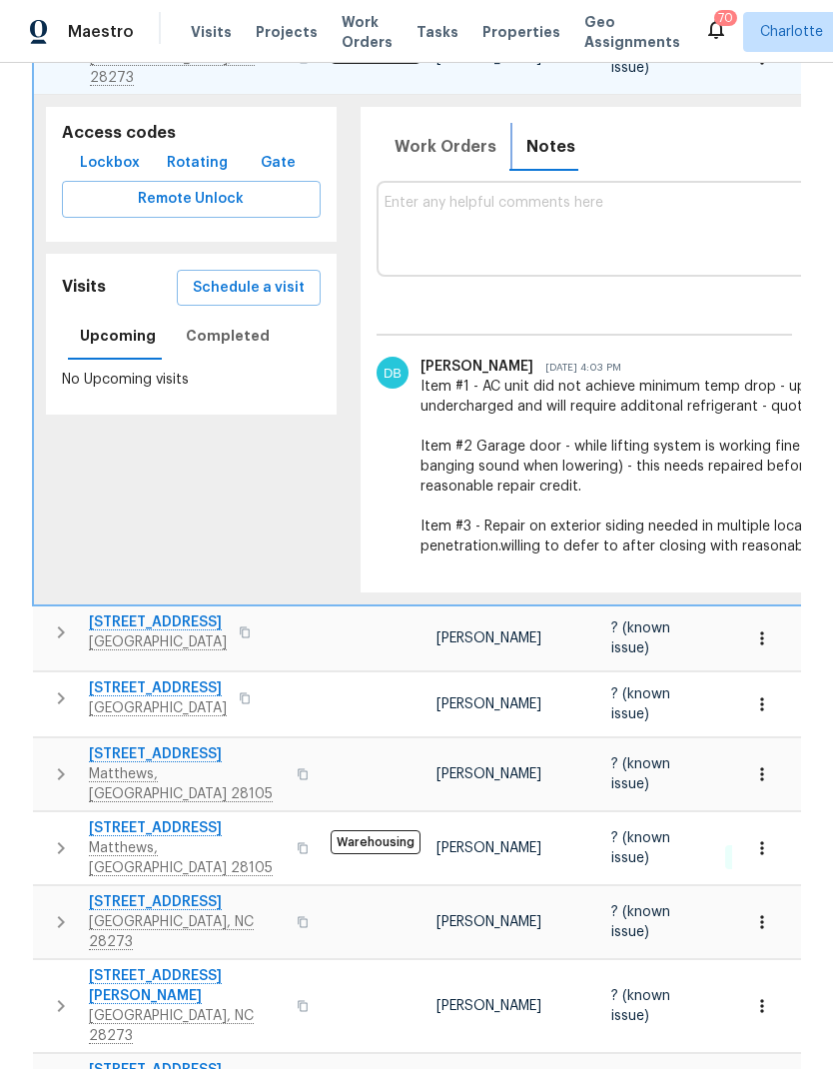
scroll to position [0, 0]
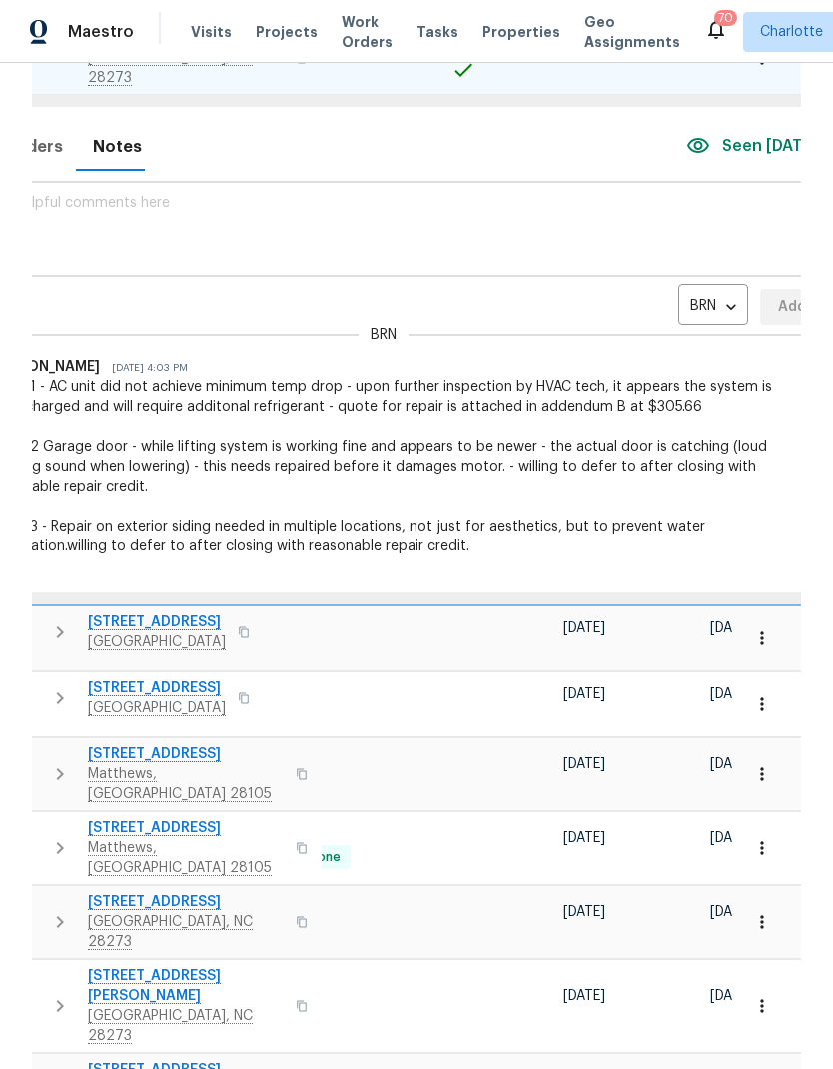
click at [660, 308] on body "Maestro Visits Projects Work Orders Tasks Properties Geo Assignments 70 [PERSON…" at bounding box center [416, 534] width 833 height 1069
click at [689, 403] on li "Renovation" at bounding box center [671, 398] width 106 height 33
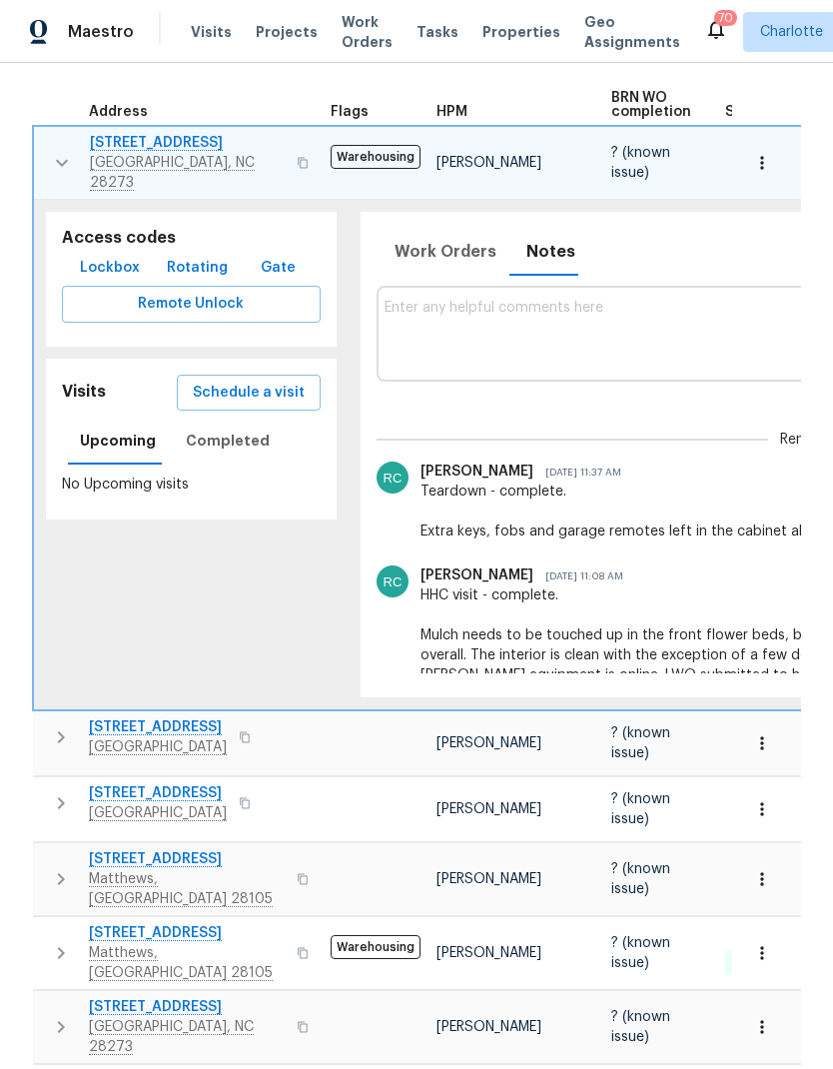
scroll to position [0, 0]
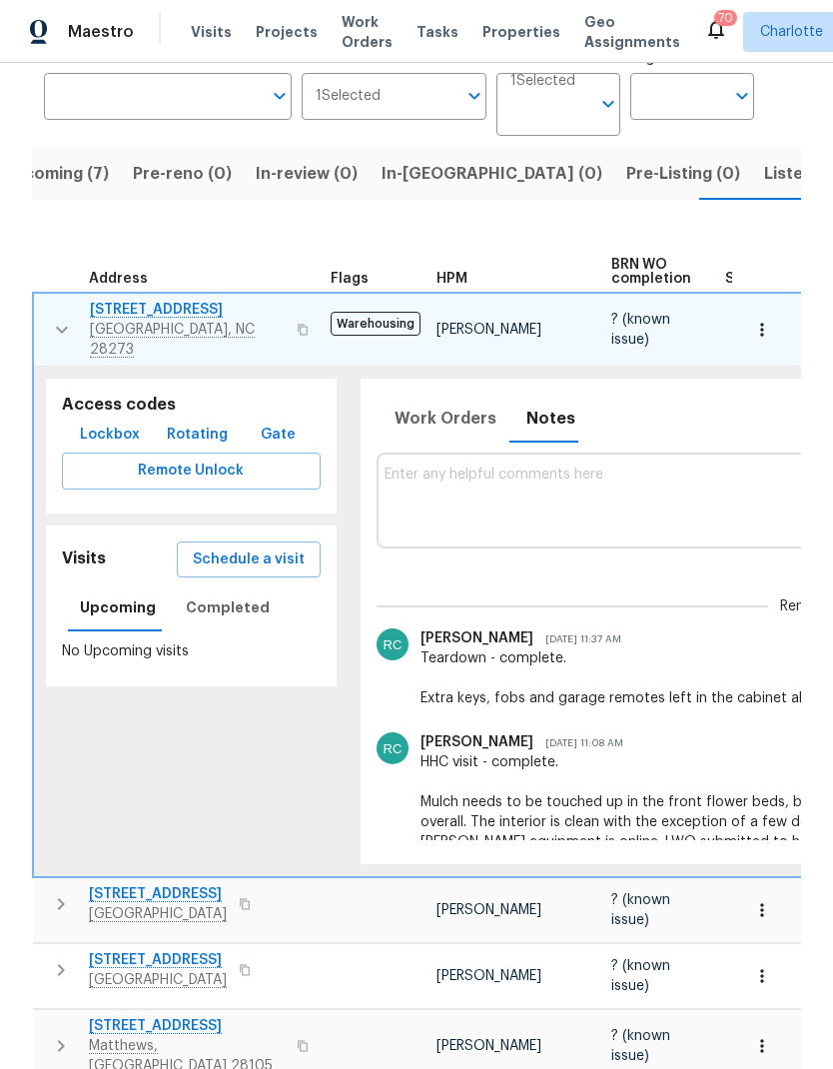
click at [47, 330] on button "button" at bounding box center [62, 330] width 40 height 60
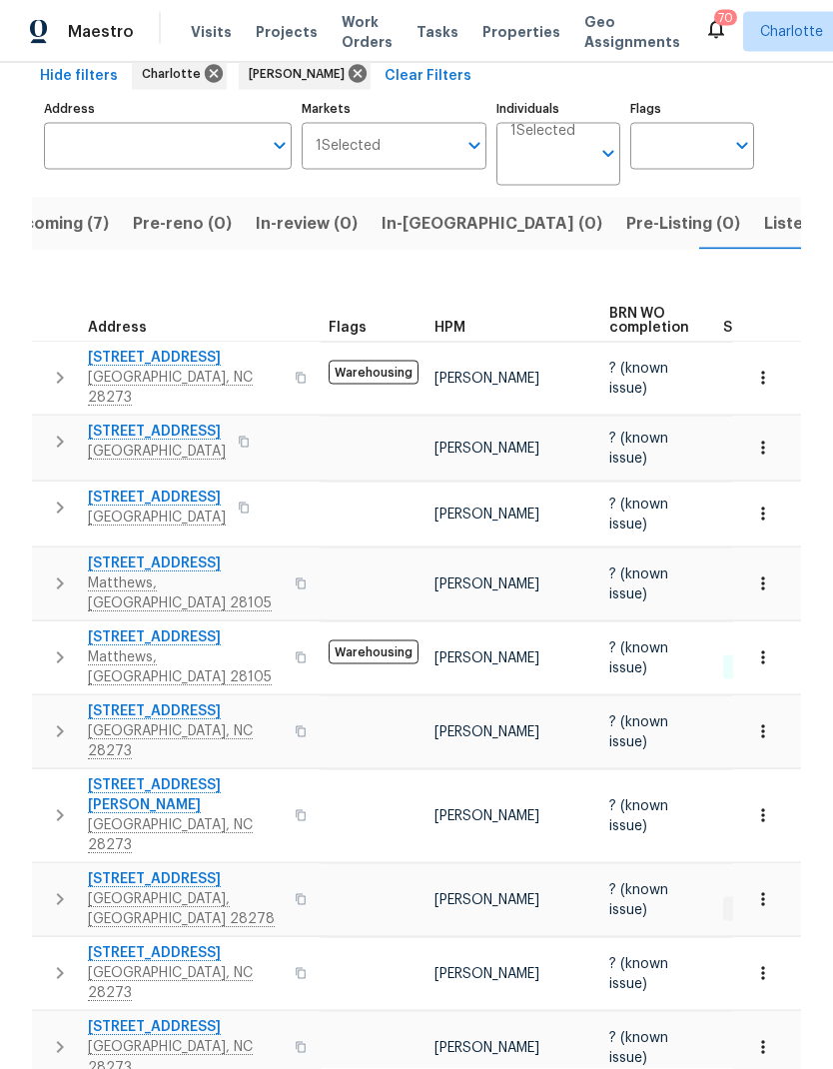
scroll to position [80, 0]
click at [51, 628] on button "button" at bounding box center [60, 658] width 40 height 60
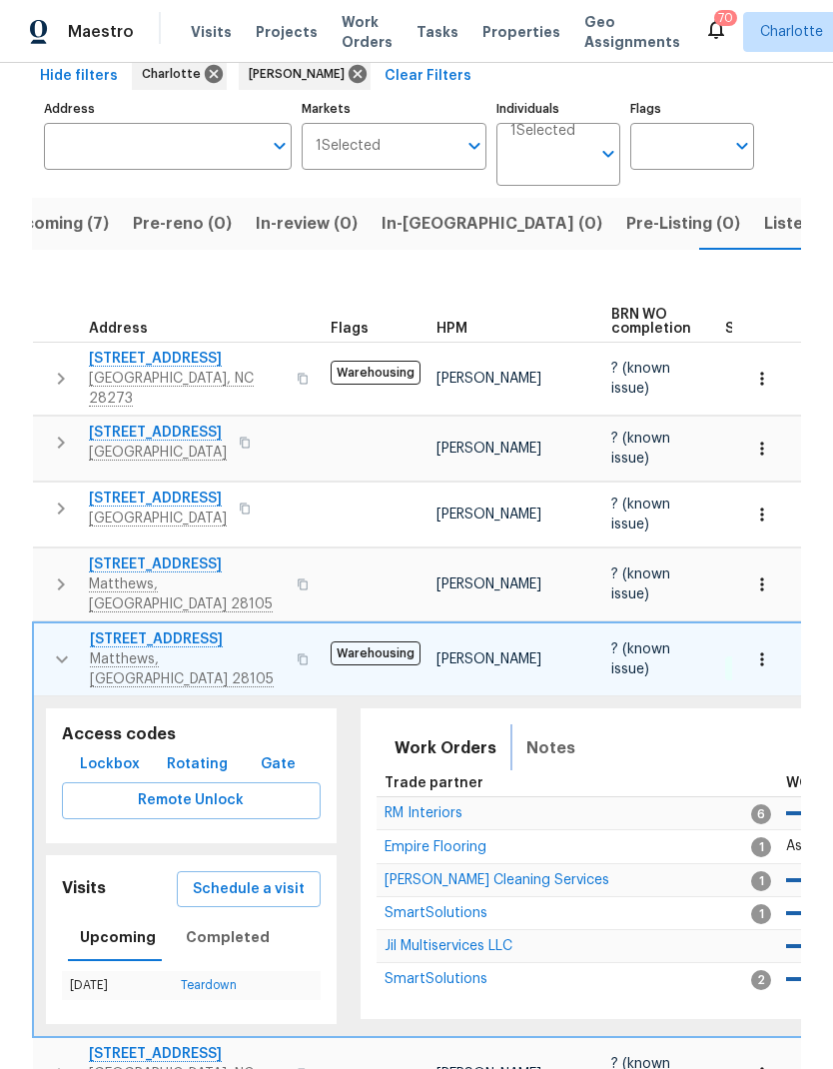
click at [545, 734] on span "Notes" at bounding box center [550, 748] width 49 height 28
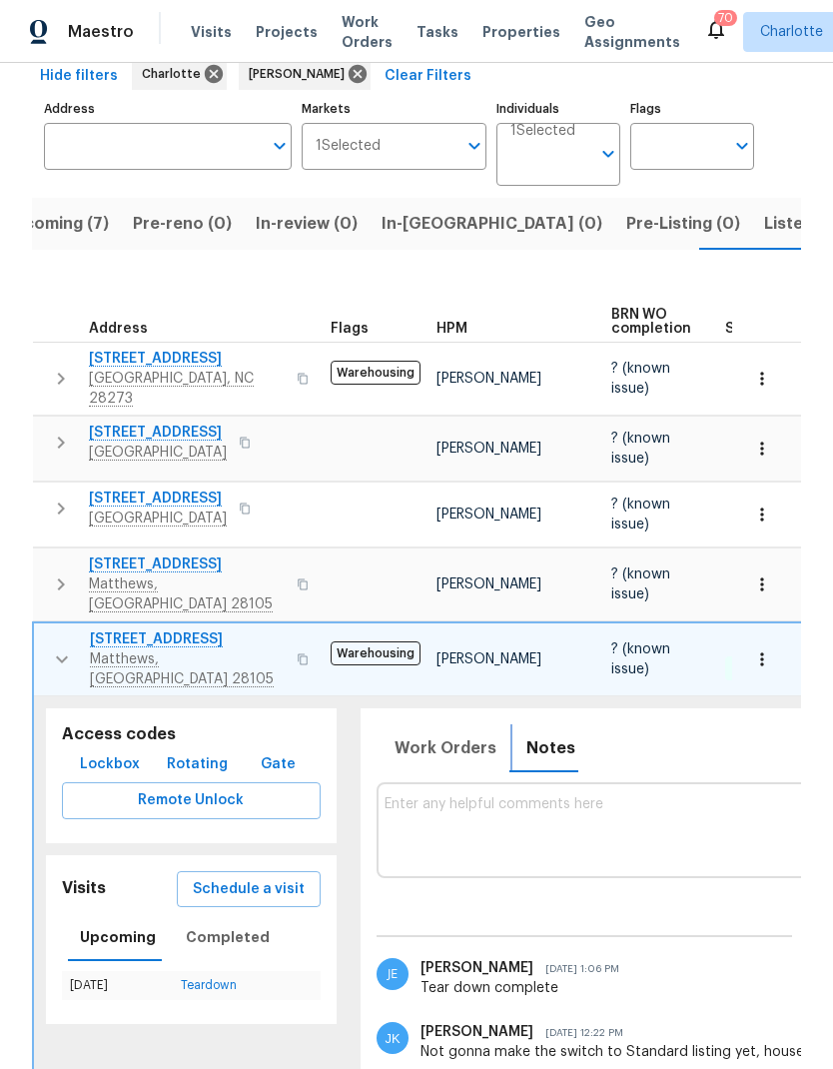
scroll to position [0, 0]
click at [40, 623] on td "[STREET_ADDRESS][PERSON_NAME]" at bounding box center [178, 659] width 289 height 72
click at [45, 629] on button "button" at bounding box center [62, 659] width 40 height 60
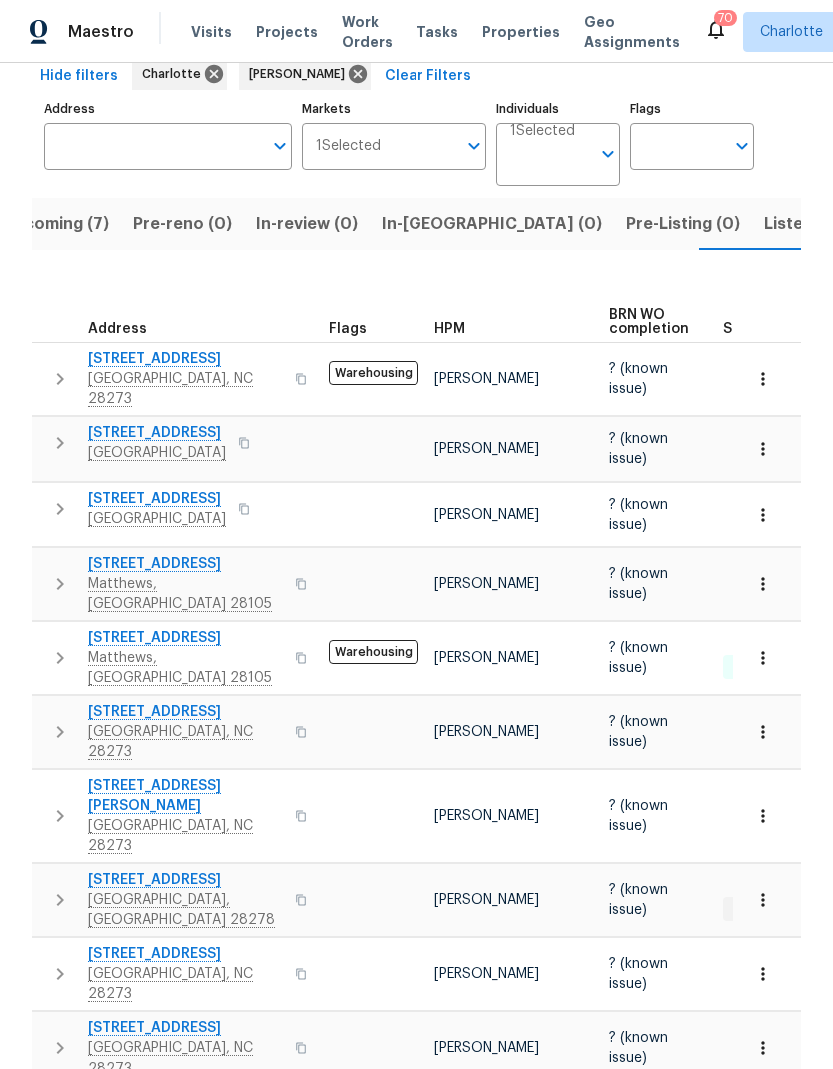
click at [54, 888] on icon "button" at bounding box center [60, 900] width 24 height 24
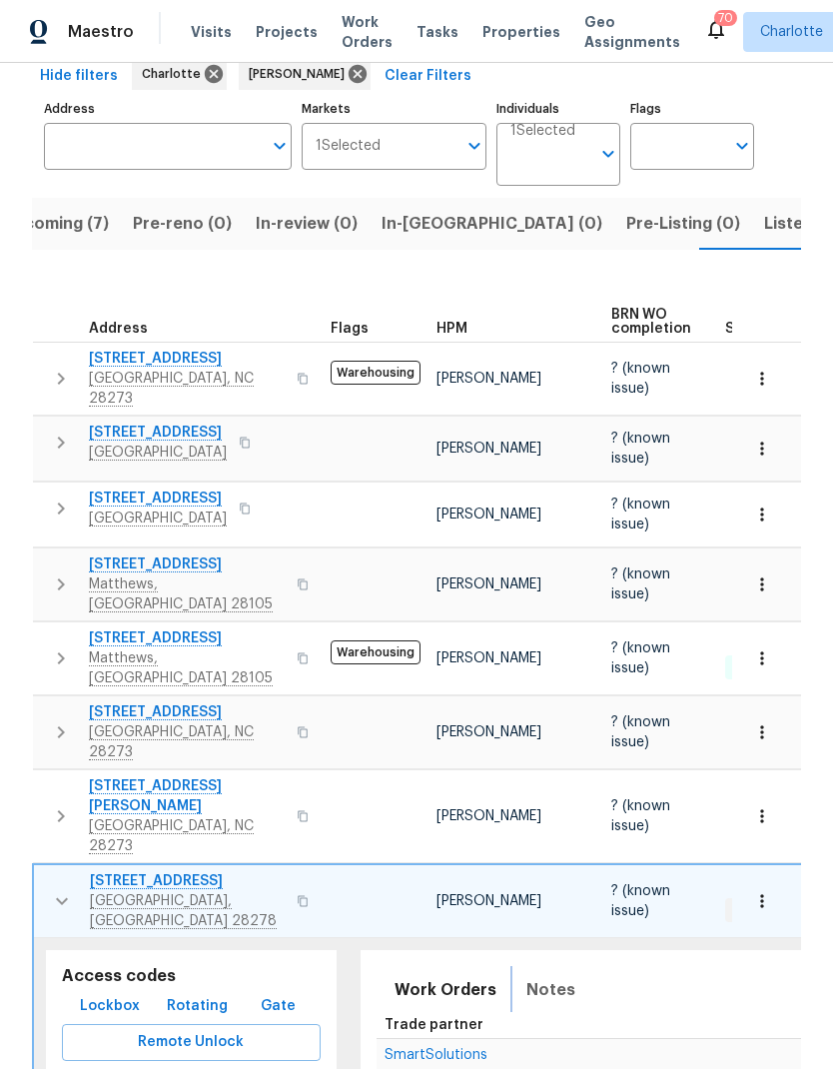
click at [545, 976] on span "Notes" at bounding box center [550, 990] width 49 height 28
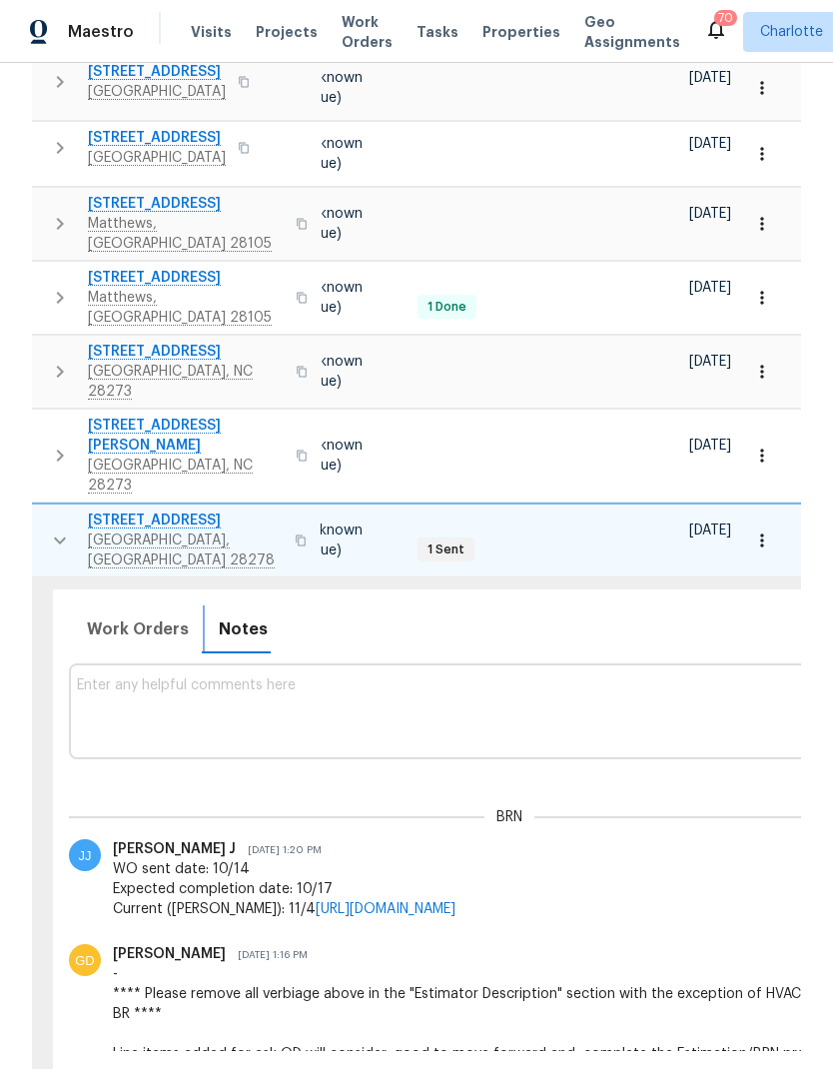
scroll to position [0, 406]
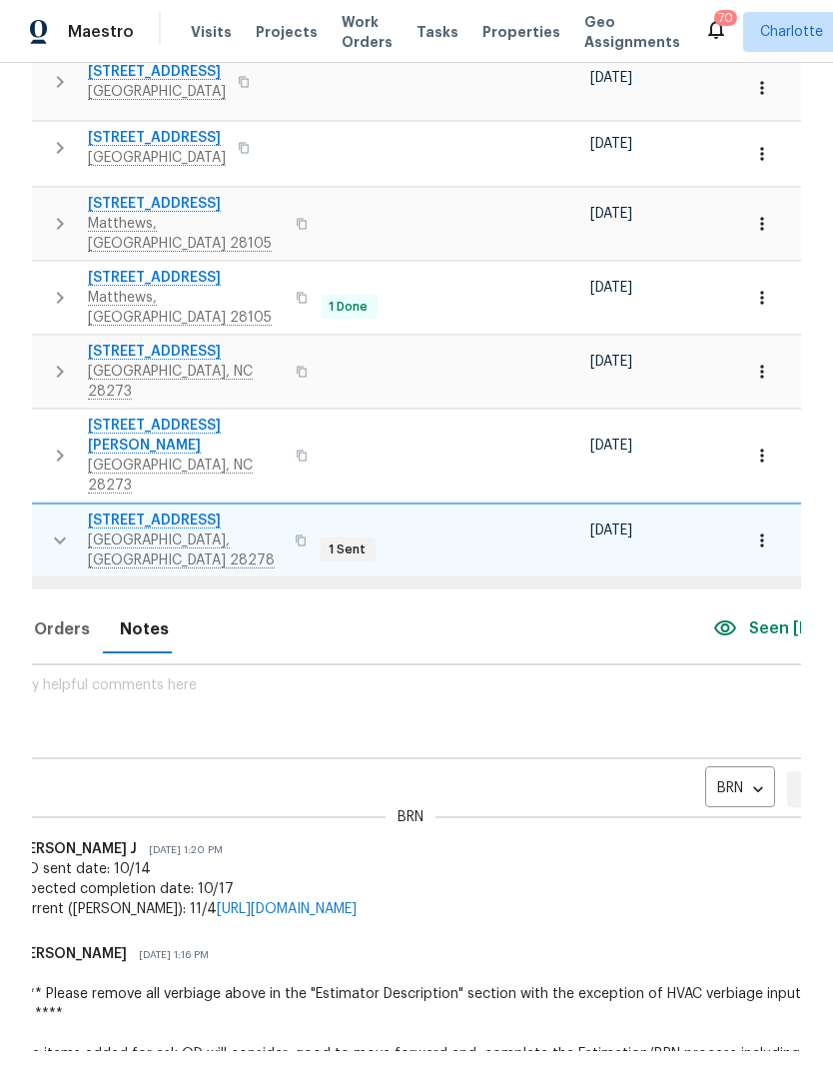
click at [704, 643] on body "Maestro Visits Projects Work Orders Tasks Properties Geo Assignments 70 [PERSON…" at bounding box center [416, 534] width 833 height 1069
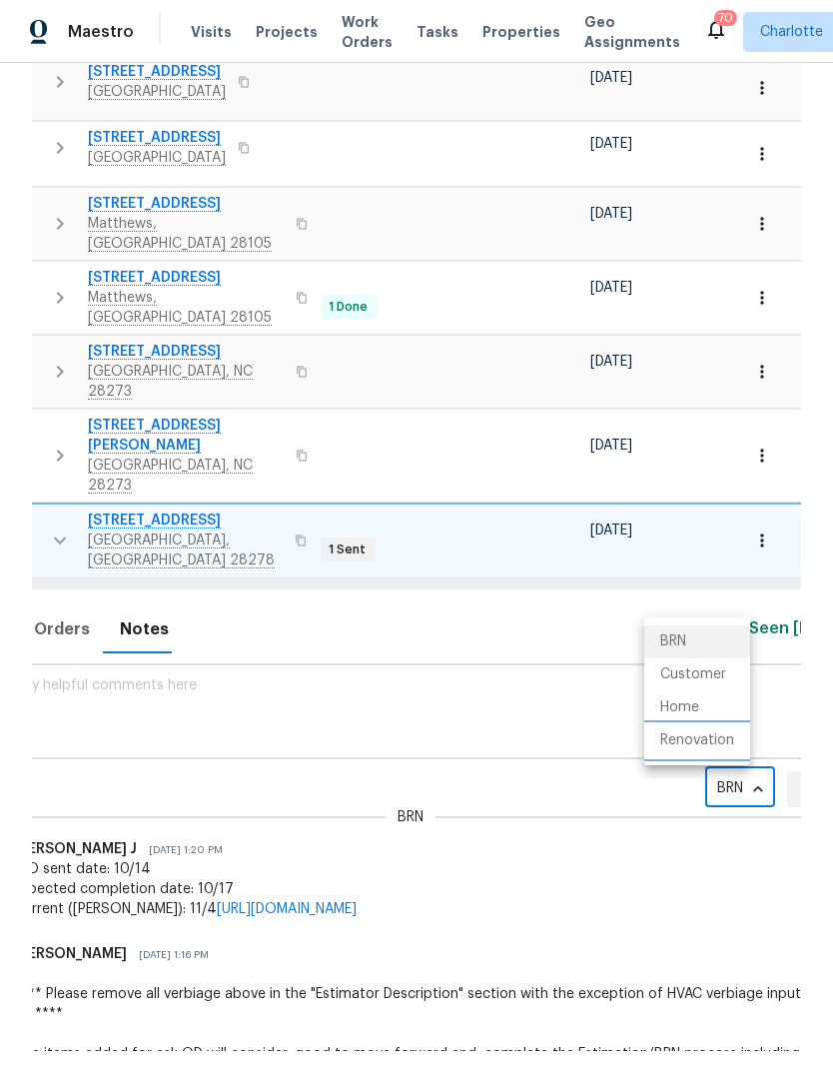
click at [727, 744] on li "Renovation" at bounding box center [697, 740] width 106 height 33
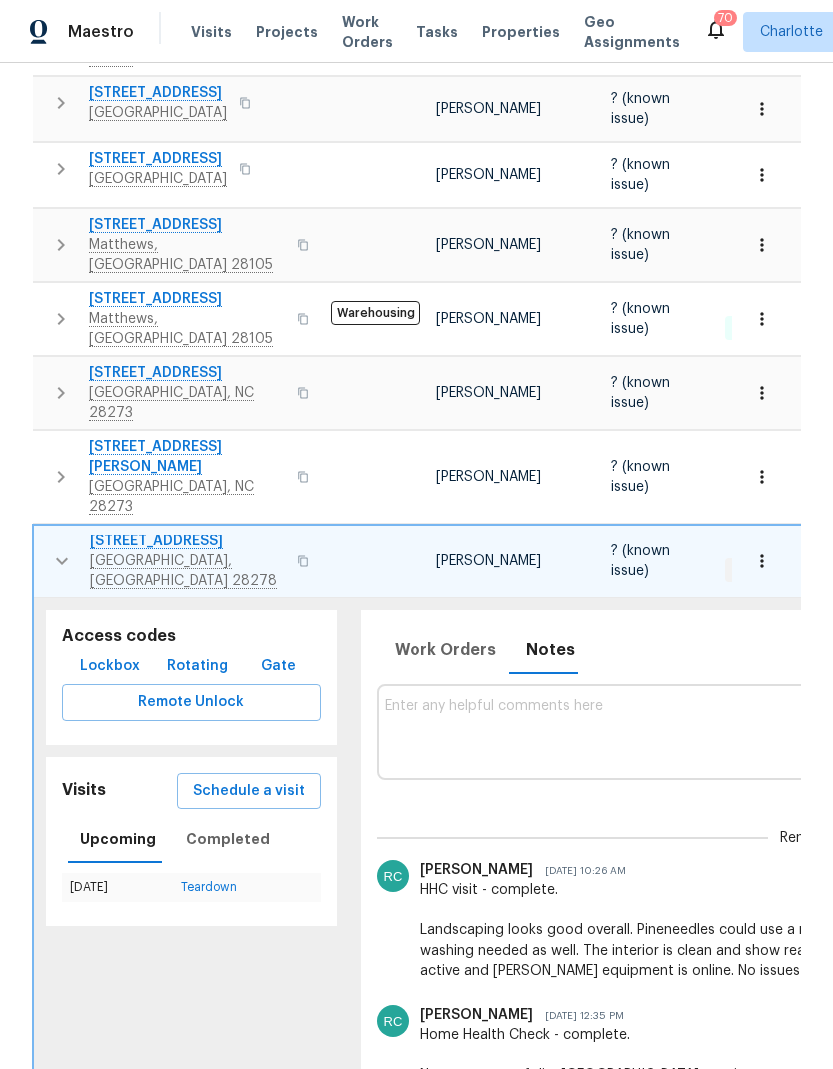
scroll to position [0, 0]
click at [36, 525] on td "[STREET_ADDRESS]" at bounding box center [178, 561] width 289 height 72
click at [43, 531] on button "button" at bounding box center [62, 561] width 40 height 60
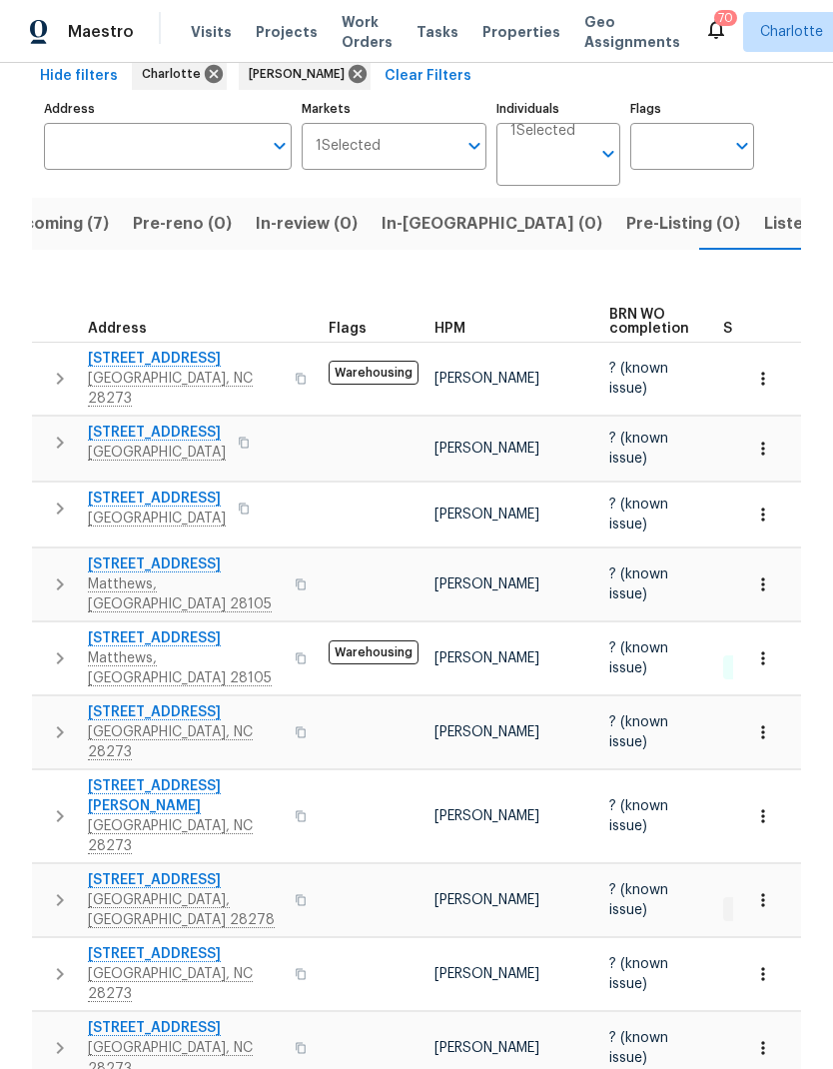
scroll to position [101, 0]
click at [626, 567] on span "? (known issue)" at bounding box center [638, 584] width 59 height 34
click at [670, 274] on th "BRN WO completion" at bounding box center [658, 308] width 114 height 69
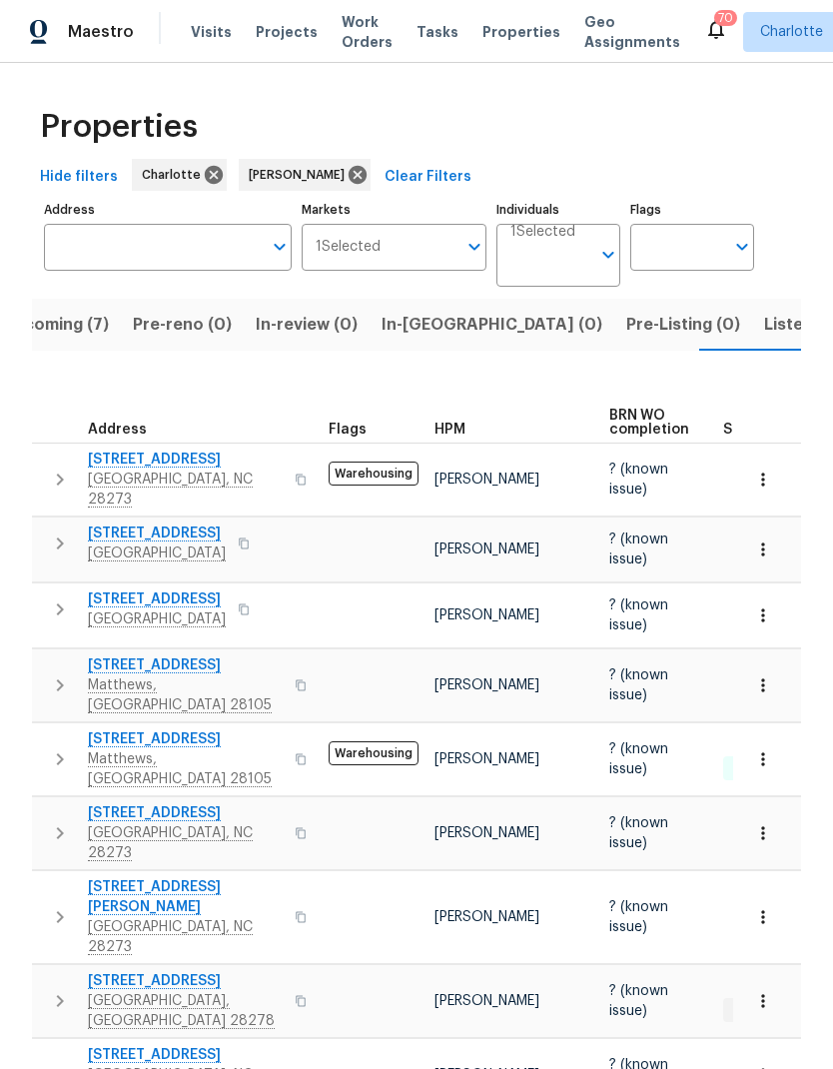
scroll to position [0, 0]
click at [764, 311] on span "Listed (15)" at bounding box center [805, 325] width 82 height 28
